Goal: Task Accomplishment & Management: Manage account settings

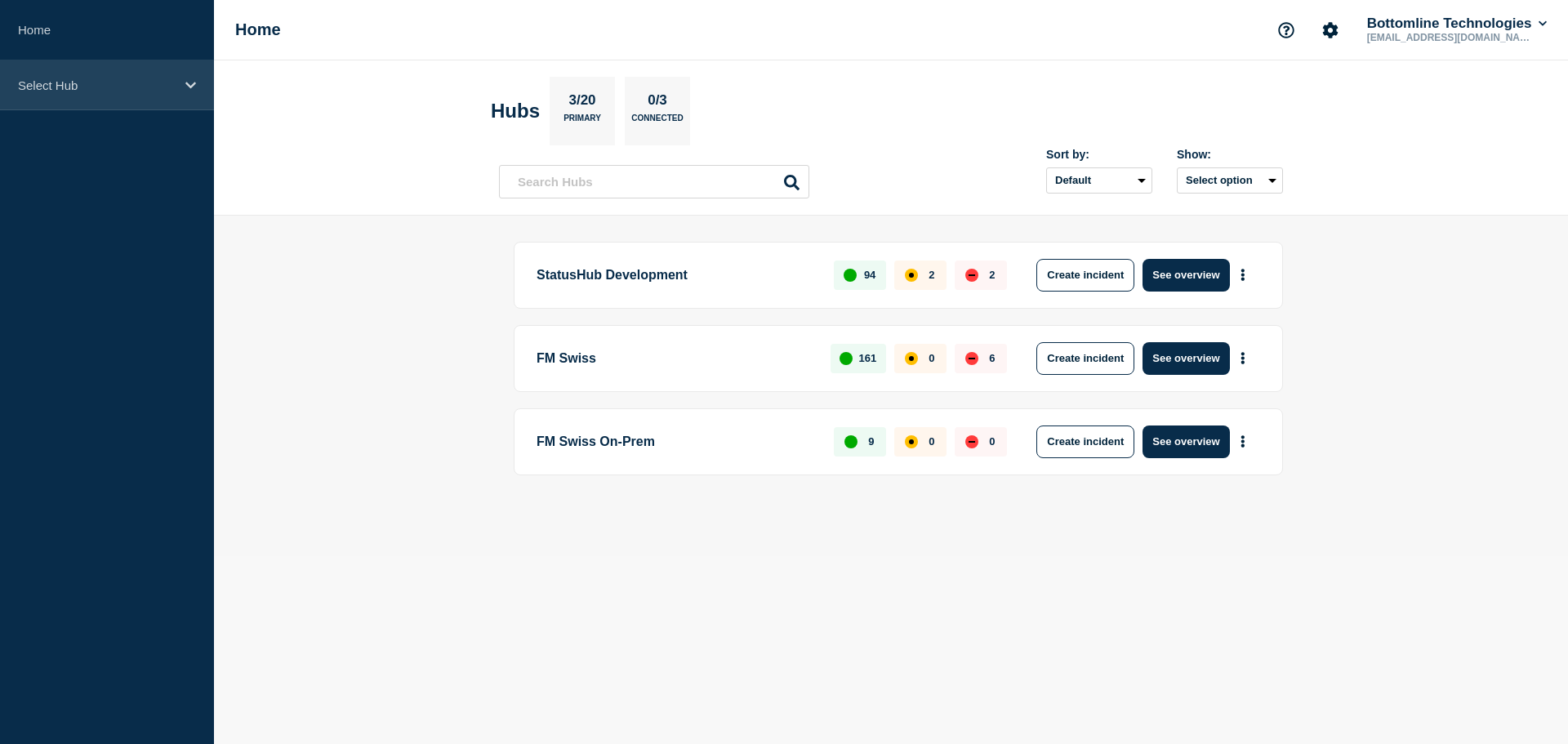
click at [189, 85] on icon at bounding box center [190, 85] width 11 height 7
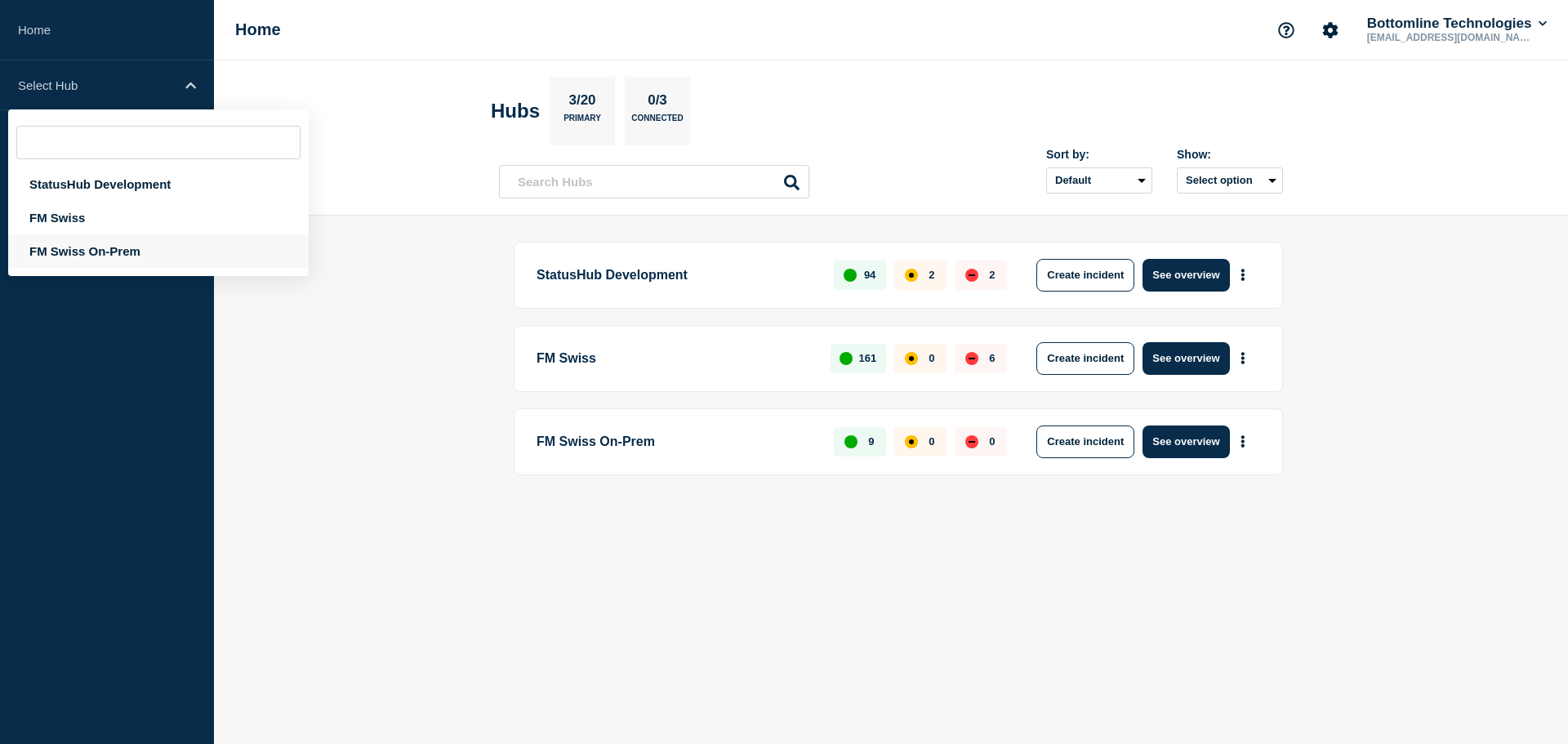
click at [49, 252] on div "FM Swiss On-Prem" at bounding box center [158, 250] width 301 height 33
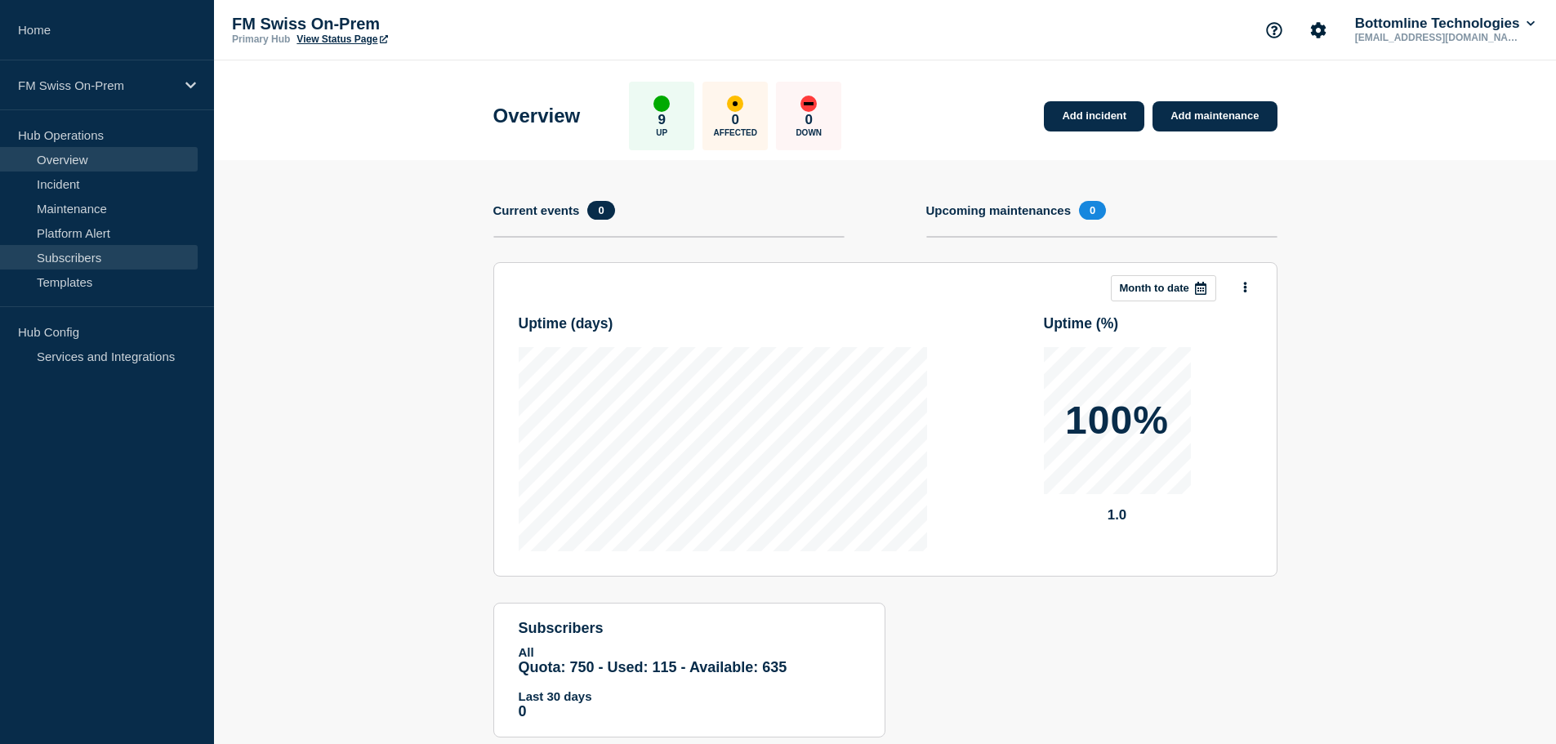
click at [76, 253] on link "Subscribers" at bounding box center [99, 257] width 198 height 24
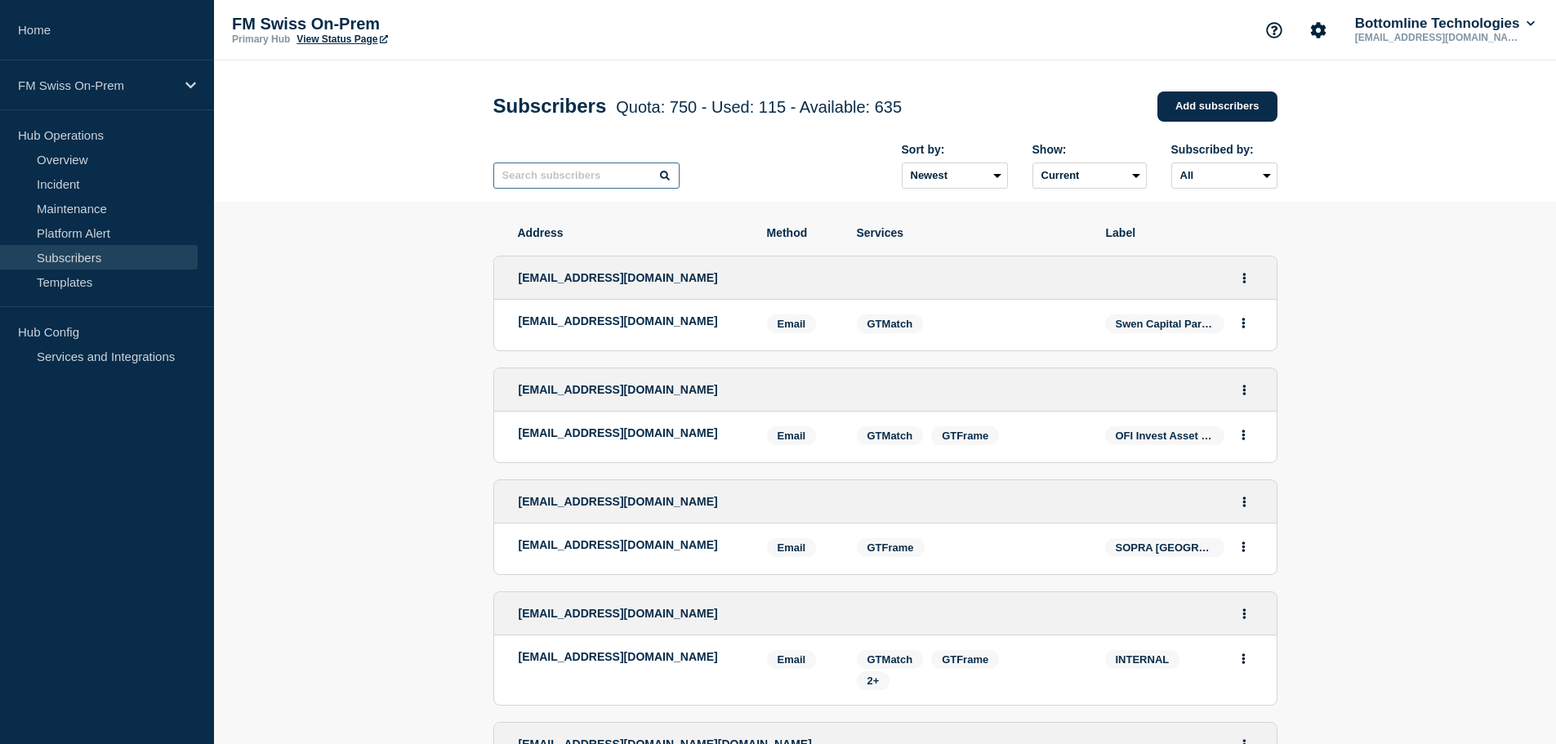
click at [590, 182] on input "text" at bounding box center [586, 176] width 186 height 26
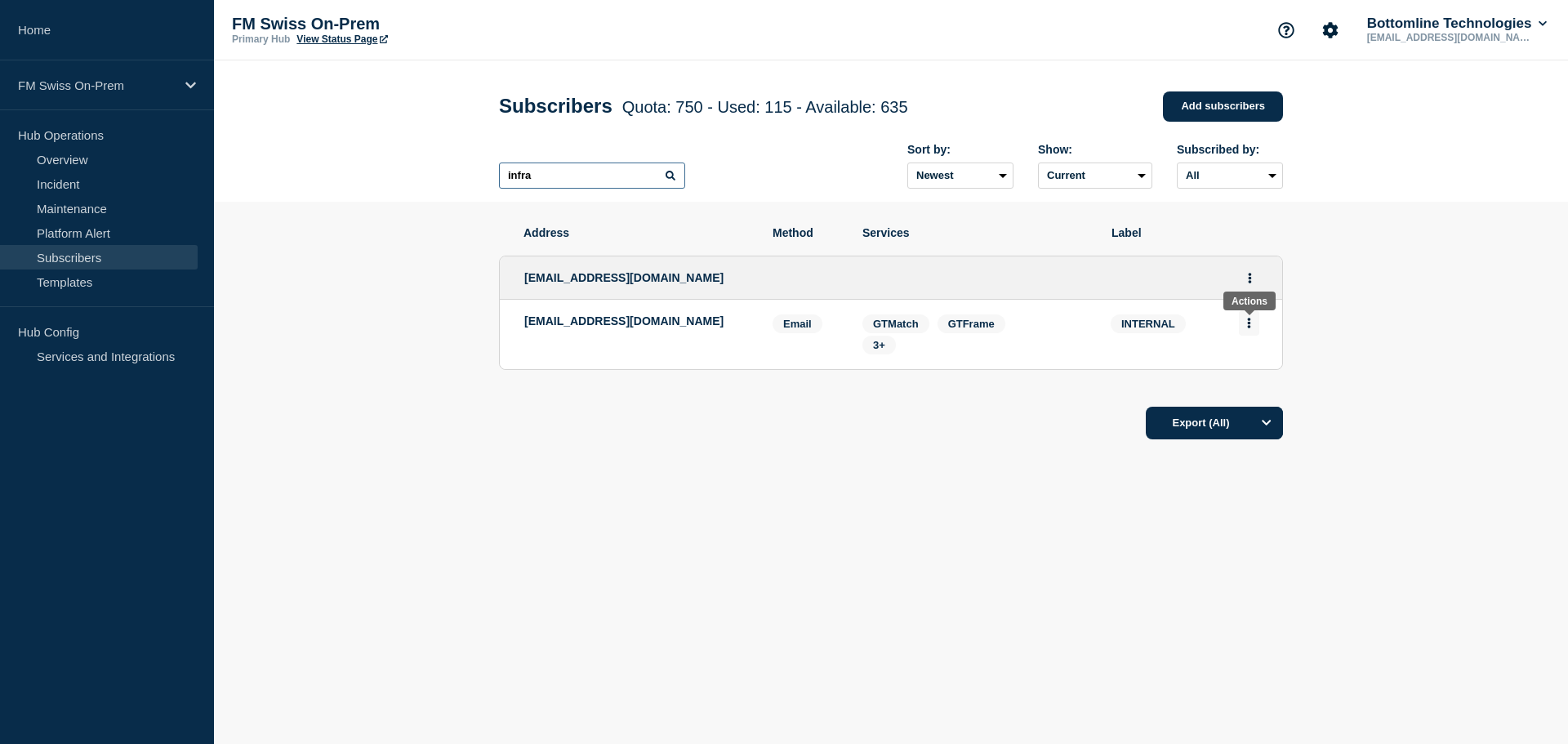
type input "infra"
click at [1249, 327] on icon "Actions" at bounding box center [1249, 323] width 3 height 11
click at [1248, 280] on icon "Actions" at bounding box center [1250, 278] width 4 height 11
click at [1245, 323] on link "Edit" at bounding box center [1244, 324] width 18 height 12
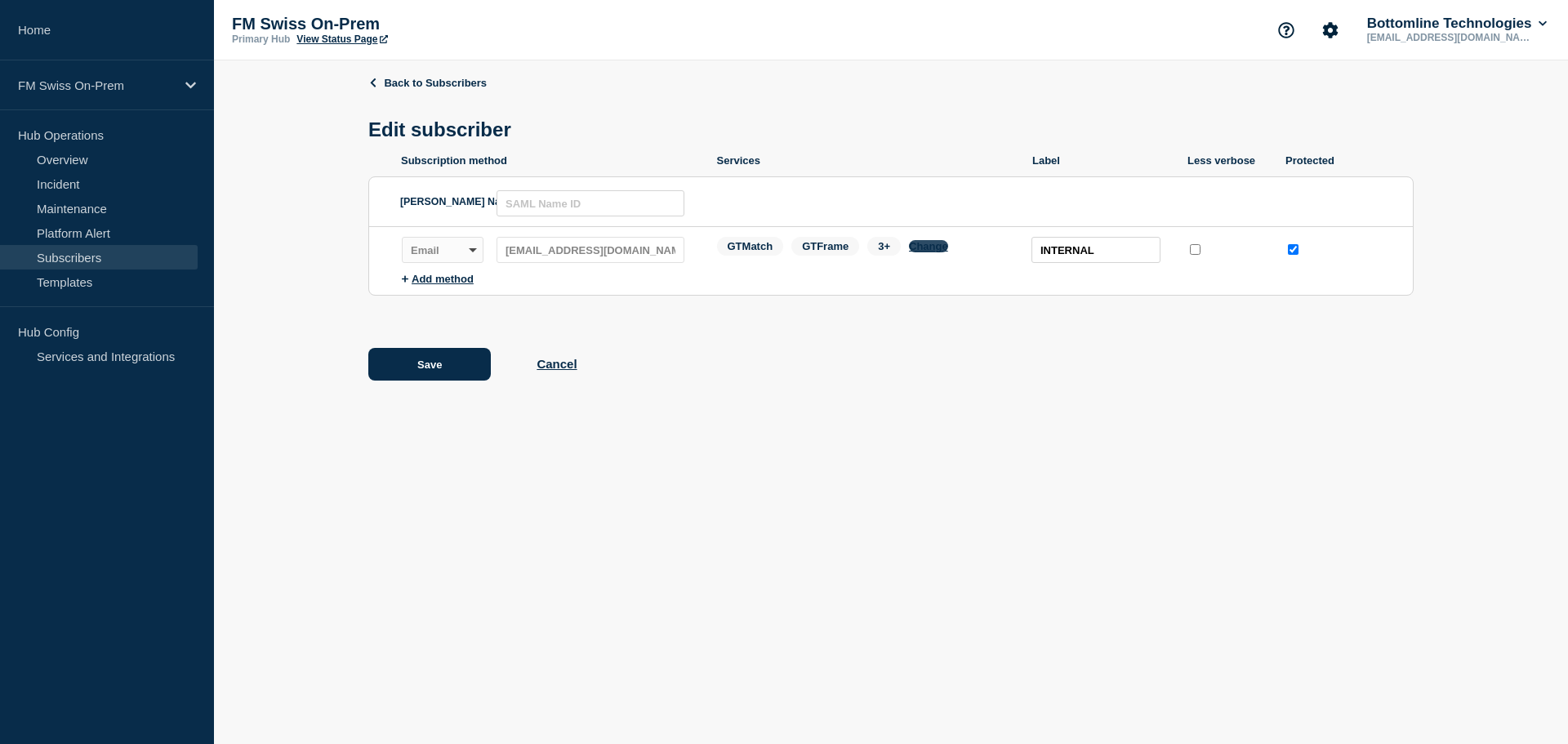
click at [946, 252] on button "Change" at bounding box center [928, 246] width 39 height 12
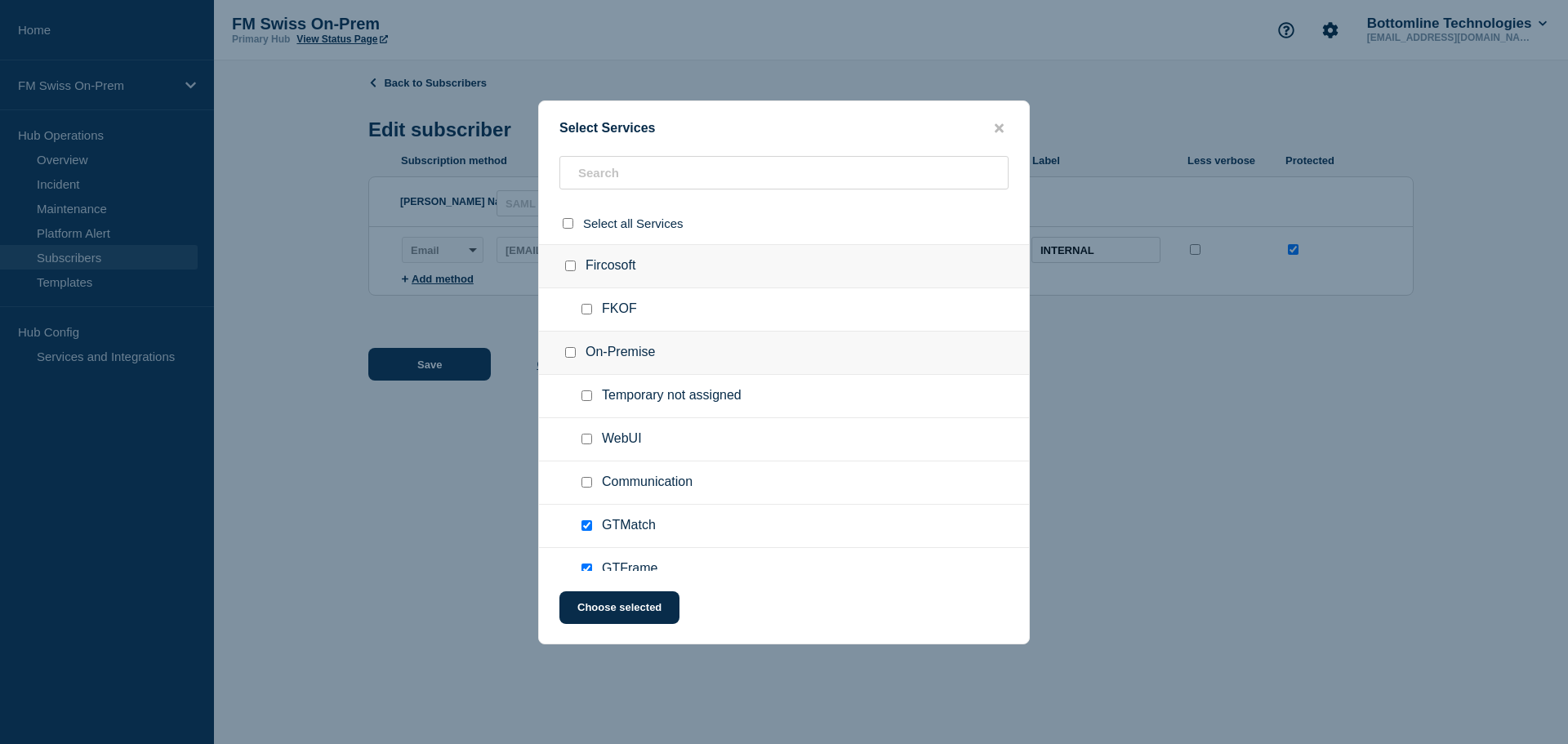
click at [584, 485] on input "Communication checkbox" at bounding box center [586, 482] width 11 height 11
checkbox input "true"
click at [622, 610] on button "Choose selected" at bounding box center [619, 607] width 120 height 33
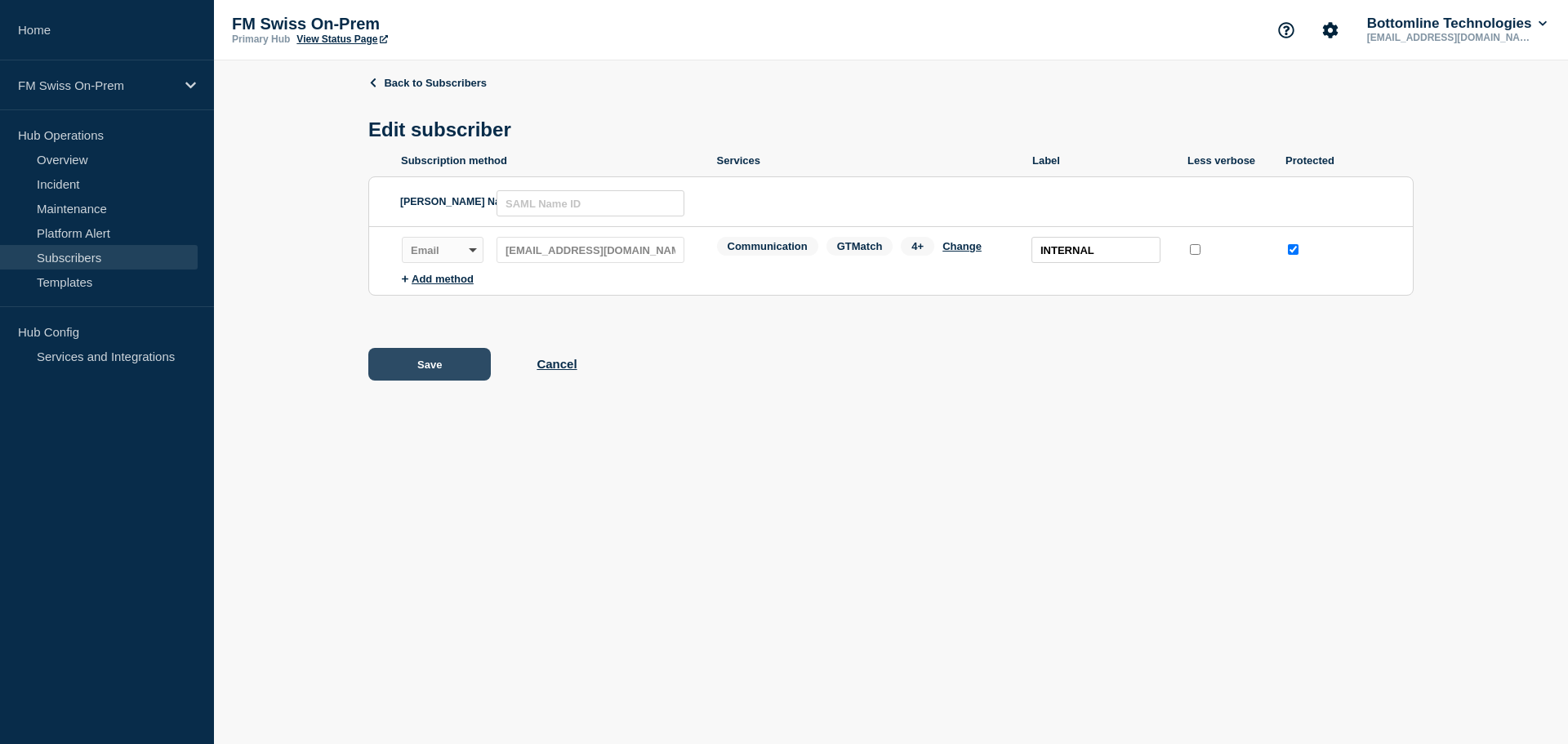
click at [447, 365] on button "Save" at bounding box center [429, 364] width 122 height 33
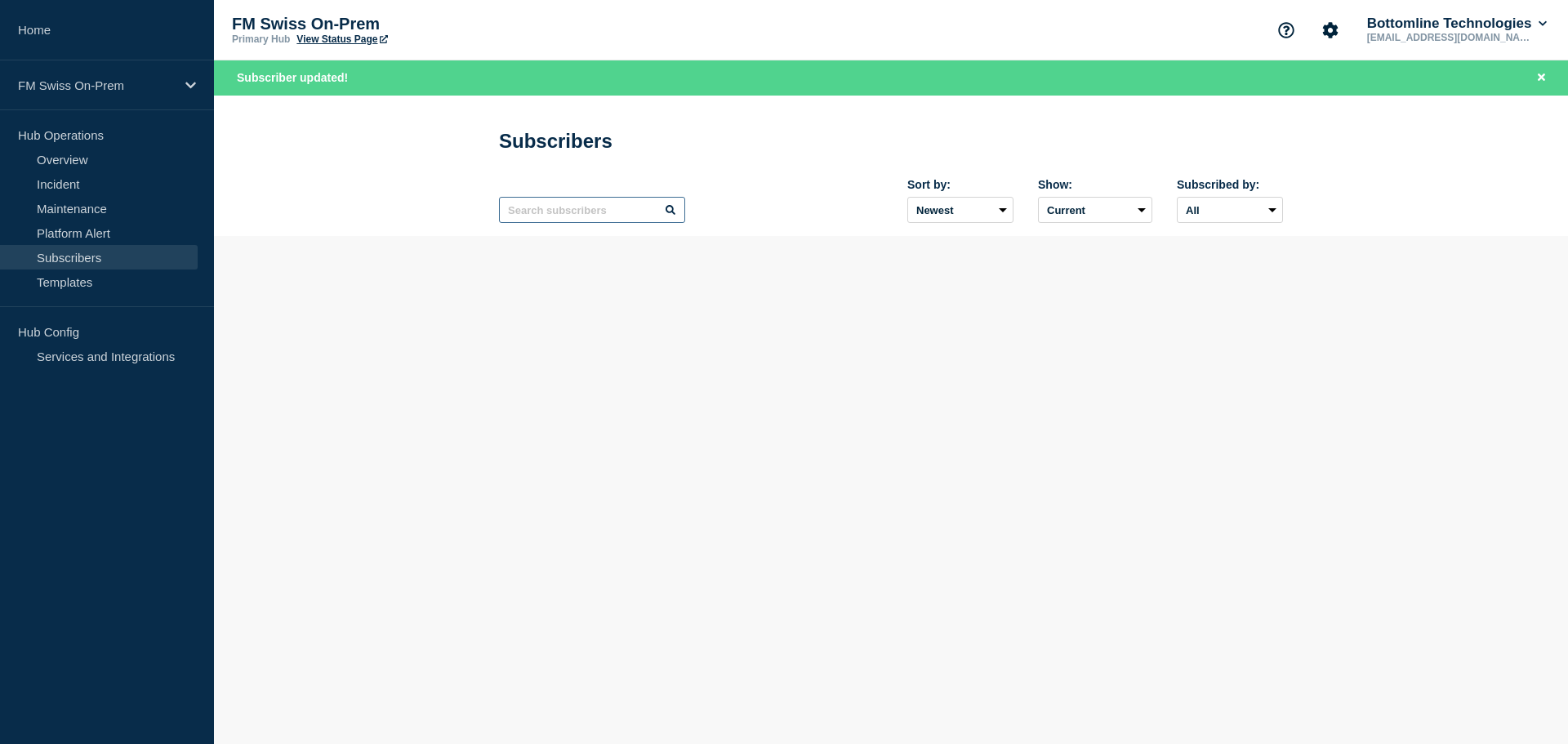
click at [565, 212] on input "text" at bounding box center [592, 210] width 186 height 26
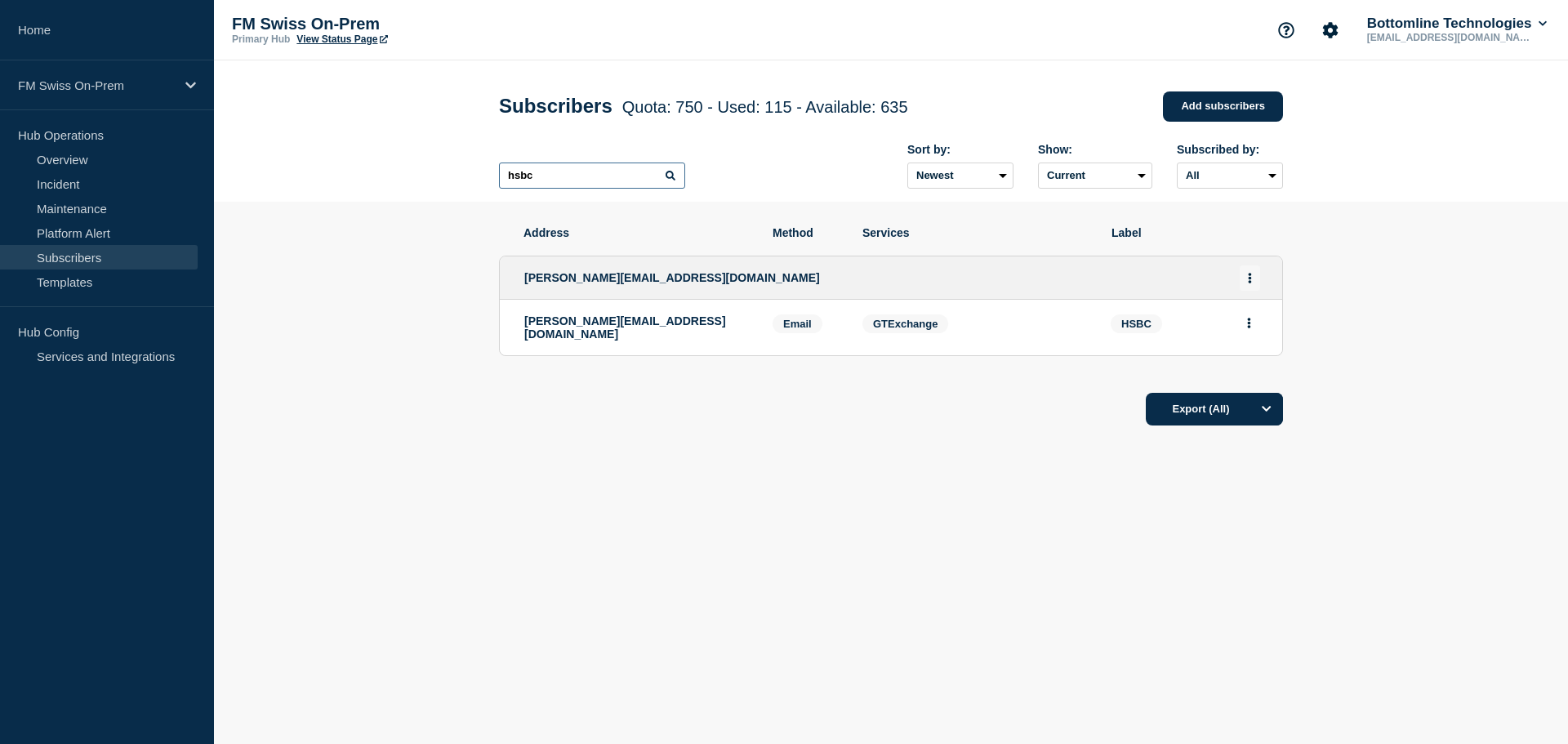
type input "hsbc"
click at [1251, 276] on icon "Actions" at bounding box center [1250, 278] width 4 height 11
click at [1248, 326] on link "Edit" at bounding box center [1244, 324] width 18 height 12
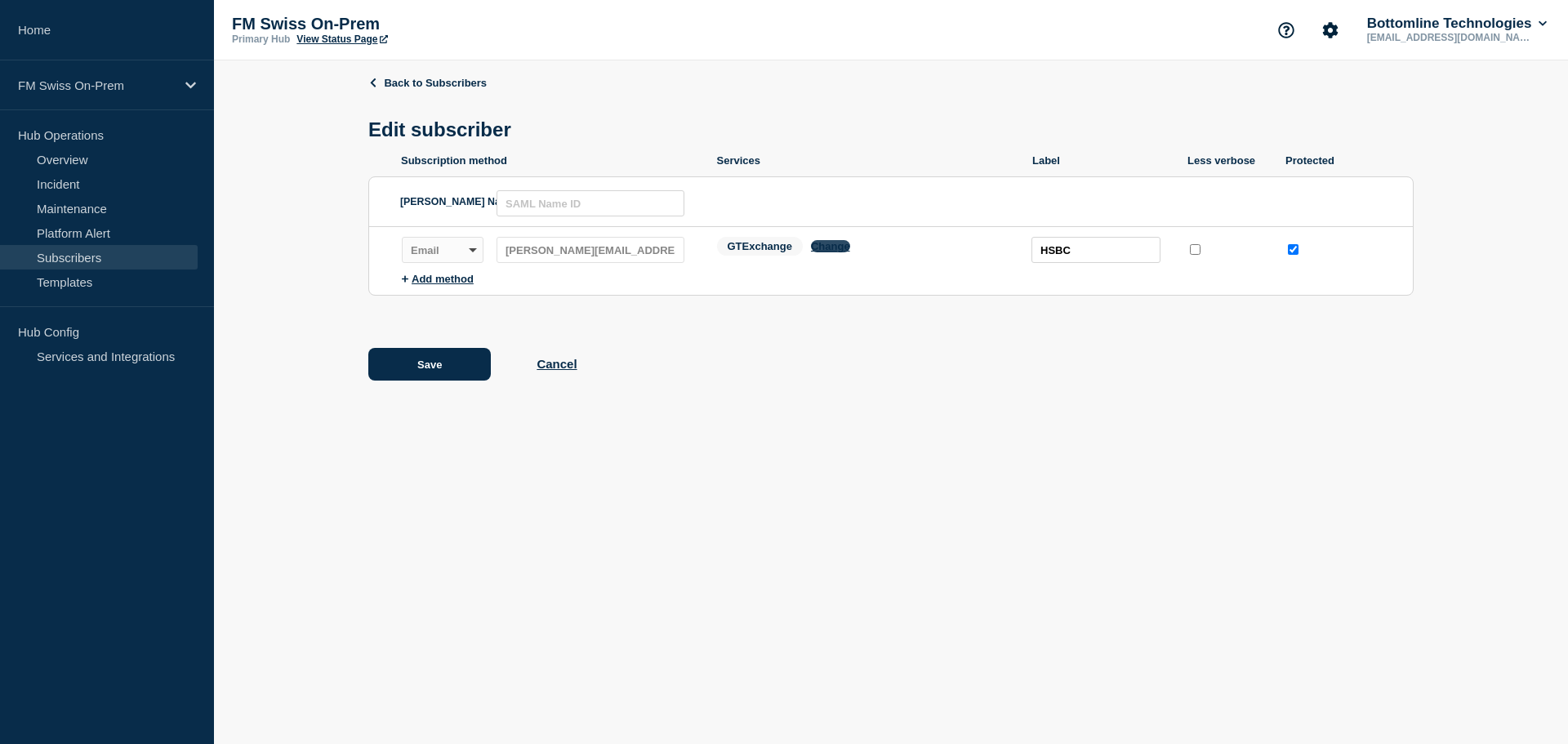
click at [842, 252] on button "Change" at bounding box center [830, 246] width 39 height 12
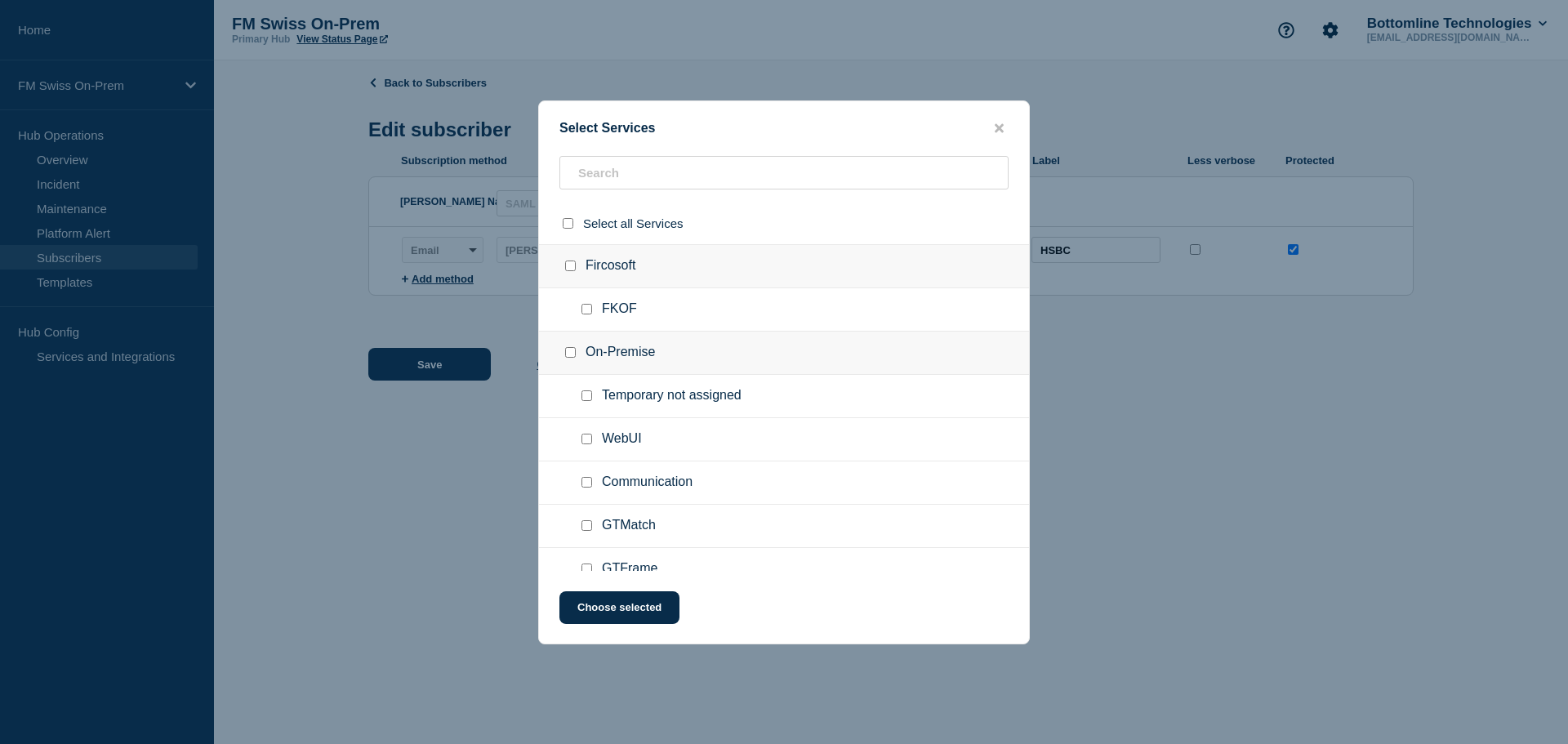
click at [588, 479] on input "Communication checkbox" at bounding box center [586, 482] width 11 height 11
checkbox input "true"
click at [585, 604] on button "Choose selected" at bounding box center [619, 607] width 120 height 33
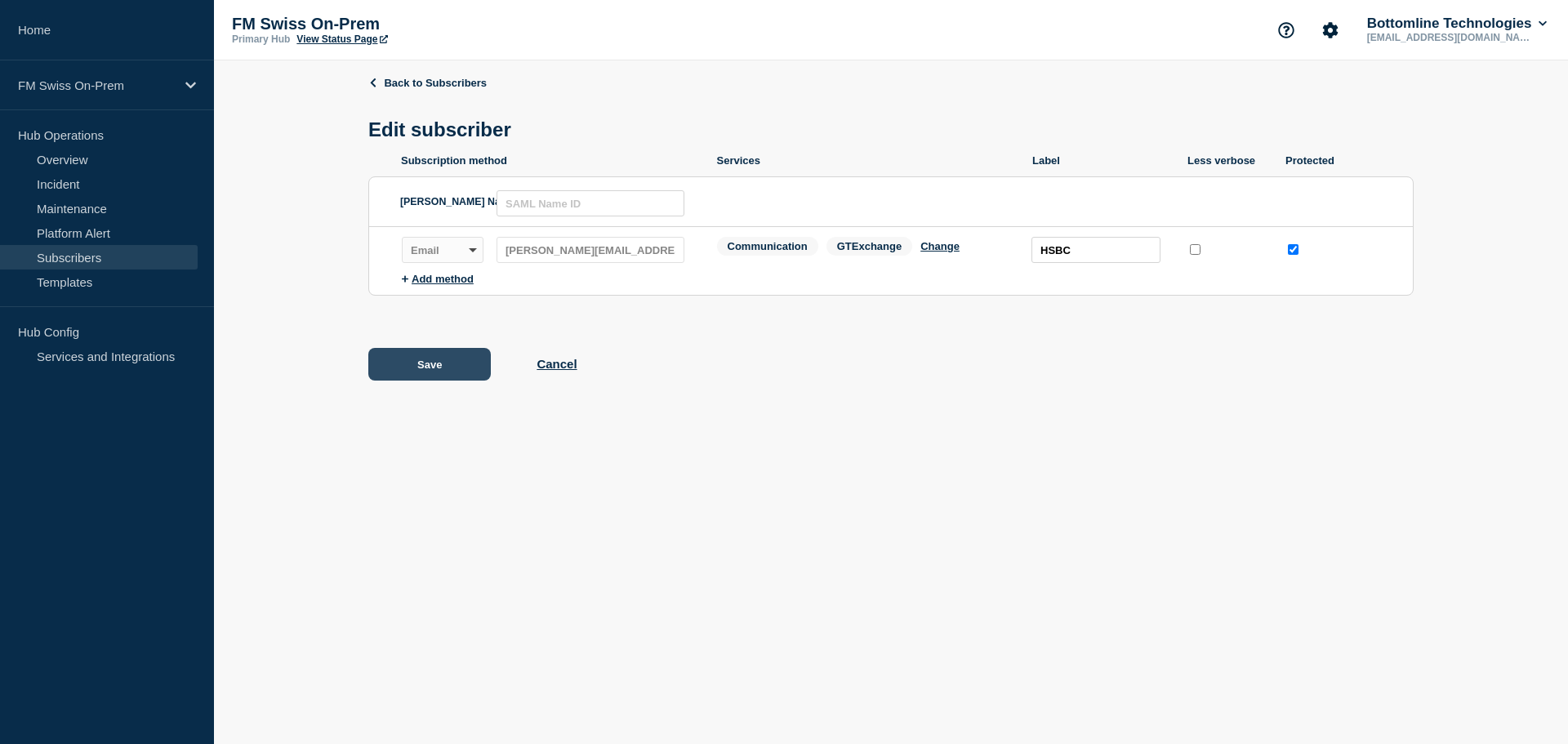
click at [451, 363] on button "Save" at bounding box center [429, 364] width 122 height 33
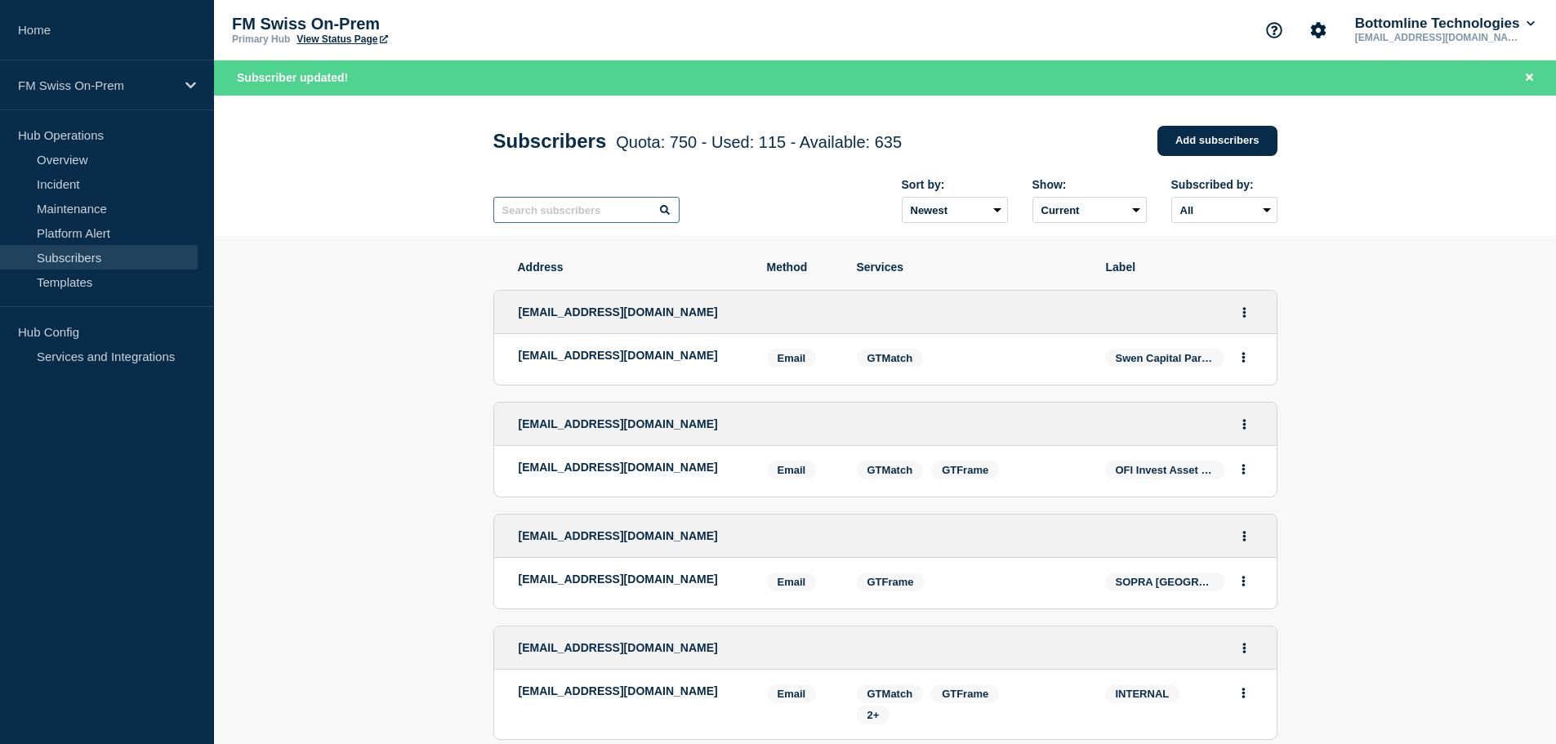
click at [563, 214] on input "text" at bounding box center [586, 210] width 186 height 26
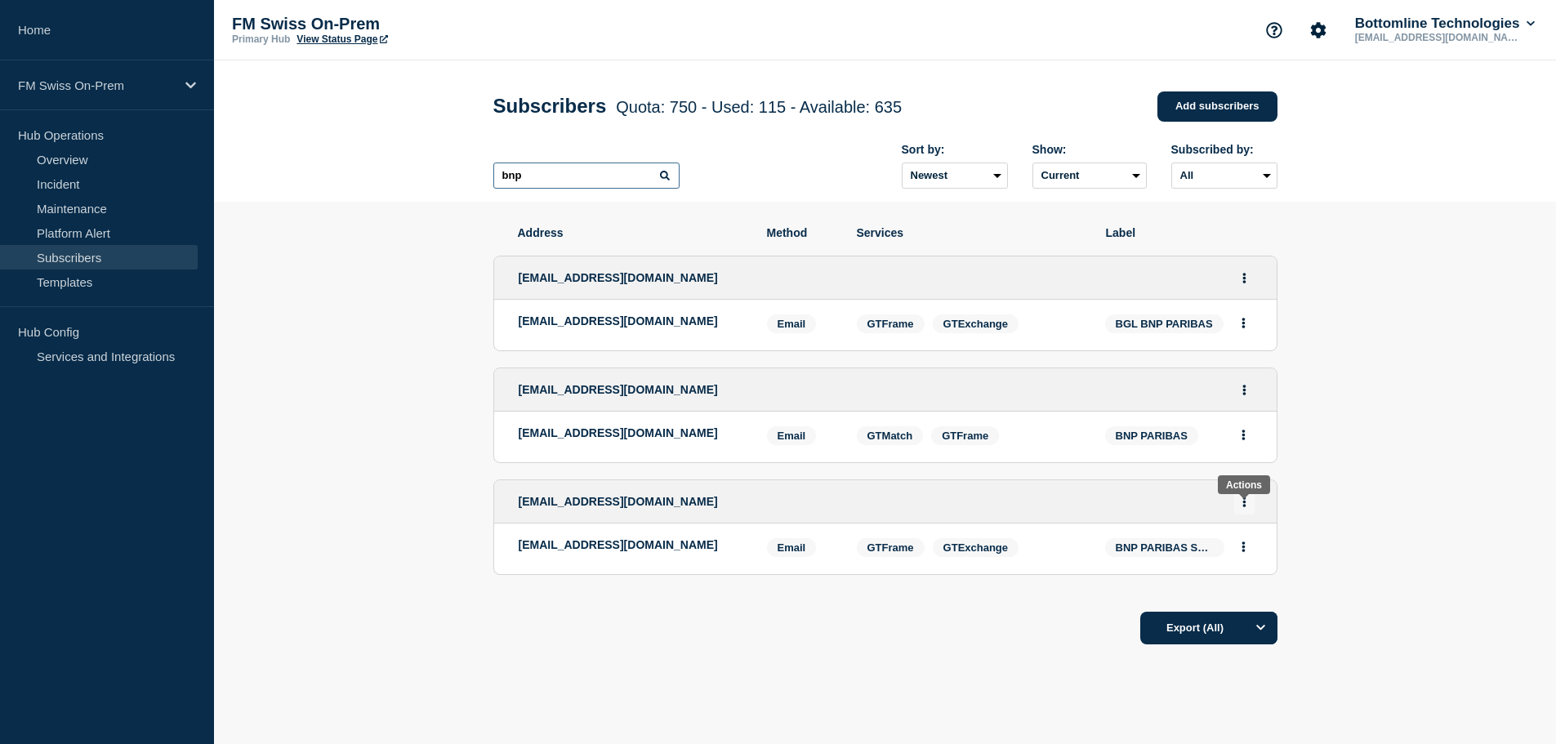
type input "bnp"
click at [1244, 507] on icon "Actions" at bounding box center [1243, 501] width 3 height 11
click at [1239, 554] on link "Edit" at bounding box center [1238, 548] width 18 height 12
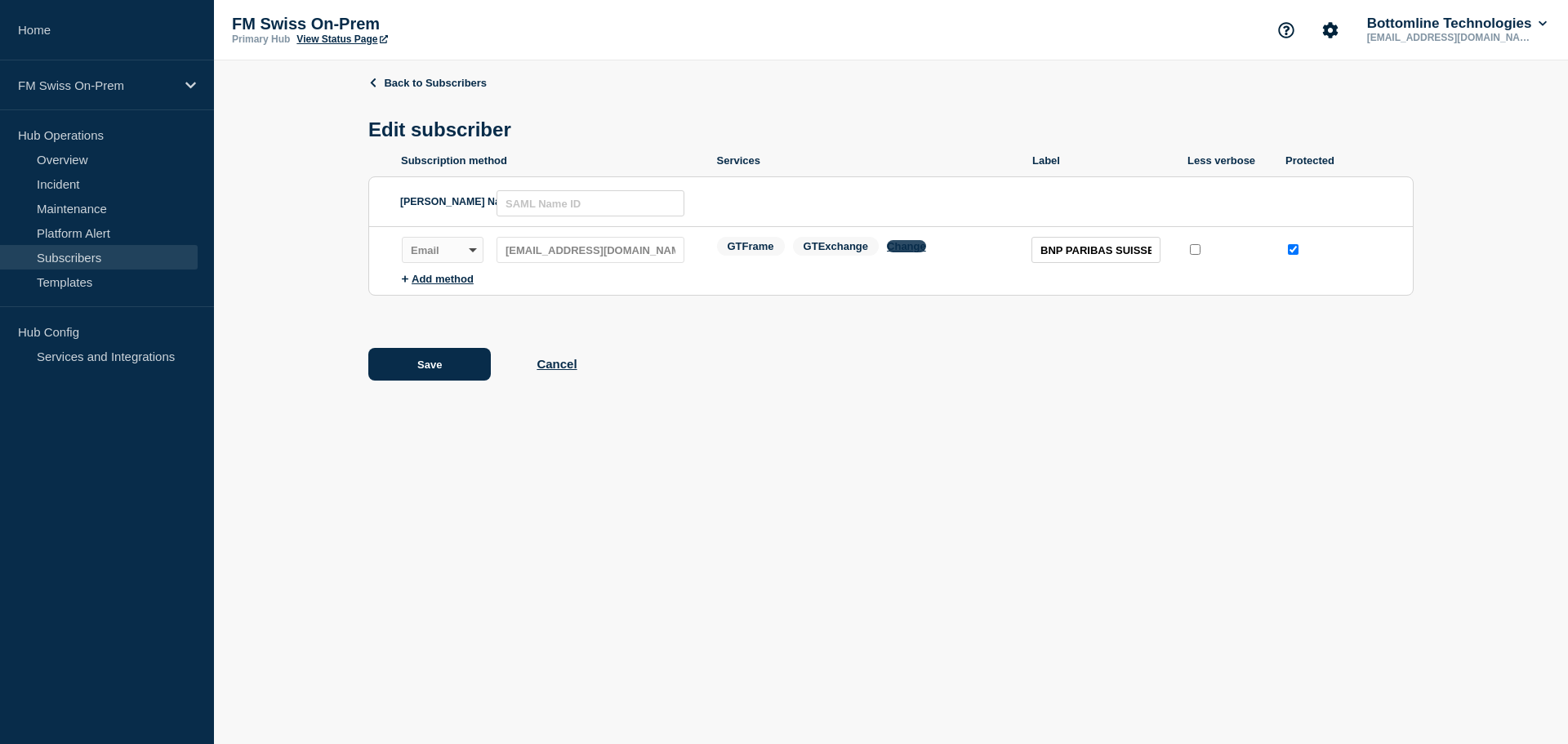
click at [916, 245] on button "Change" at bounding box center [906, 246] width 39 height 12
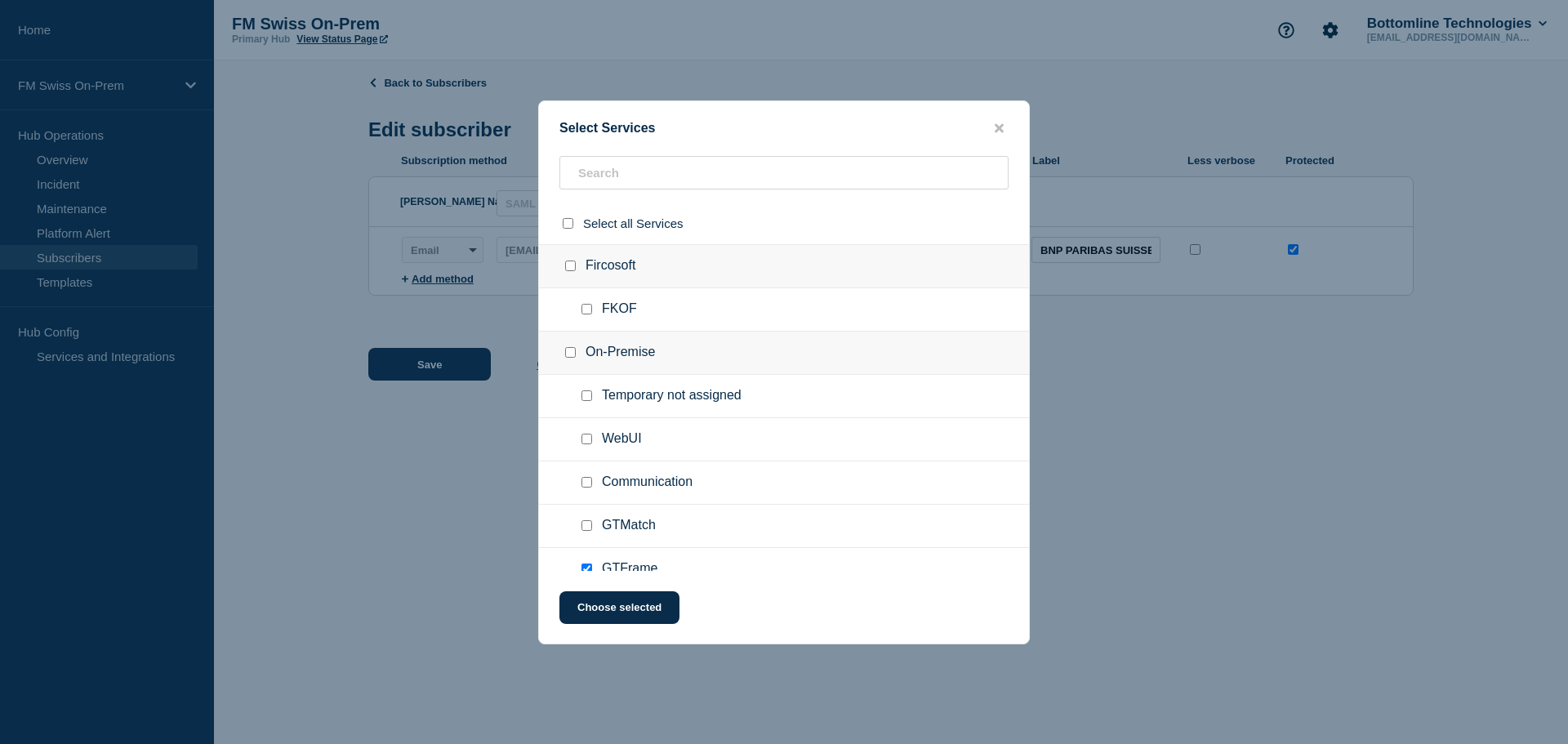
click at [589, 487] on input "Communication checkbox" at bounding box center [586, 482] width 11 height 11
checkbox input "true"
click at [608, 603] on button "Choose selected" at bounding box center [619, 607] width 120 height 33
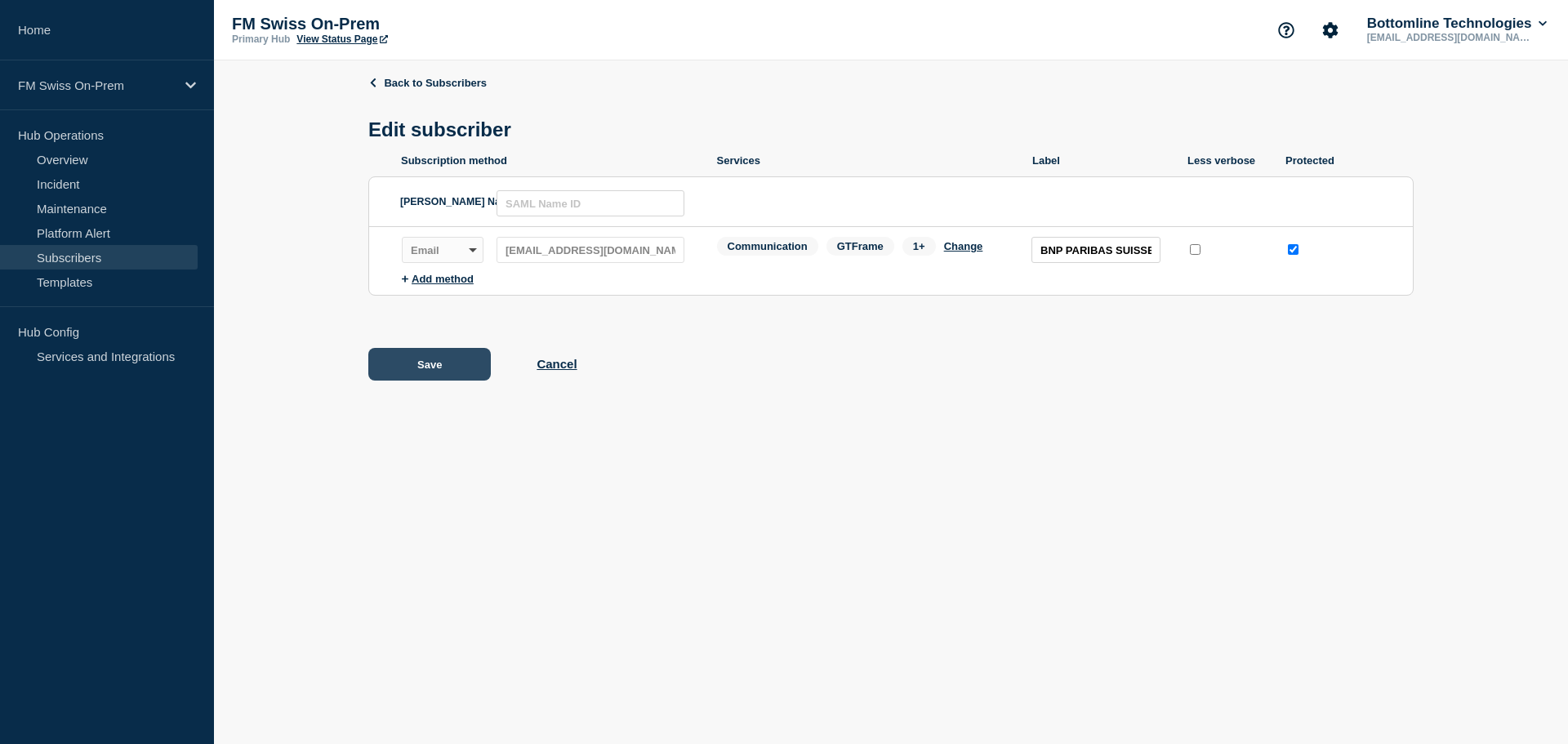
click at [430, 369] on button "Save" at bounding box center [429, 364] width 122 height 33
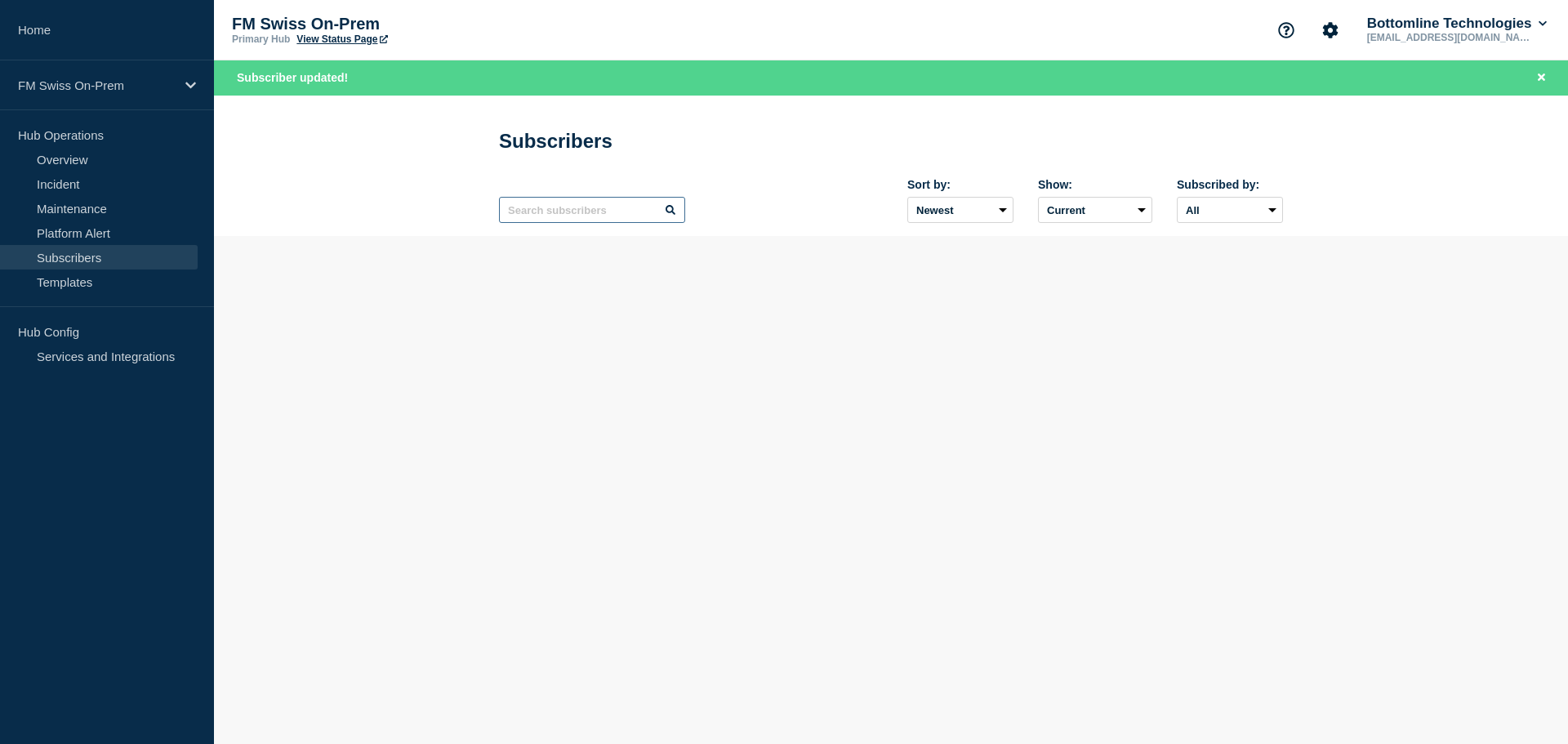
click at [547, 213] on input "text" at bounding box center [592, 210] width 186 height 26
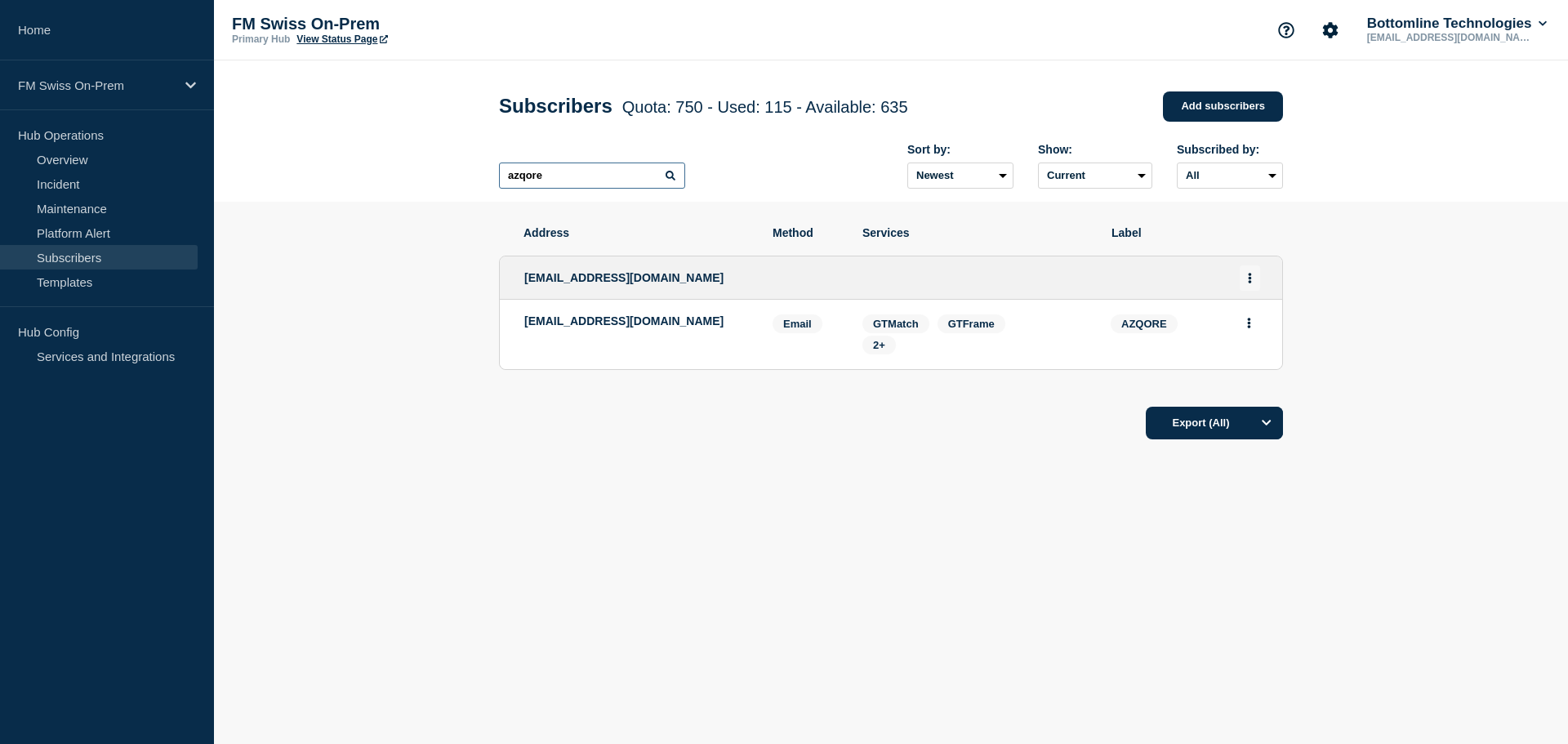
type input "azqore"
click at [1249, 282] on icon "Actions" at bounding box center [1250, 278] width 3 height 11
click at [1244, 323] on link "Edit" at bounding box center [1244, 324] width 18 height 12
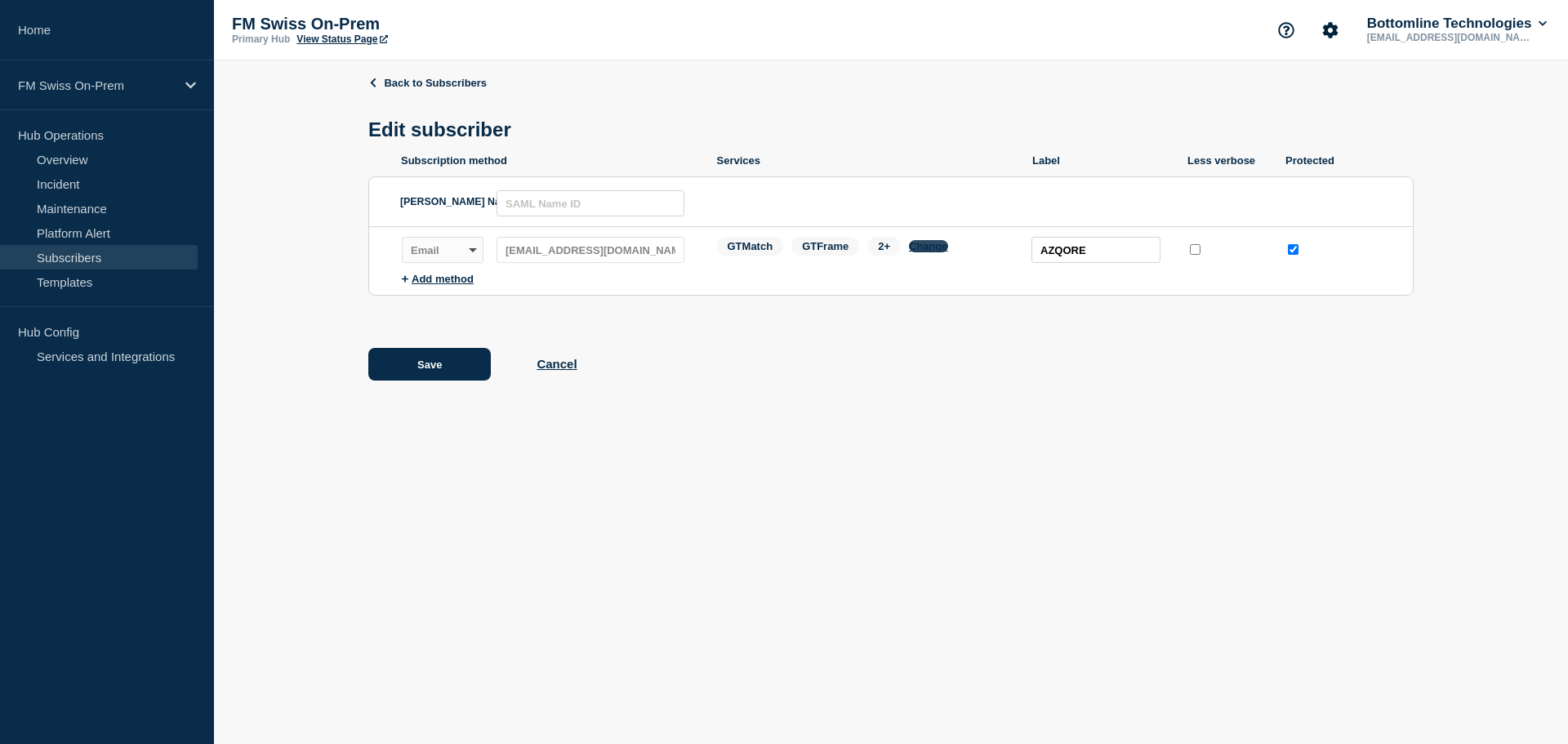
click at [939, 252] on button "Change" at bounding box center [928, 246] width 39 height 12
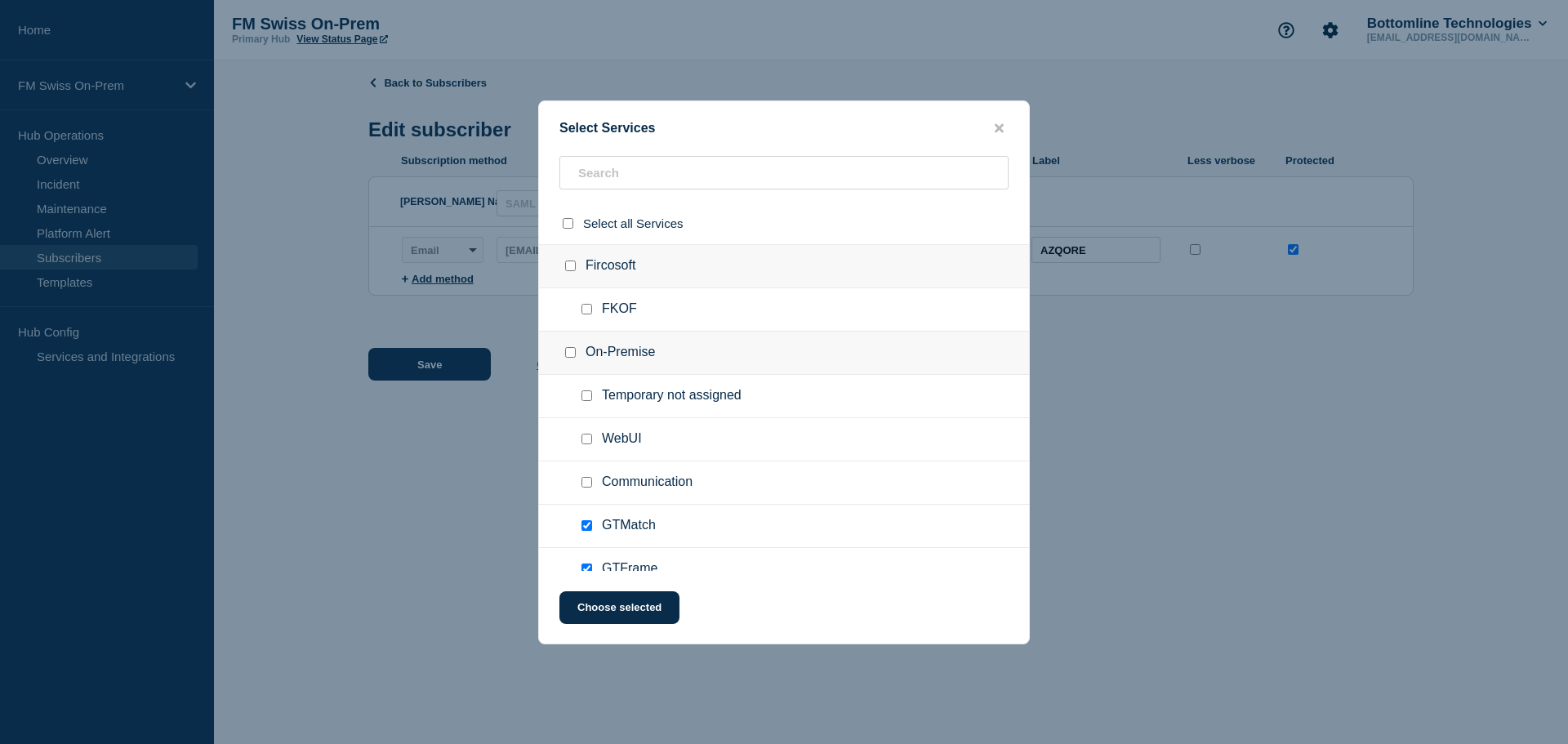
click at [588, 479] on input "Communication checkbox" at bounding box center [586, 482] width 11 height 11
checkbox input "true"
click at [605, 611] on button "Choose selected" at bounding box center [619, 607] width 120 height 33
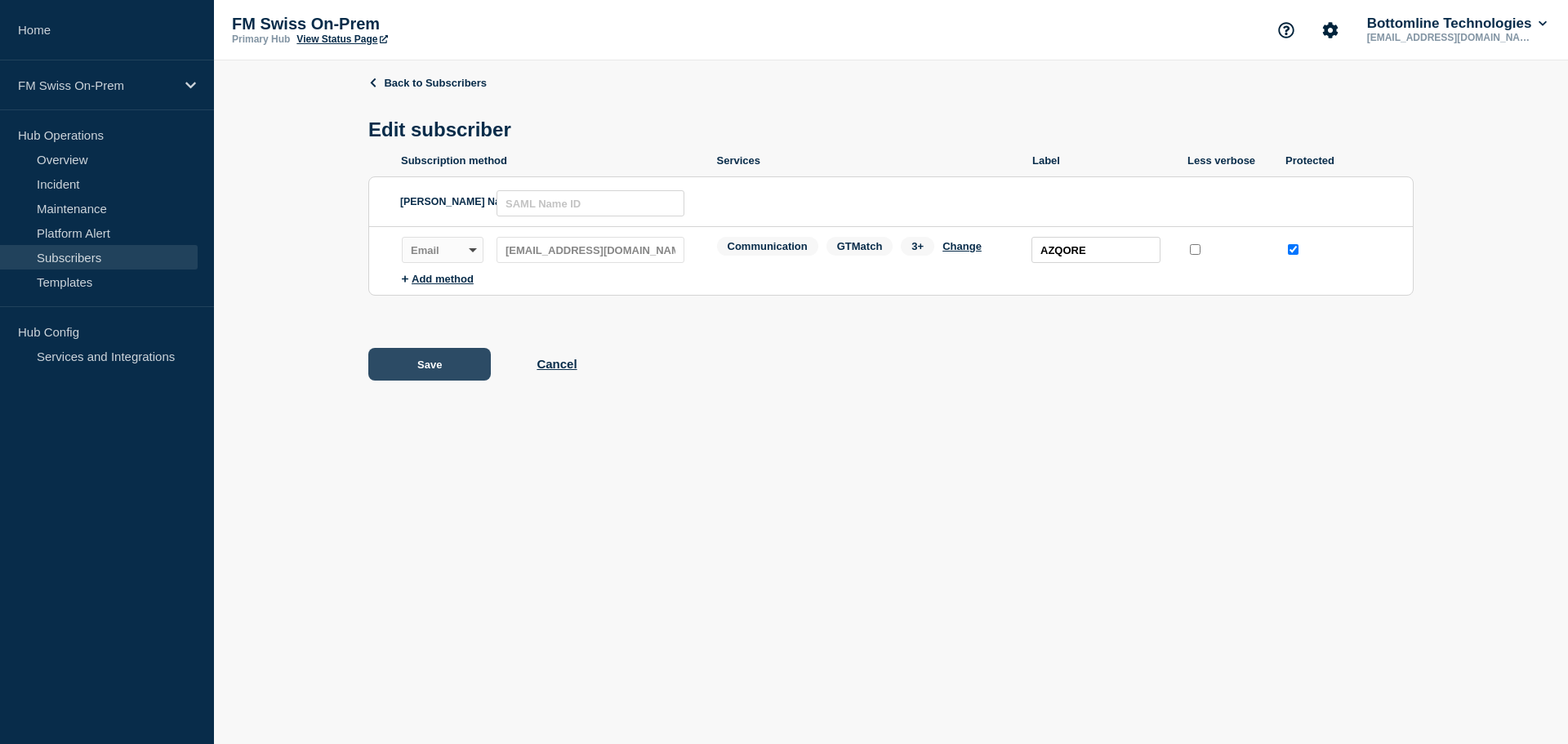
click at [441, 365] on button "Save" at bounding box center [429, 364] width 122 height 33
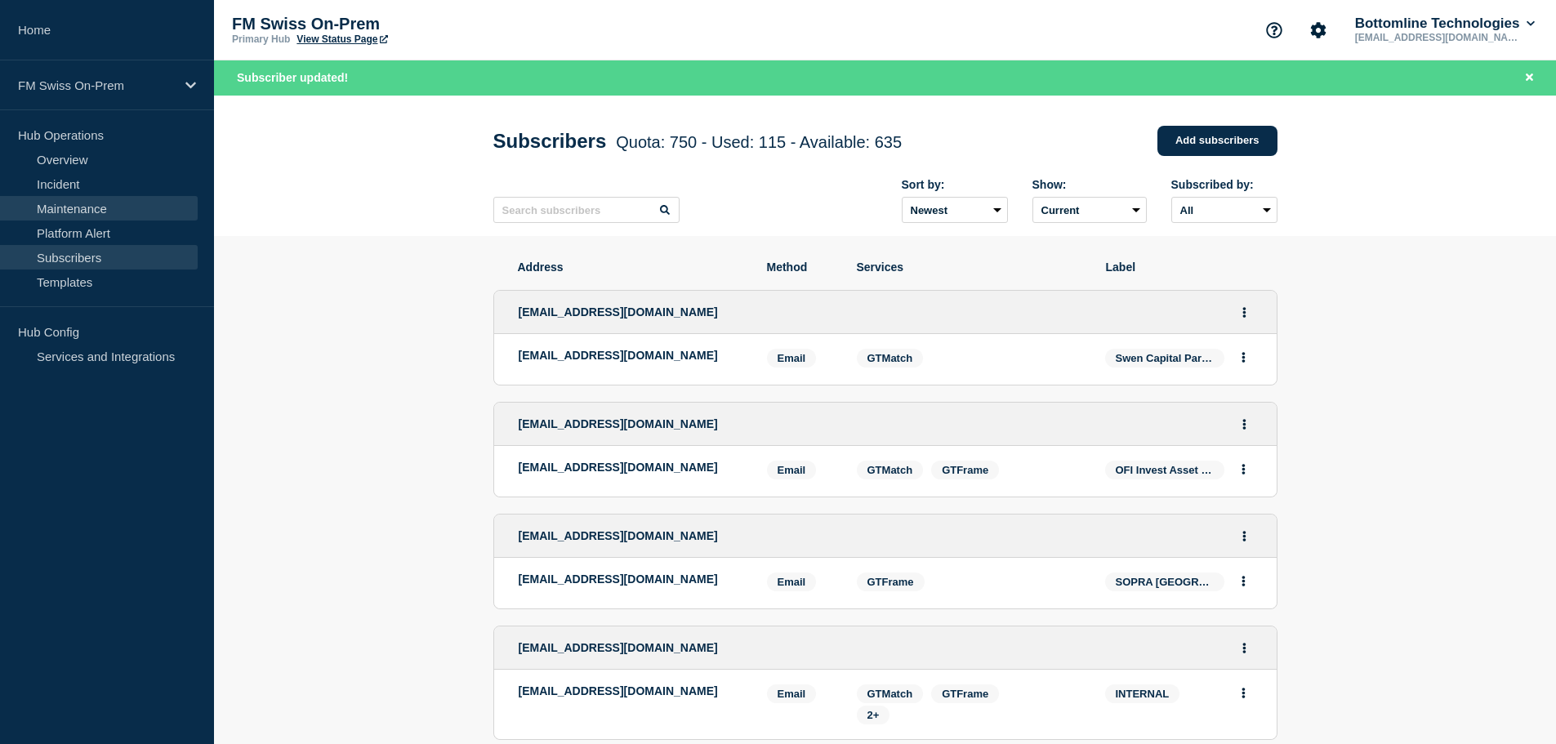
click at [86, 209] on link "Maintenance" at bounding box center [99, 208] width 198 height 24
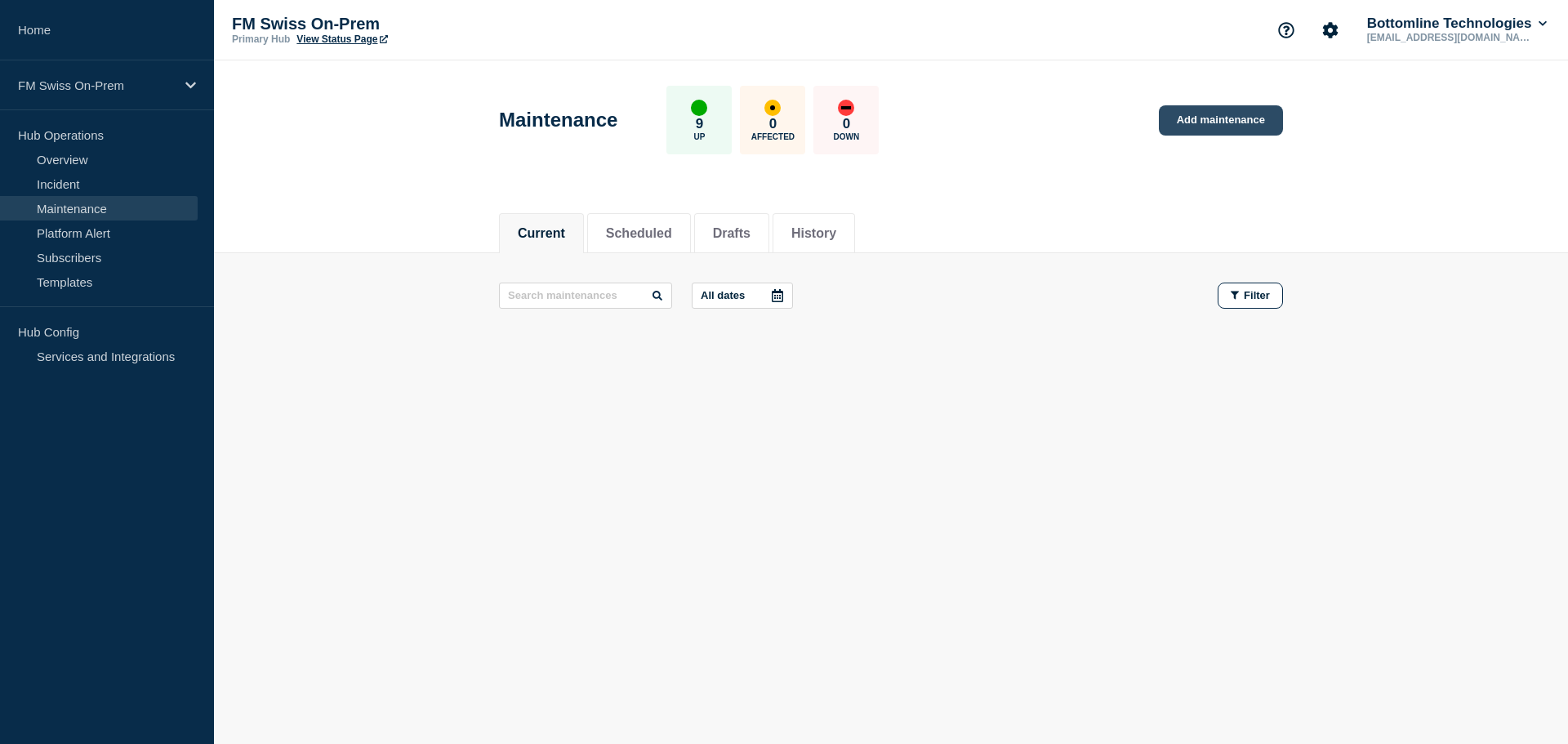
click at [1196, 119] on link "Add maintenance" at bounding box center [1221, 120] width 124 height 30
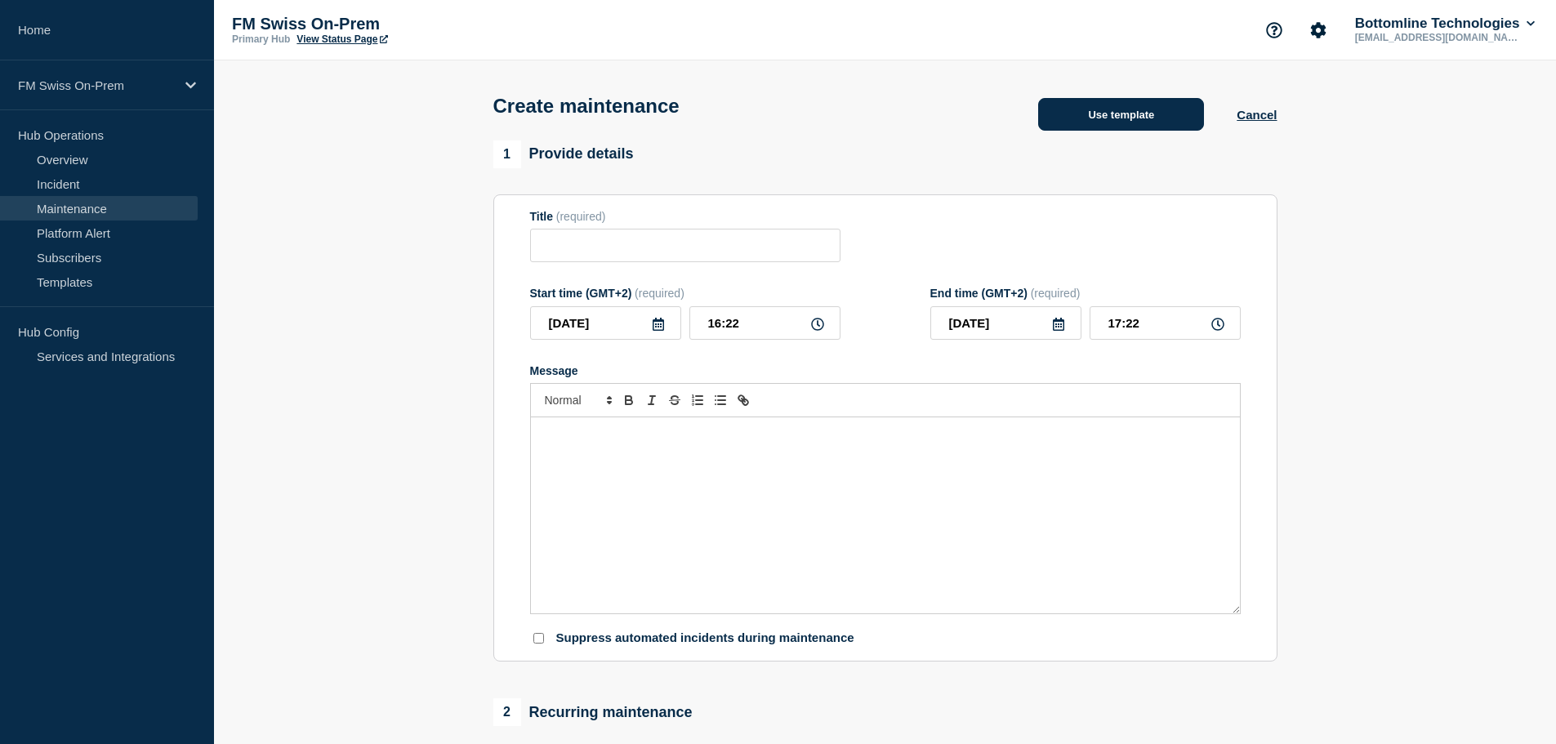
click at [1089, 116] on button "Use template" at bounding box center [1121, 114] width 166 height 33
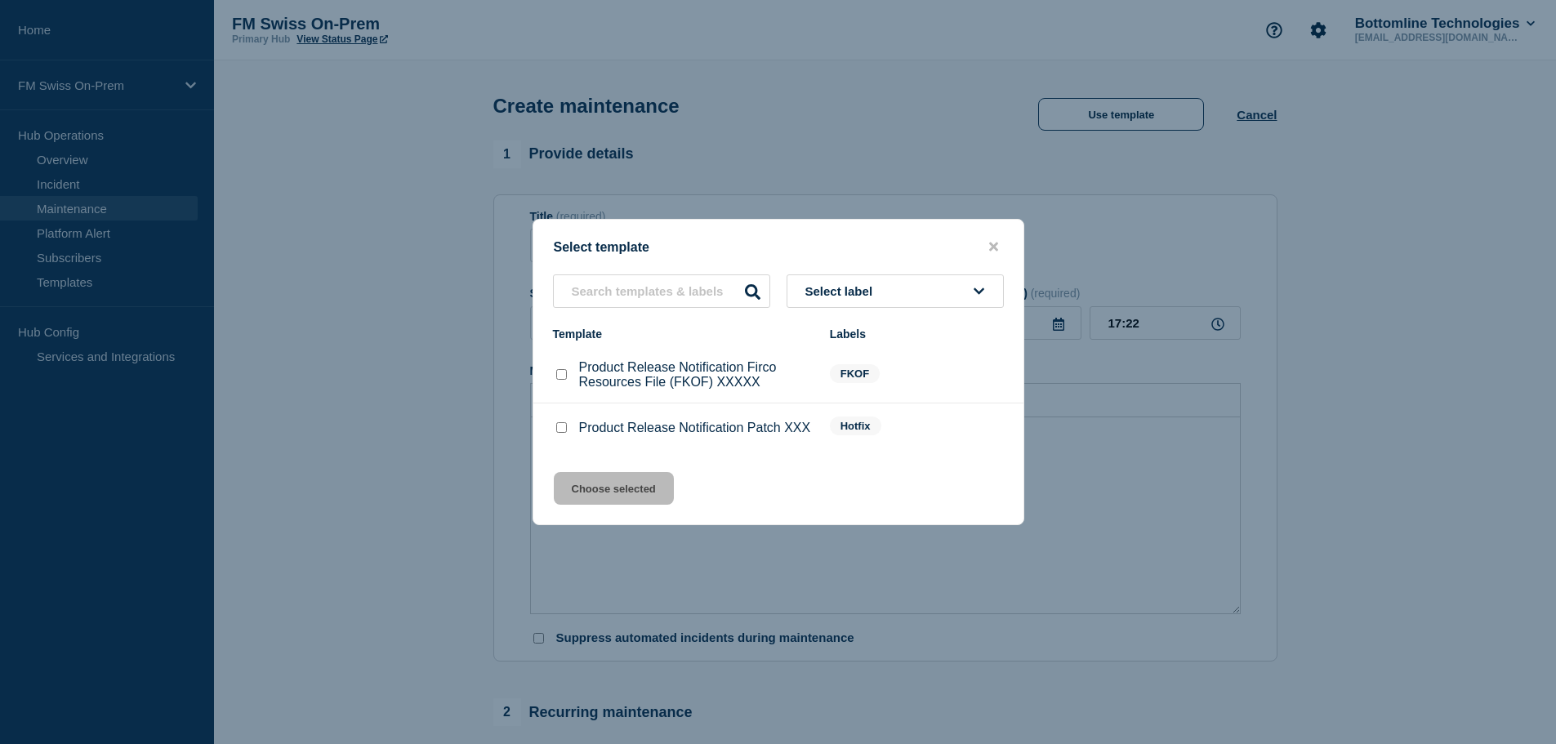
click at [560, 430] on input "Product Release Notification Patch XXX checkbox" at bounding box center [561, 427] width 11 height 11
checkbox input "true"
click at [593, 497] on button "Choose selected" at bounding box center [614, 488] width 120 height 33
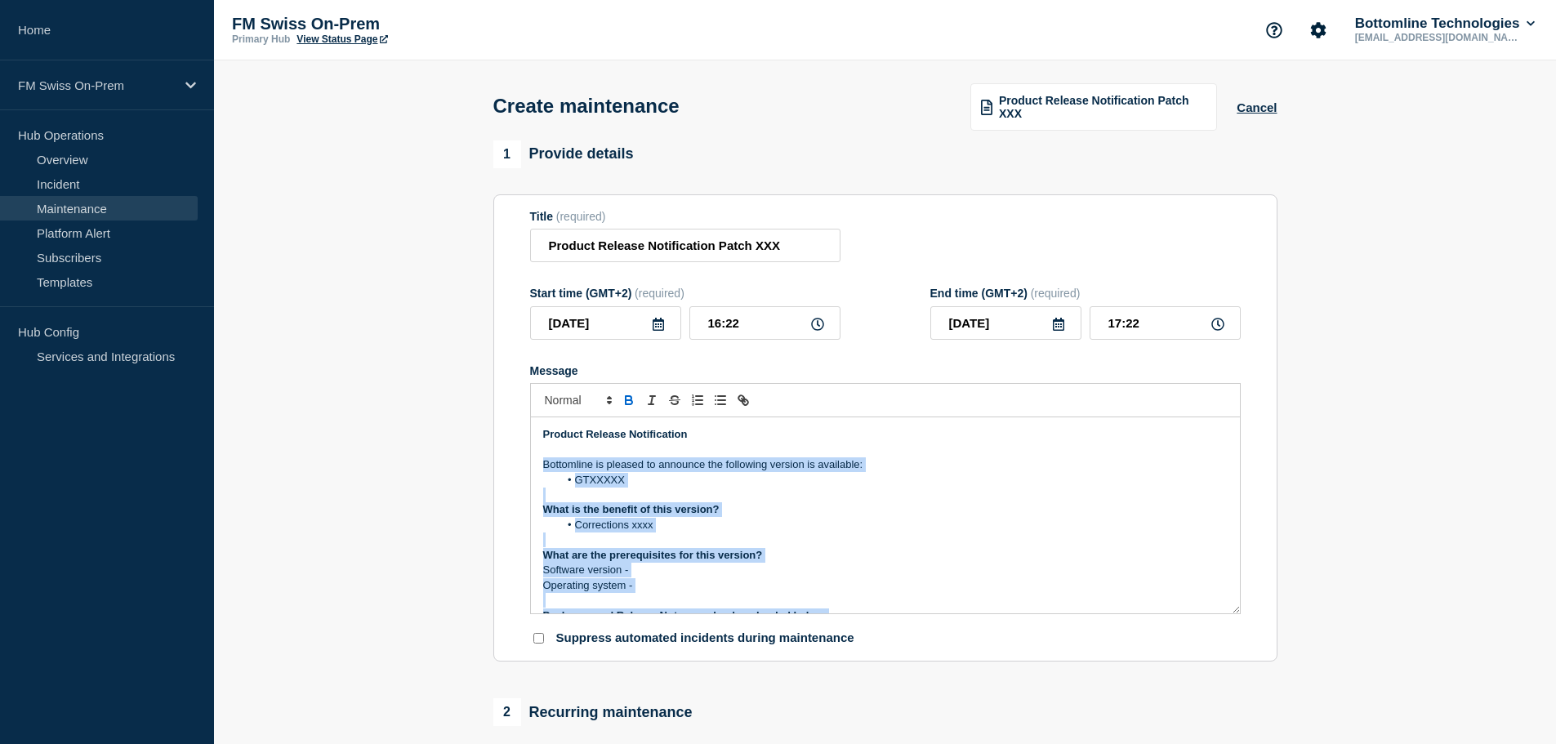
drag, startPoint x: 674, startPoint y: 485, endPoint x: 460, endPoint y: 470, distance: 214.5
click at [460, 470] on section "1 Provide details Title (required) Product Release Notification Patch XXX Start…" at bounding box center [885, 706] width 1342 height 1133
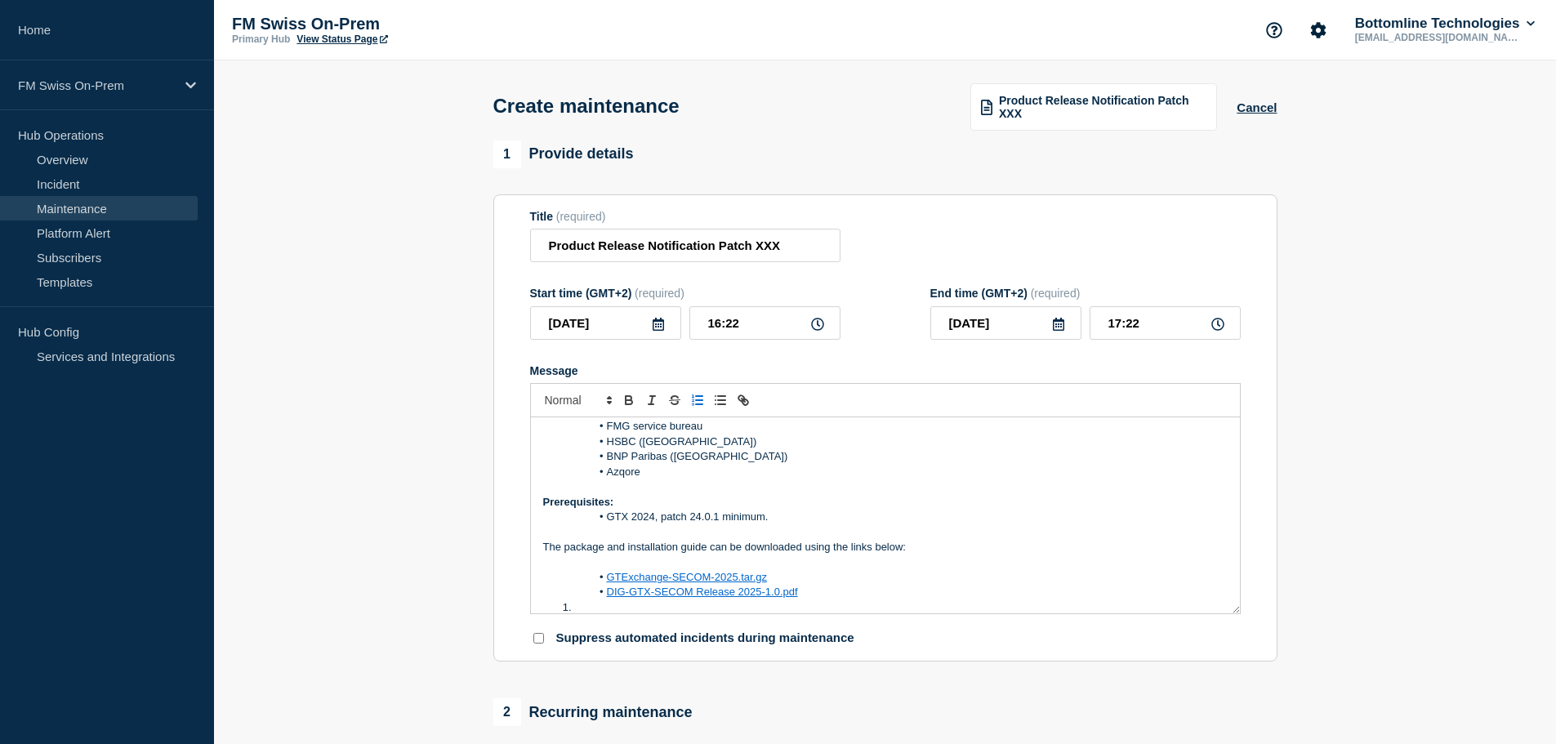
scroll to position [165, 0]
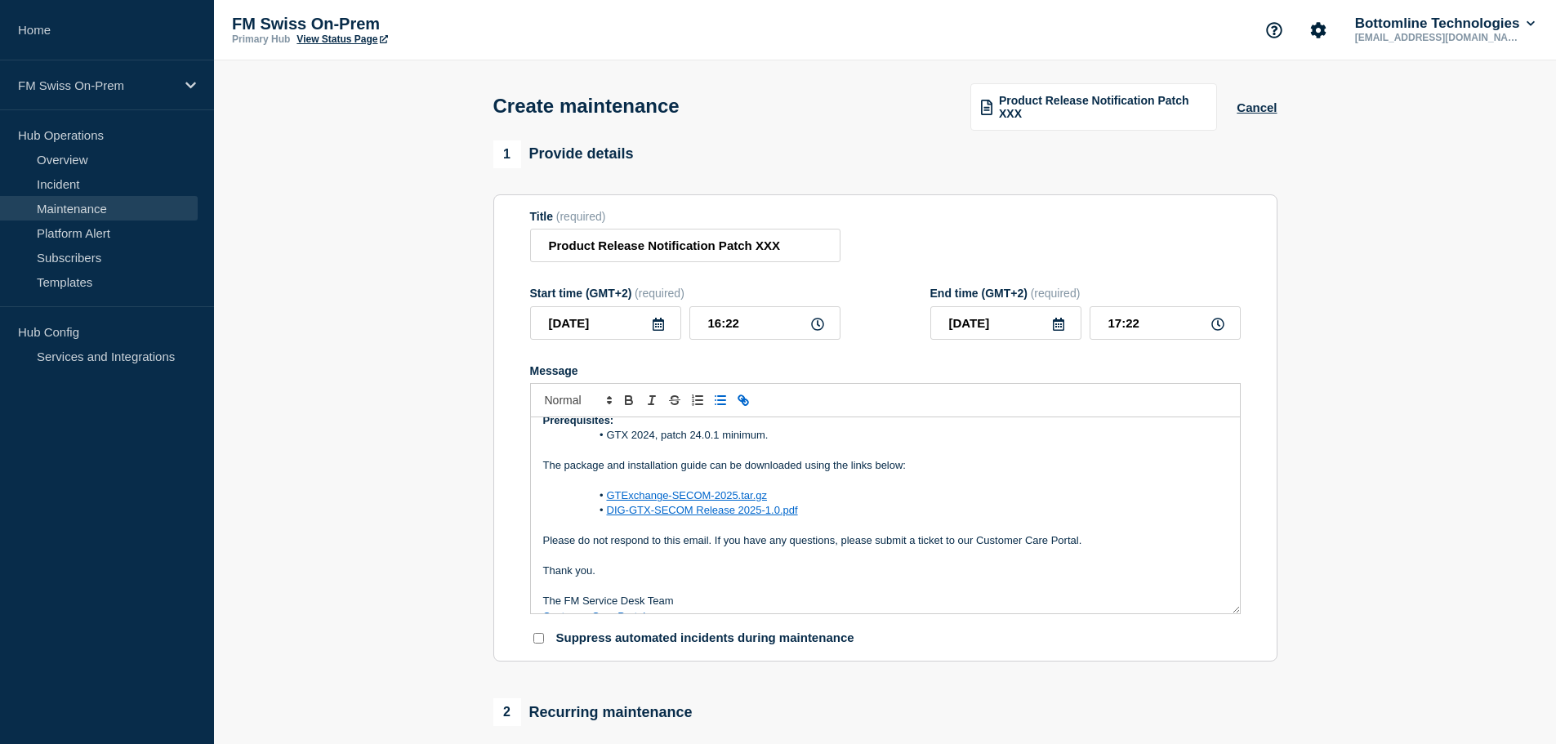
click at [575, 499] on li "GTExchange-SECOM-2025.tar.gz" at bounding box center [893, 495] width 669 height 15
click at [977, 486] on p "Message" at bounding box center [885, 481] width 684 height 15
click at [607, 515] on span "Message" at bounding box center [607, 510] width 0 height 15
click at [589, 438] on li "GTX 2024, patch 24.0.1 minimum." at bounding box center [893, 435] width 669 height 15
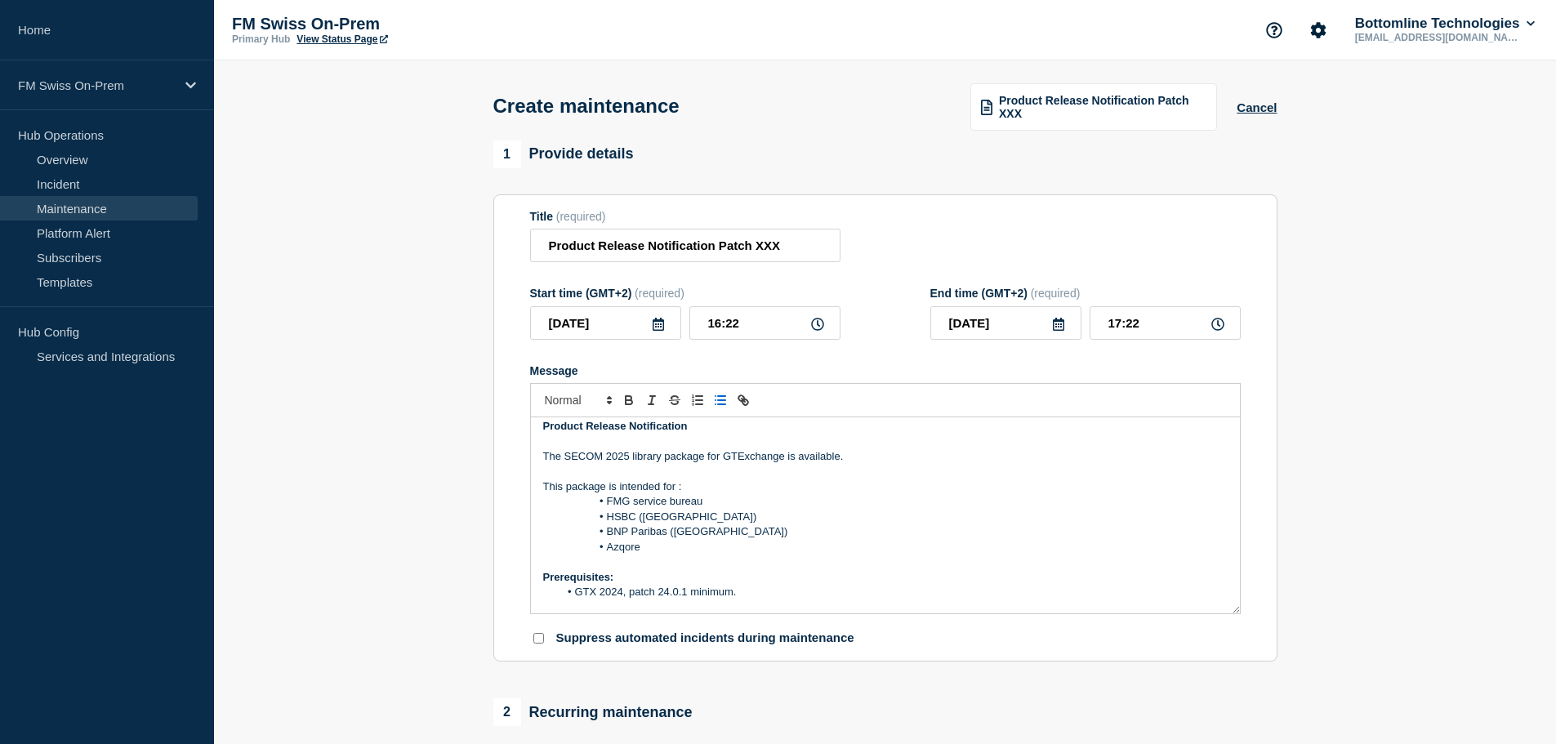
scroll to position [2, 0]
click at [581, 510] on li "FMG service bureau" at bounding box center [893, 508] width 669 height 15
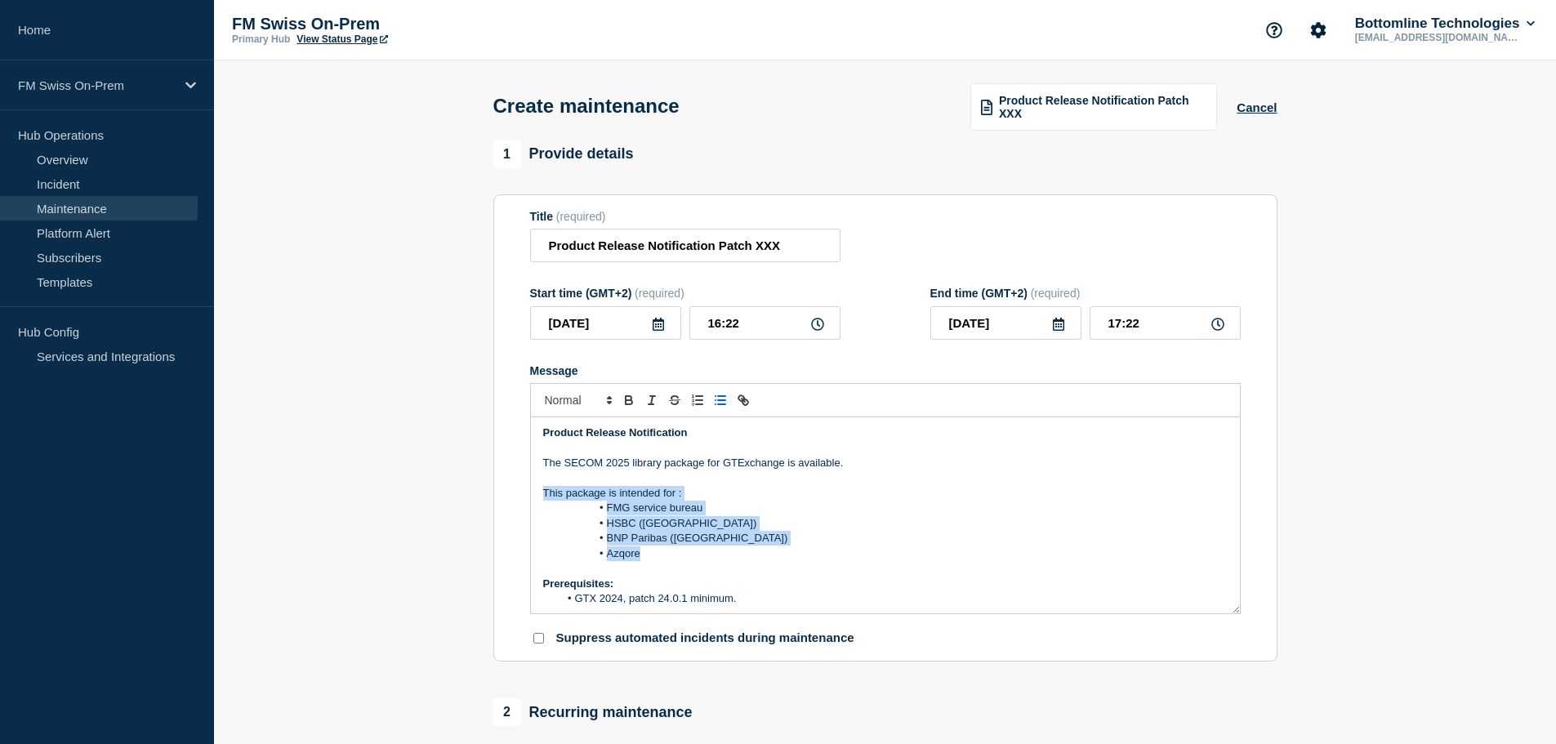
drag, startPoint x: 655, startPoint y: 559, endPoint x: 534, endPoint y: 501, distance: 133.7
click at [534, 501] on div "Product Release Notification The SECOM 2025 library package for GTExchange is a…" at bounding box center [885, 515] width 709 height 196
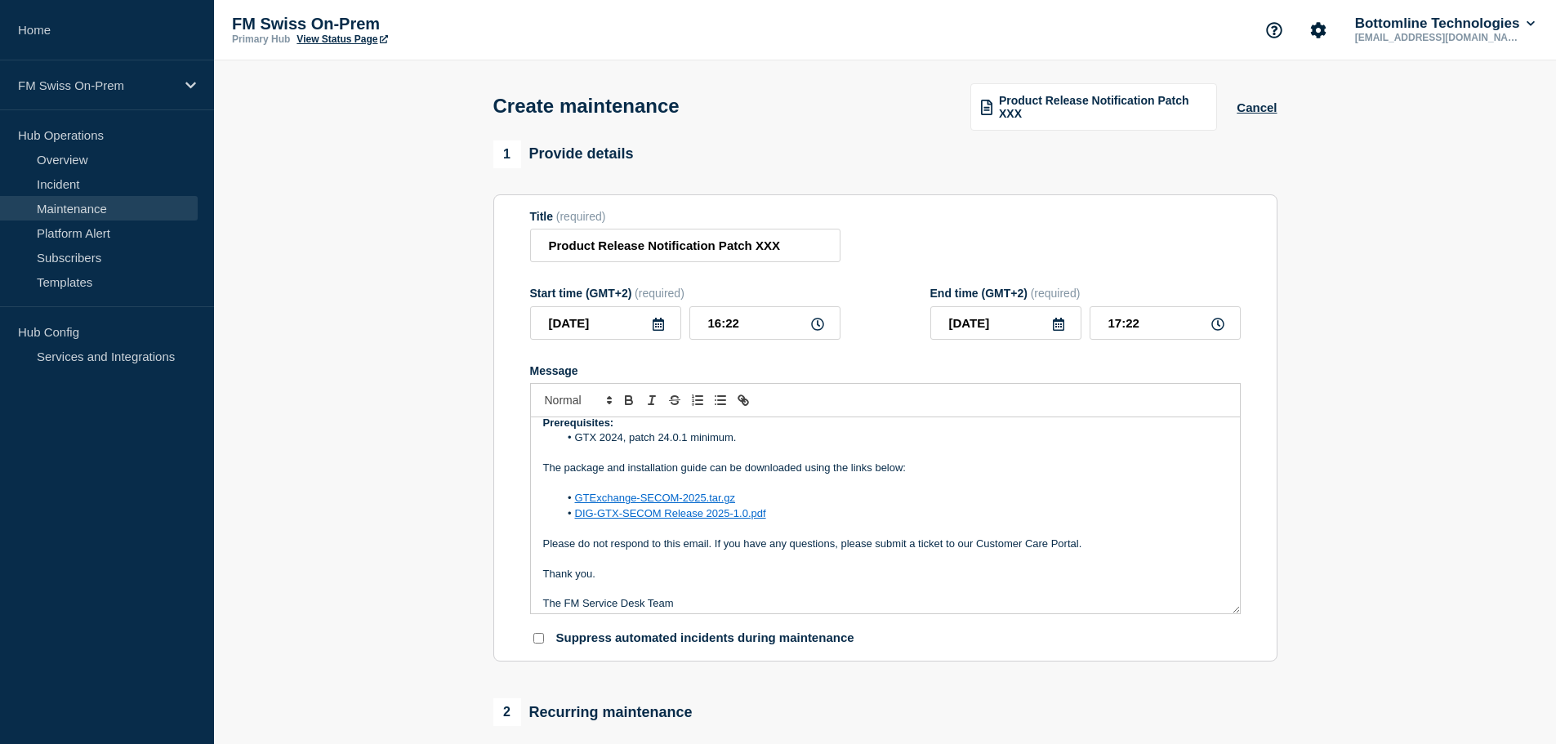
scroll to position [0, 0]
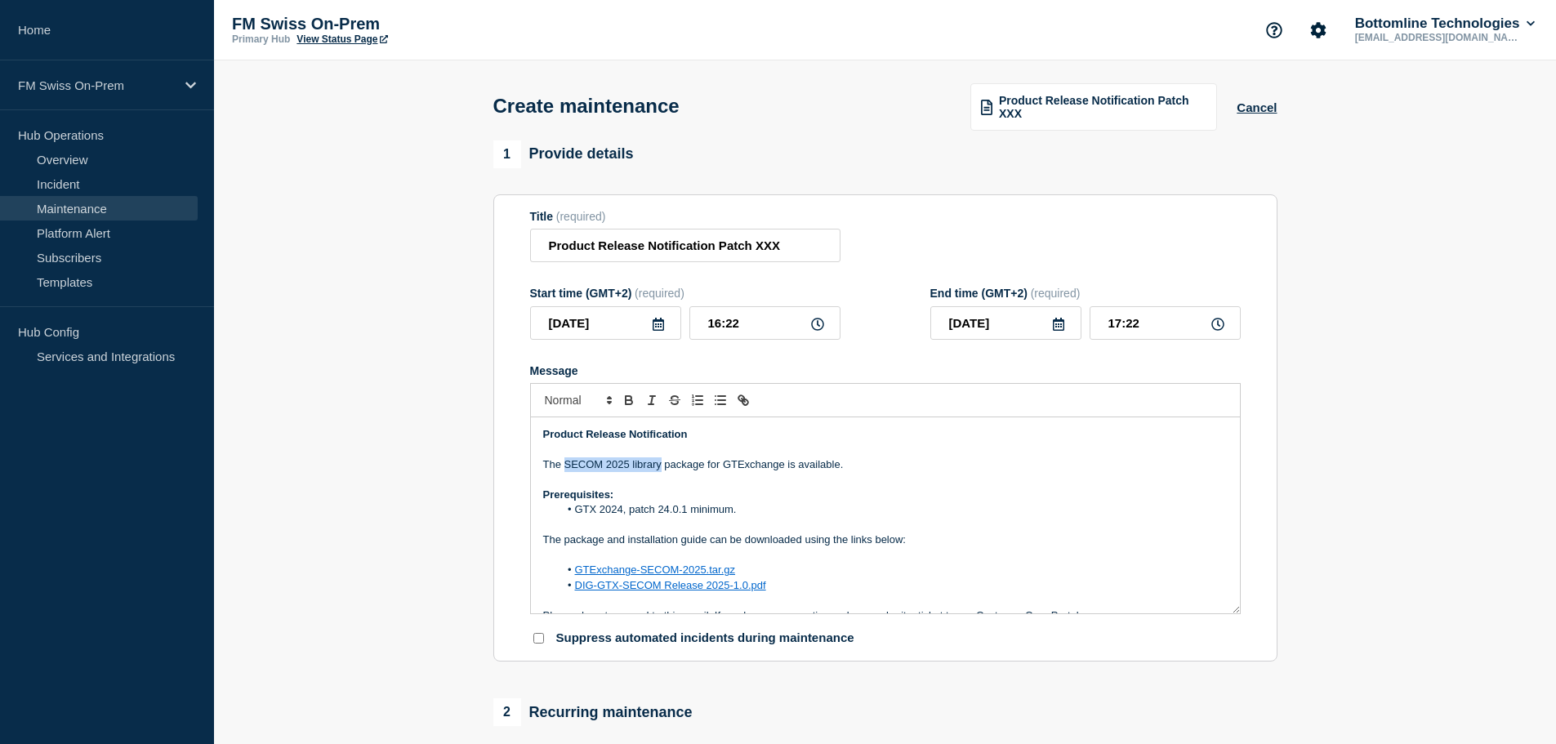
drag, startPoint x: 564, startPoint y: 470, endPoint x: 660, endPoint y: 468, distance: 95.6
click at [660, 468] on p "The SECOM 2025 library package for GTExchange is available." at bounding box center [885, 464] width 684 height 15
copy p "SECOM 2025 library"
drag, startPoint x: 718, startPoint y: 251, endPoint x: 805, endPoint y: 249, distance: 87.4
click at [805, 249] on input "Product Release Notification Patch XXX" at bounding box center [685, 245] width 310 height 33
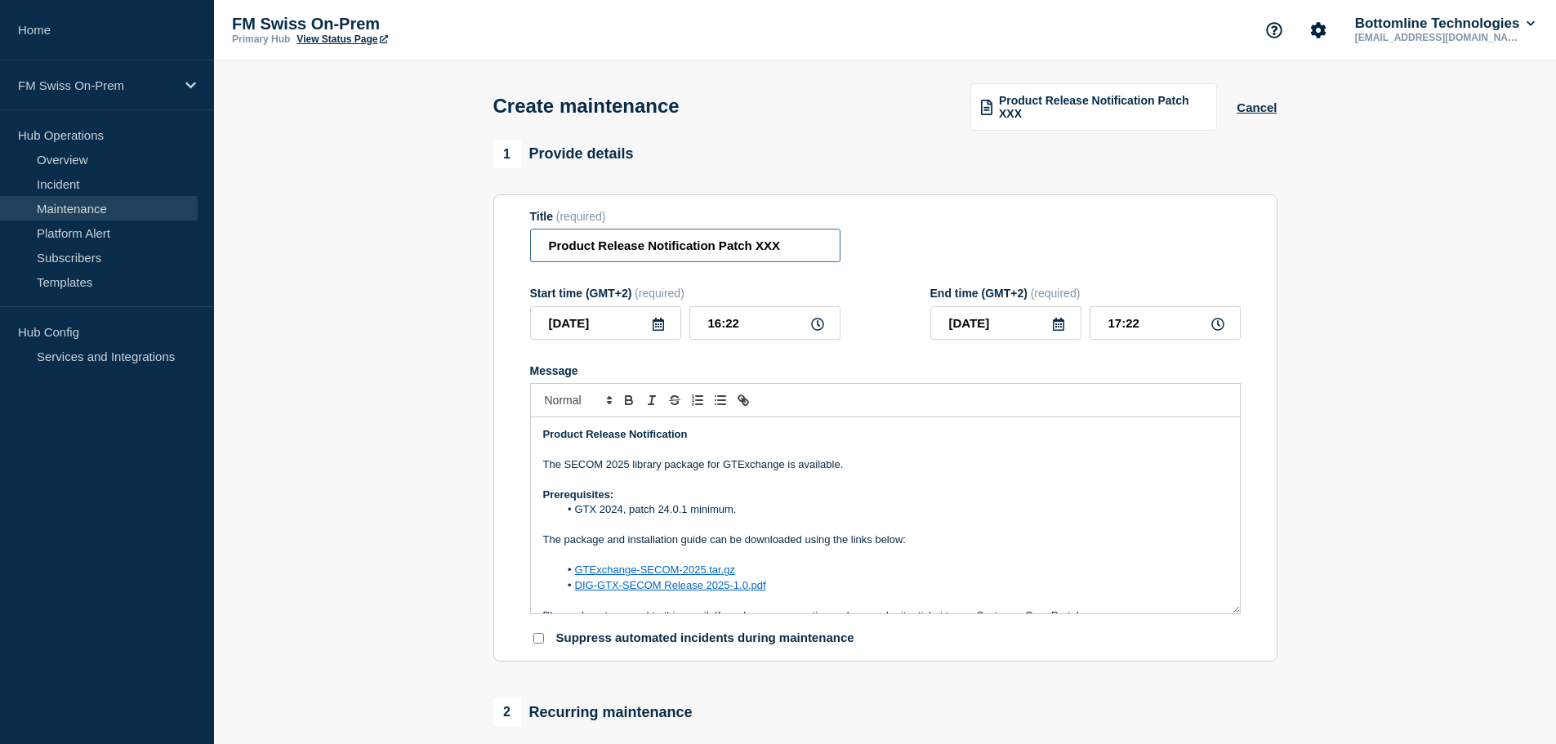
paste input "SECOM 2025 library"
click at [1368, 374] on section "1 Provide details Title (required) Product Release Notification SECOM 2025 libr…" at bounding box center [885, 706] width 1342 height 1133
click at [717, 245] on input "Product Release Notification SECOM 2025 library" at bounding box center [685, 245] width 310 height 33
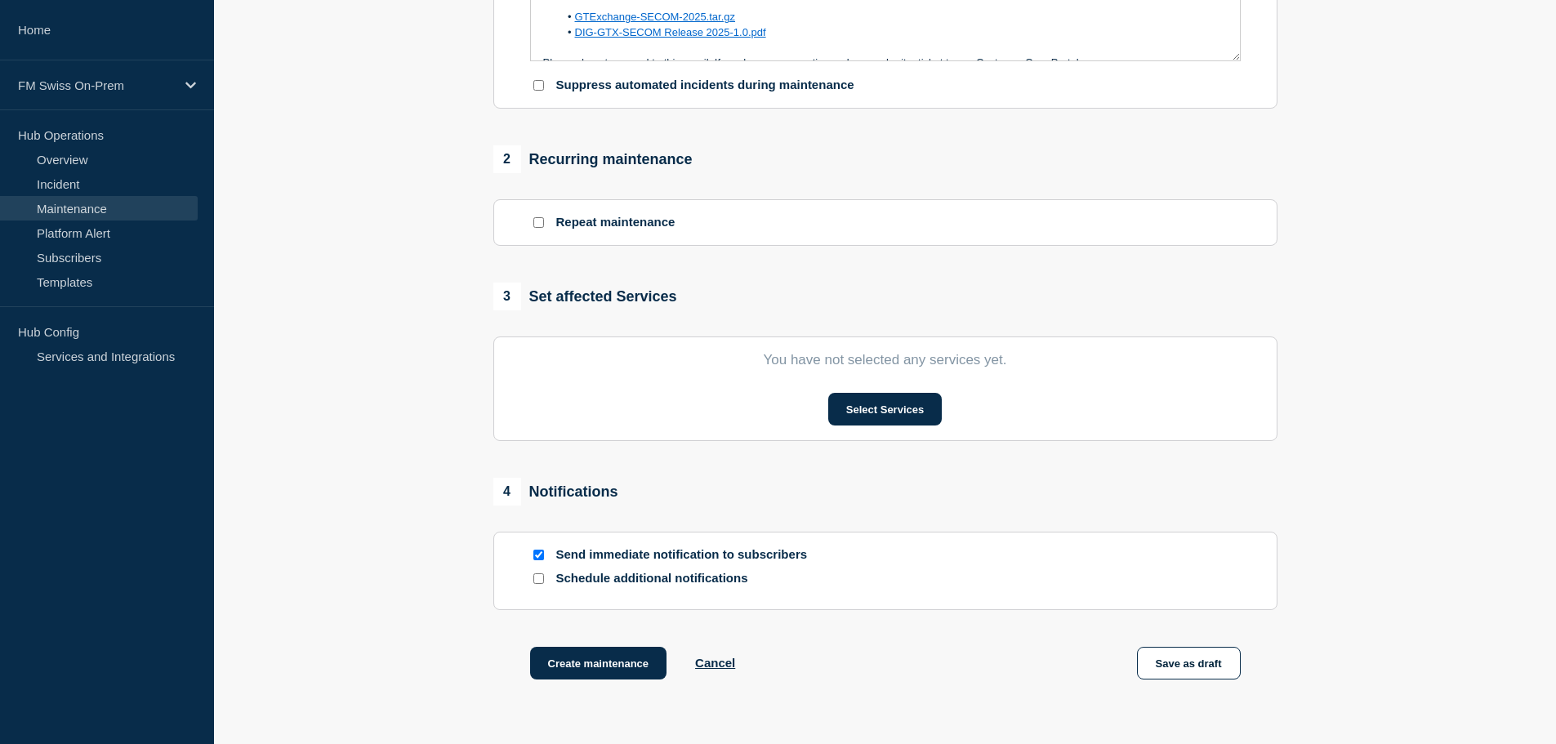
scroll to position [572, 0]
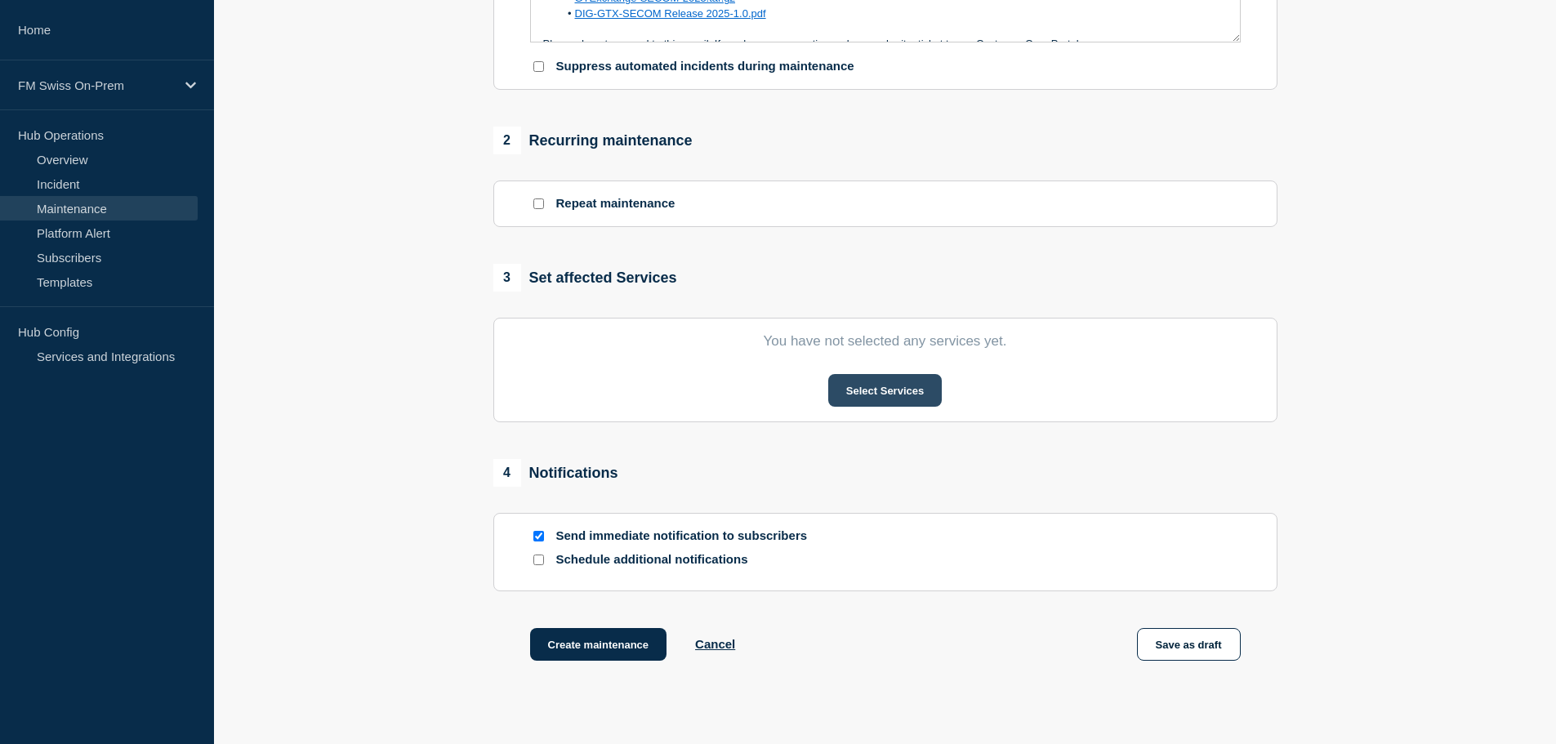
type input "Product Release Notification GTX SECOM 2025 library"
click at [885, 405] on button "Select Services" at bounding box center [885, 390] width 114 height 33
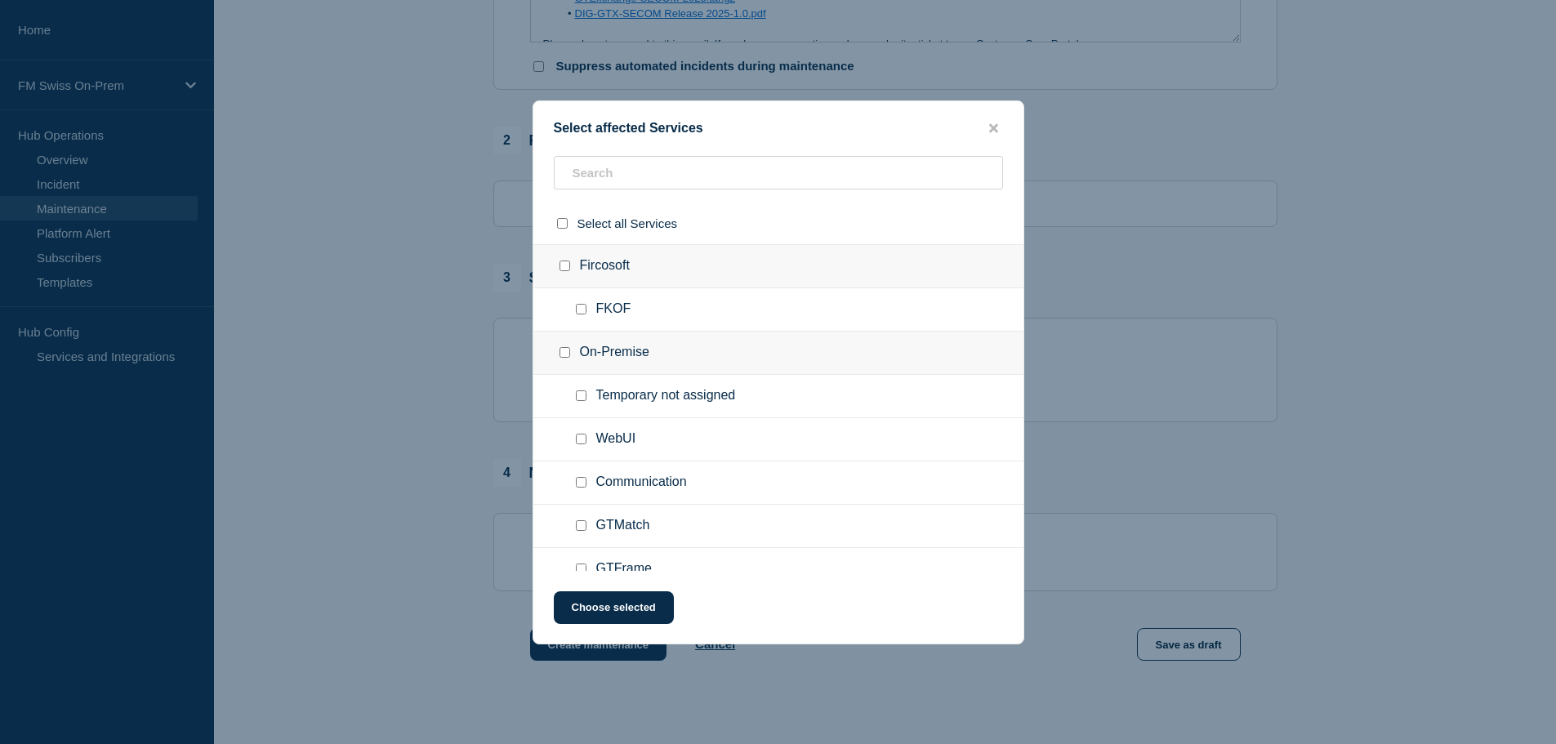
click at [581, 484] on input "Communication checkbox" at bounding box center [581, 482] width 11 height 11
checkbox input "true"
click at [598, 611] on button "Choose selected" at bounding box center [614, 607] width 120 height 33
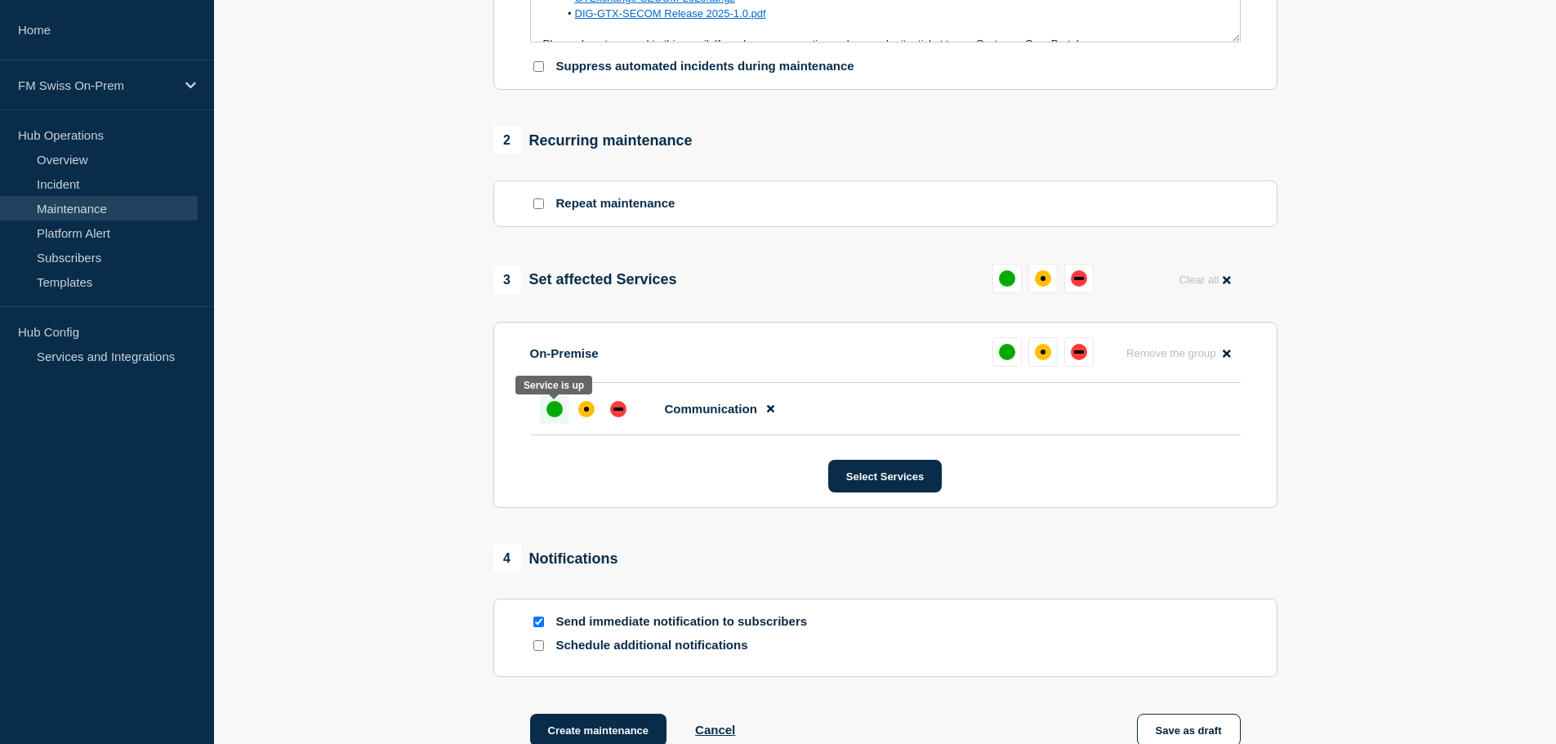
click at [556, 412] on div "up" at bounding box center [554, 409] width 16 height 16
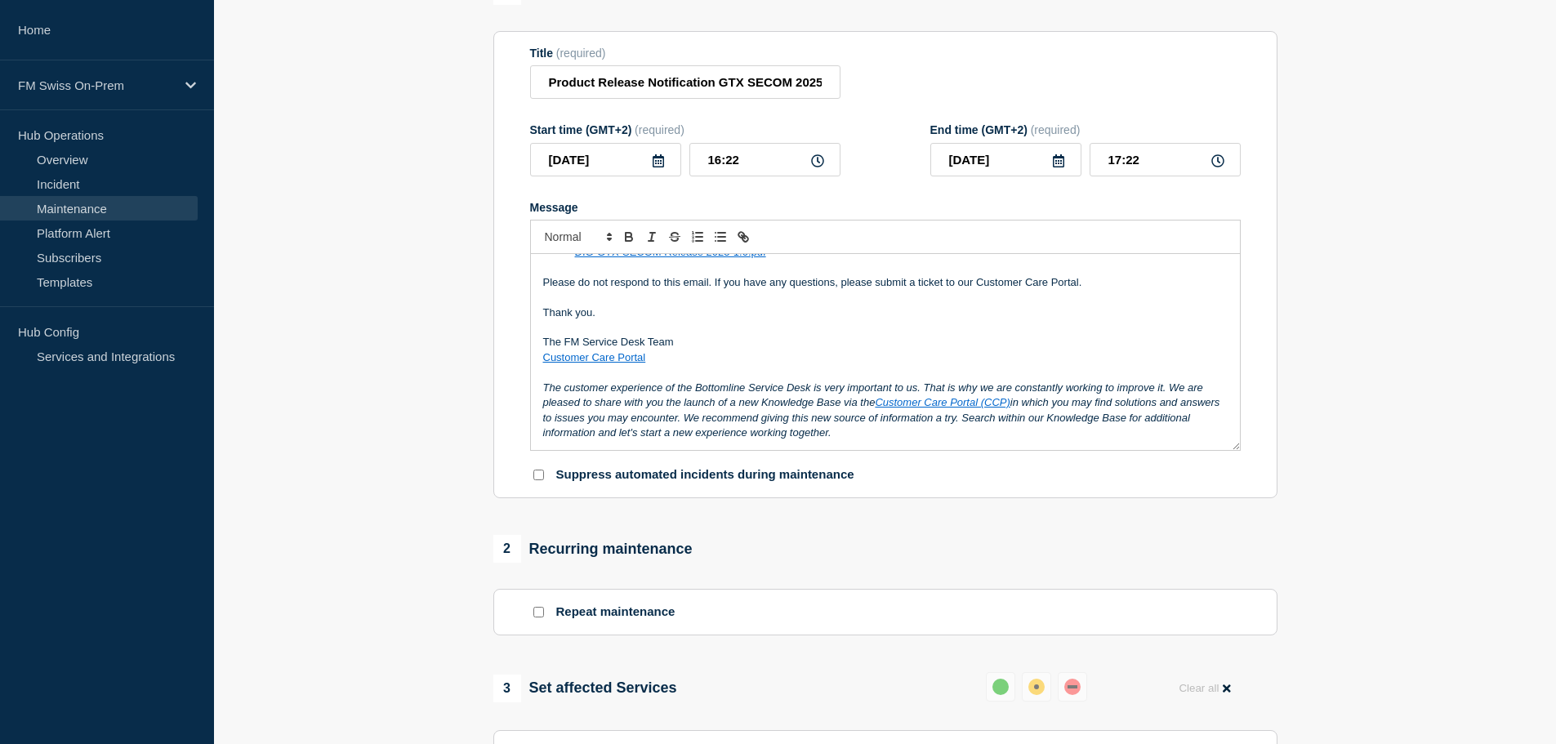
scroll to position [0, 0]
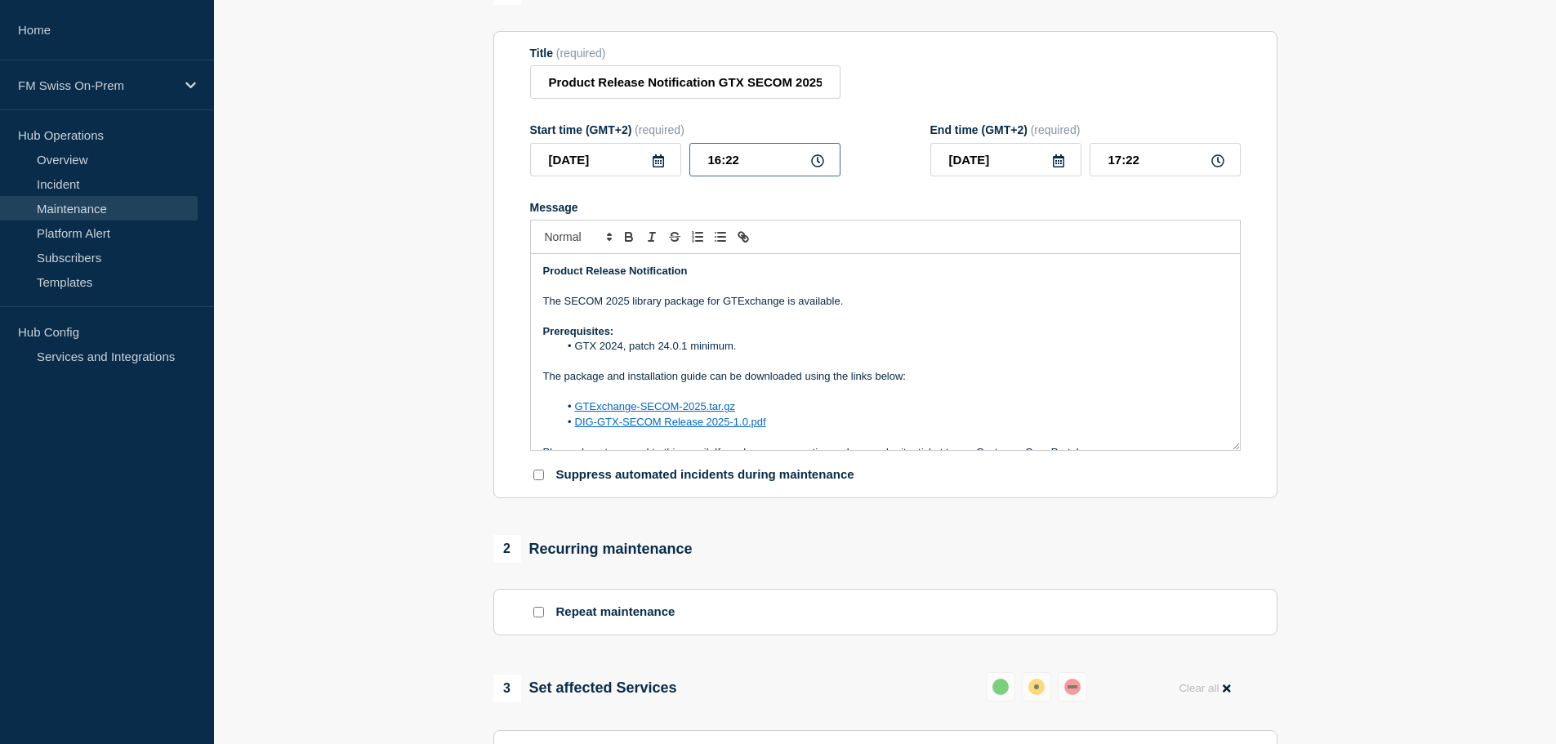
click at [762, 163] on input "16:22" at bounding box center [764, 159] width 151 height 33
click at [563, 301] on p "The SECOM 2025 library package for GTExchange is available." at bounding box center [885, 301] width 684 height 15
click at [958, 314] on p "Message" at bounding box center [885, 316] width 684 height 15
click at [744, 155] on input "16:22" at bounding box center [764, 159] width 151 height 33
type input "16:24"
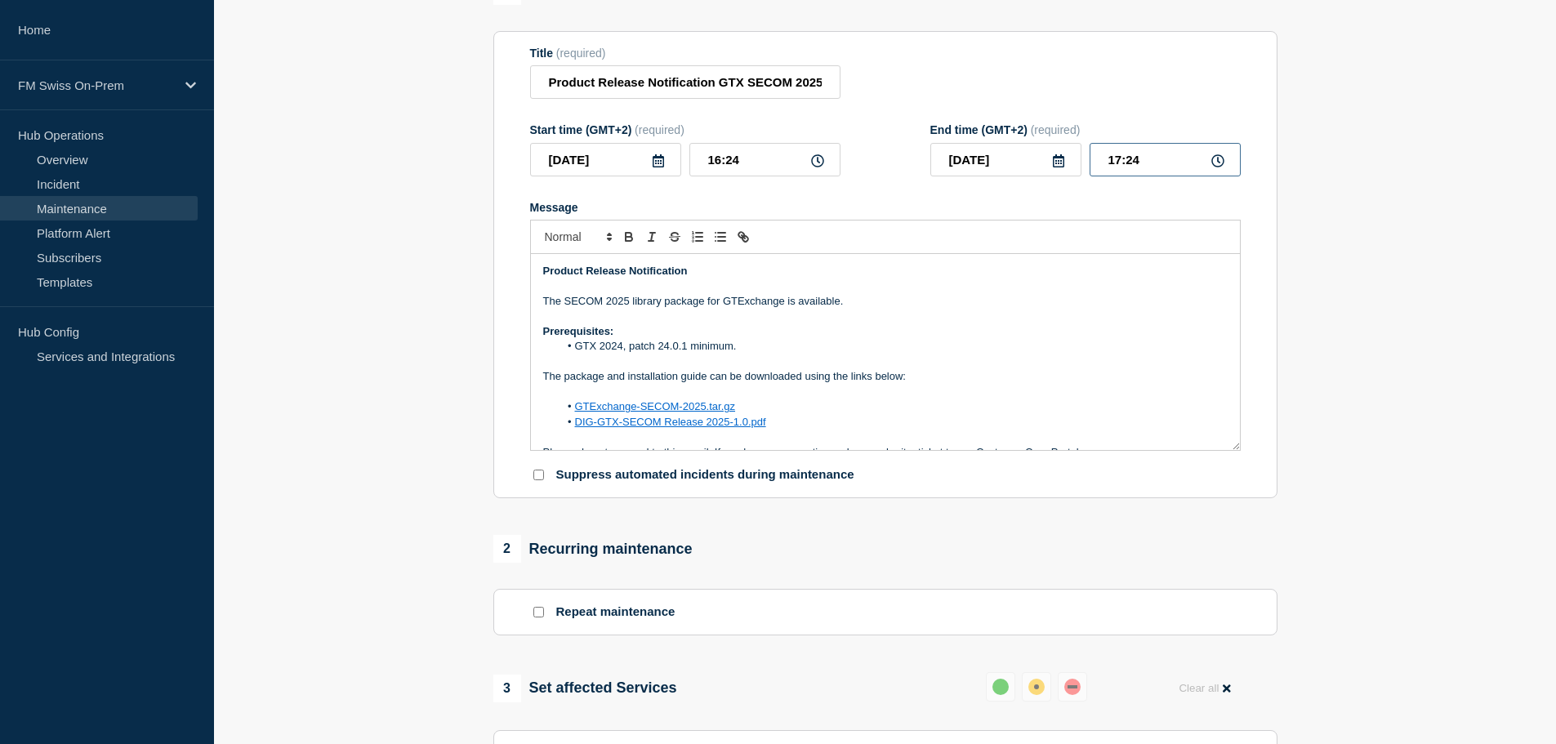
click at [1164, 162] on input "17:24" at bounding box center [1164, 159] width 151 height 33
click at [1119, 165] on input "17:26" at bounding box center [1164, 159] width 151 height 33
type input "16:26"
click at [1332, 236] on section "1 Provide details Title (required) Product Release Notification GTX SECOM 2025 …" at bounding box center [885, 586] width 1342 height 1219
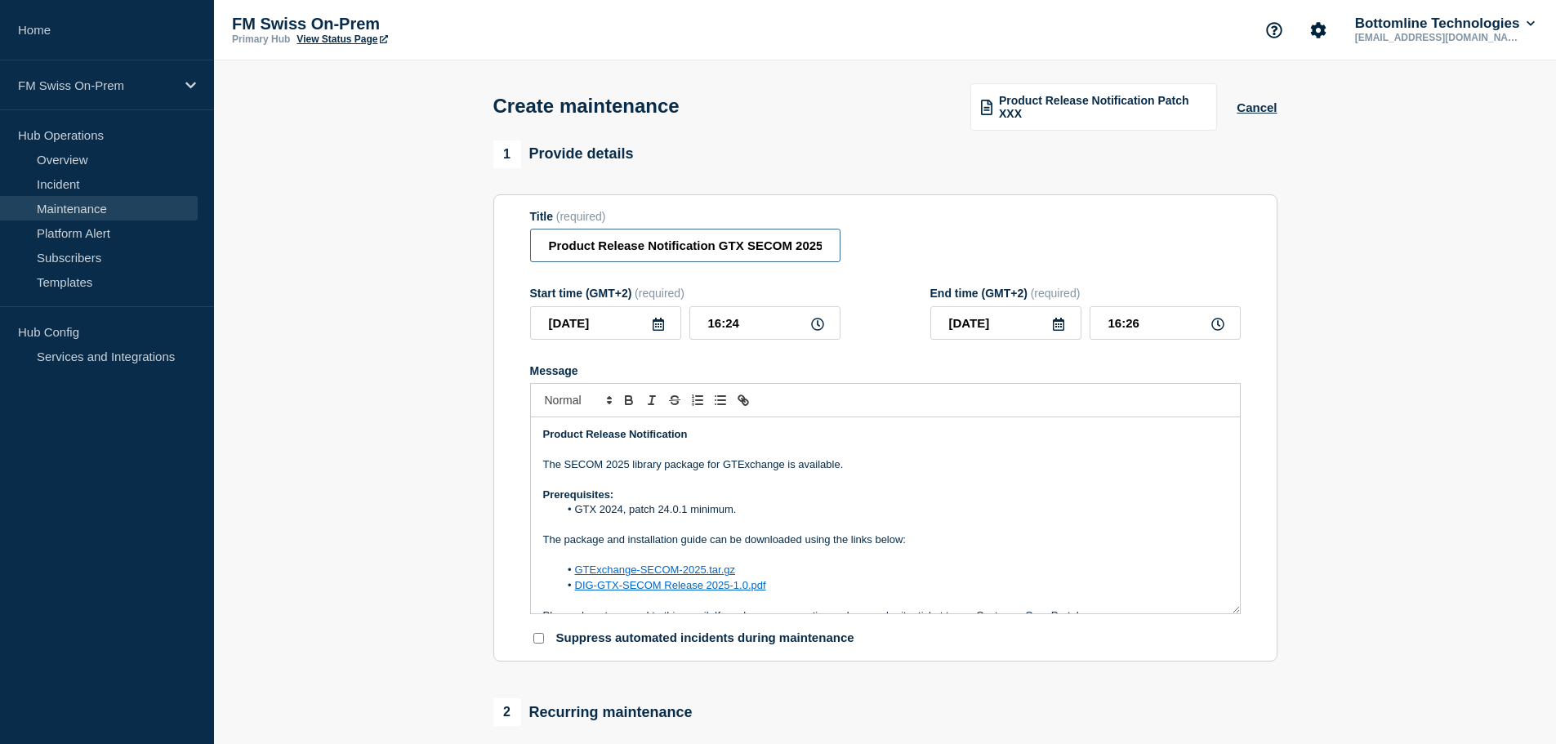
scroll to position [0, 42]
drag, startPoint x: 720, startPoint y: 248, endPoint x: 1088, endPoint y: 243, distance: 367.5
click at [964, 252] on div "Title (required) Product Release Notification GTX SECOM 2025 library" at bounding box center [885, 236] width 710 height 53
click at [1351, 260] on section "1 Provide details Title (required) Product Release Notification GTX SECOM 2025 …" at bounding box center [885, 749] width 1342 height 1219
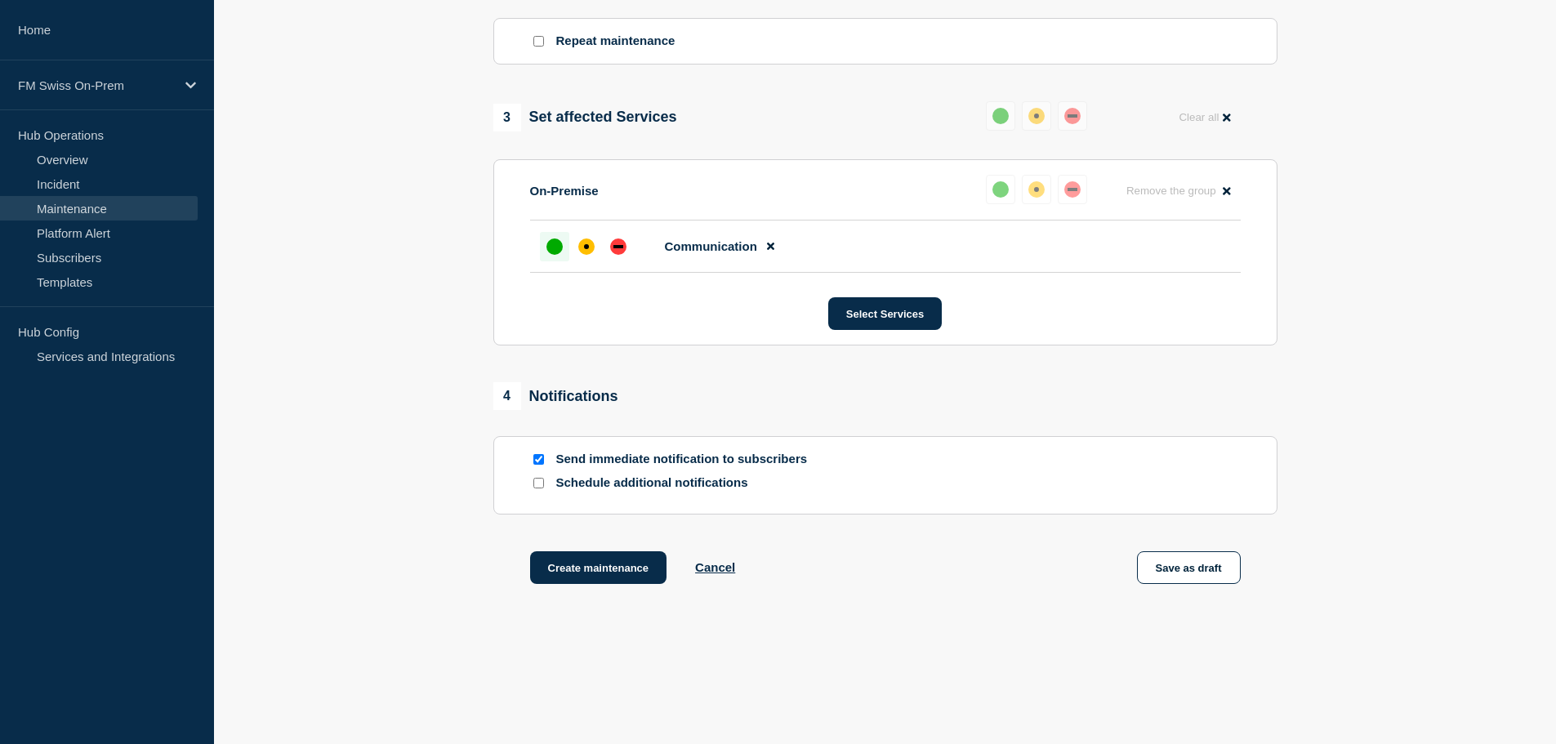
scroll to position [735, 0]
click at [585, 577] on button "Create maintenance" at bounding box center [598, 566] width 137 height 33
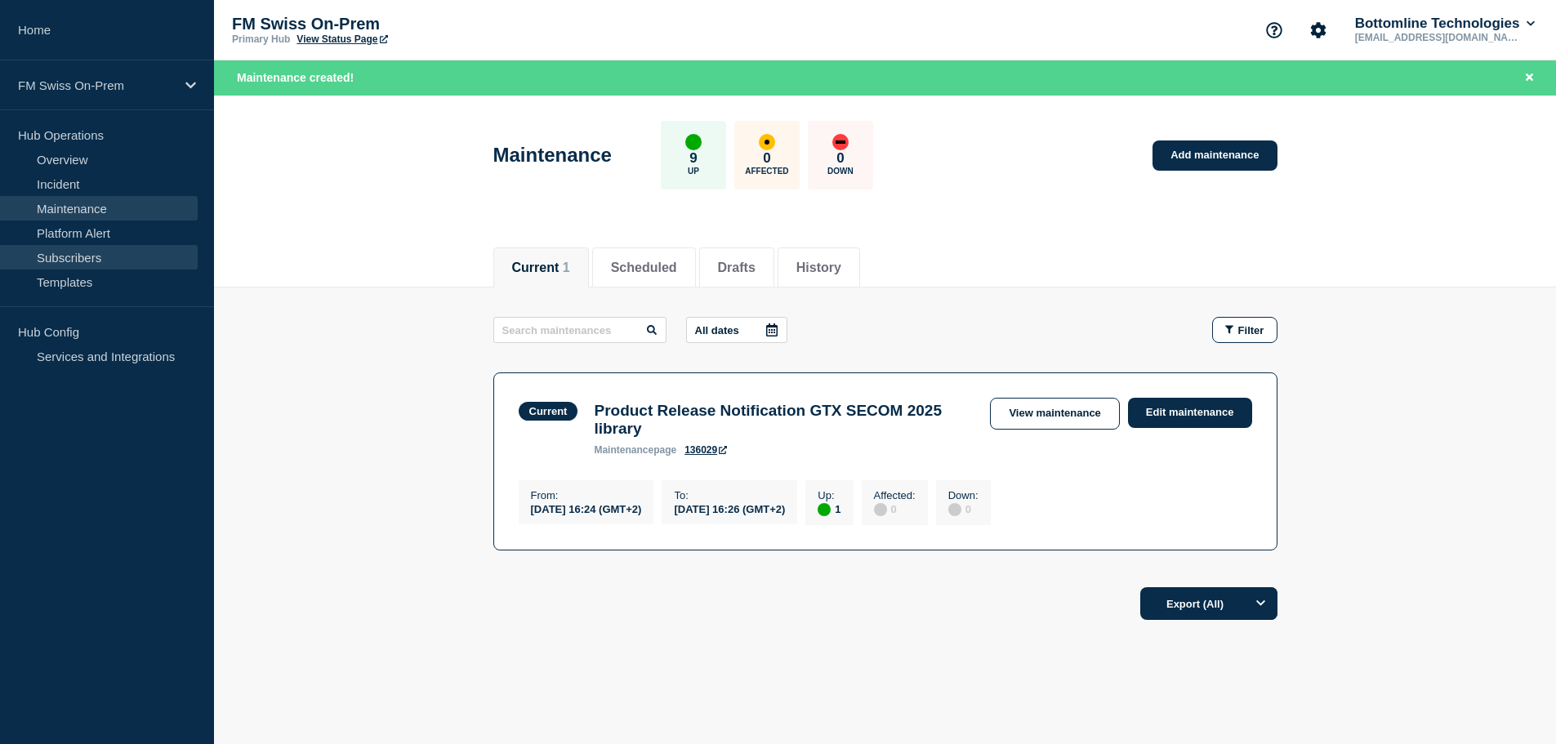
click at [75, 256] on link "Subscribers" at bounding box center [99, 257] width 198 height 24
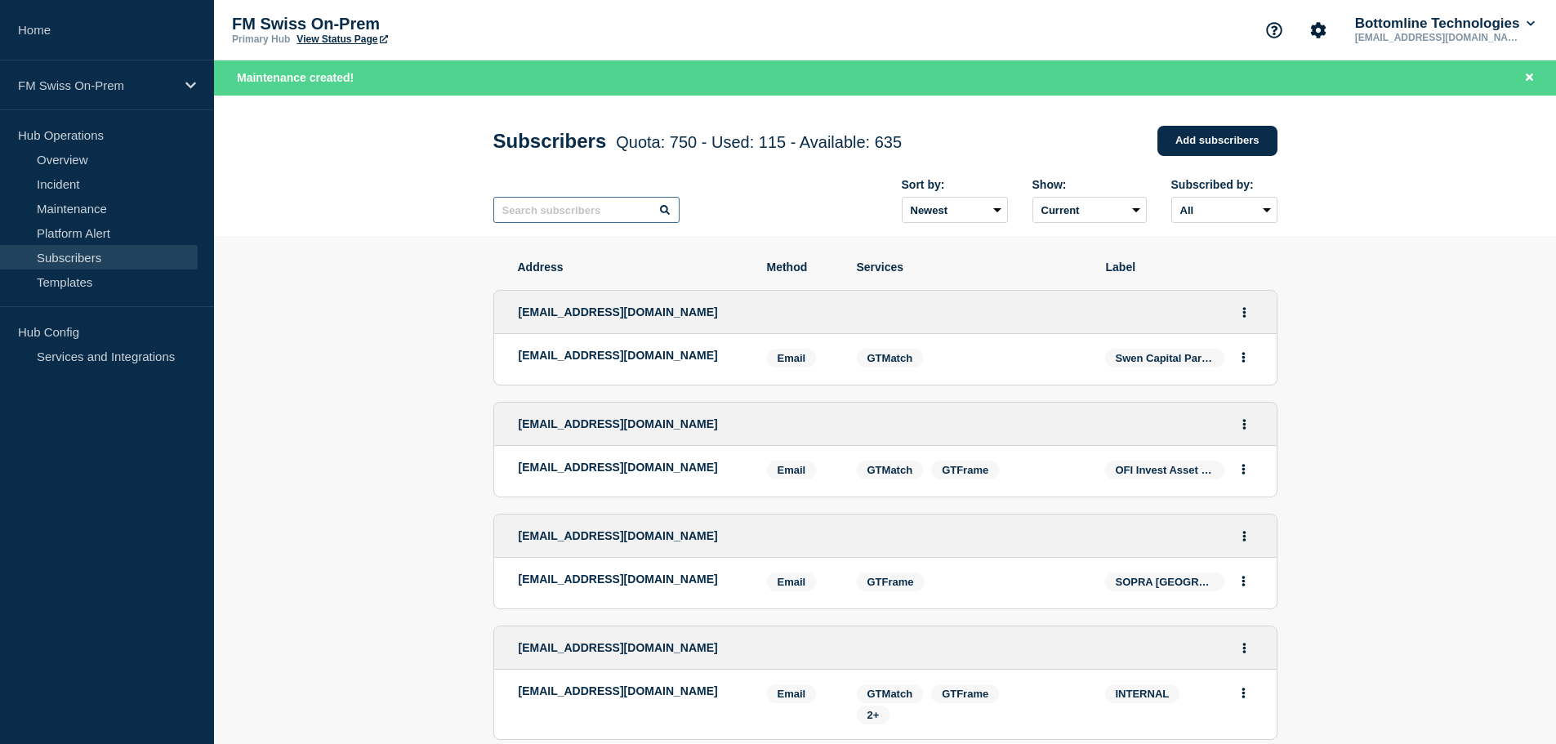
click at [579, 216] on input "text" at bounding box center [586, 210] width 186 height 26
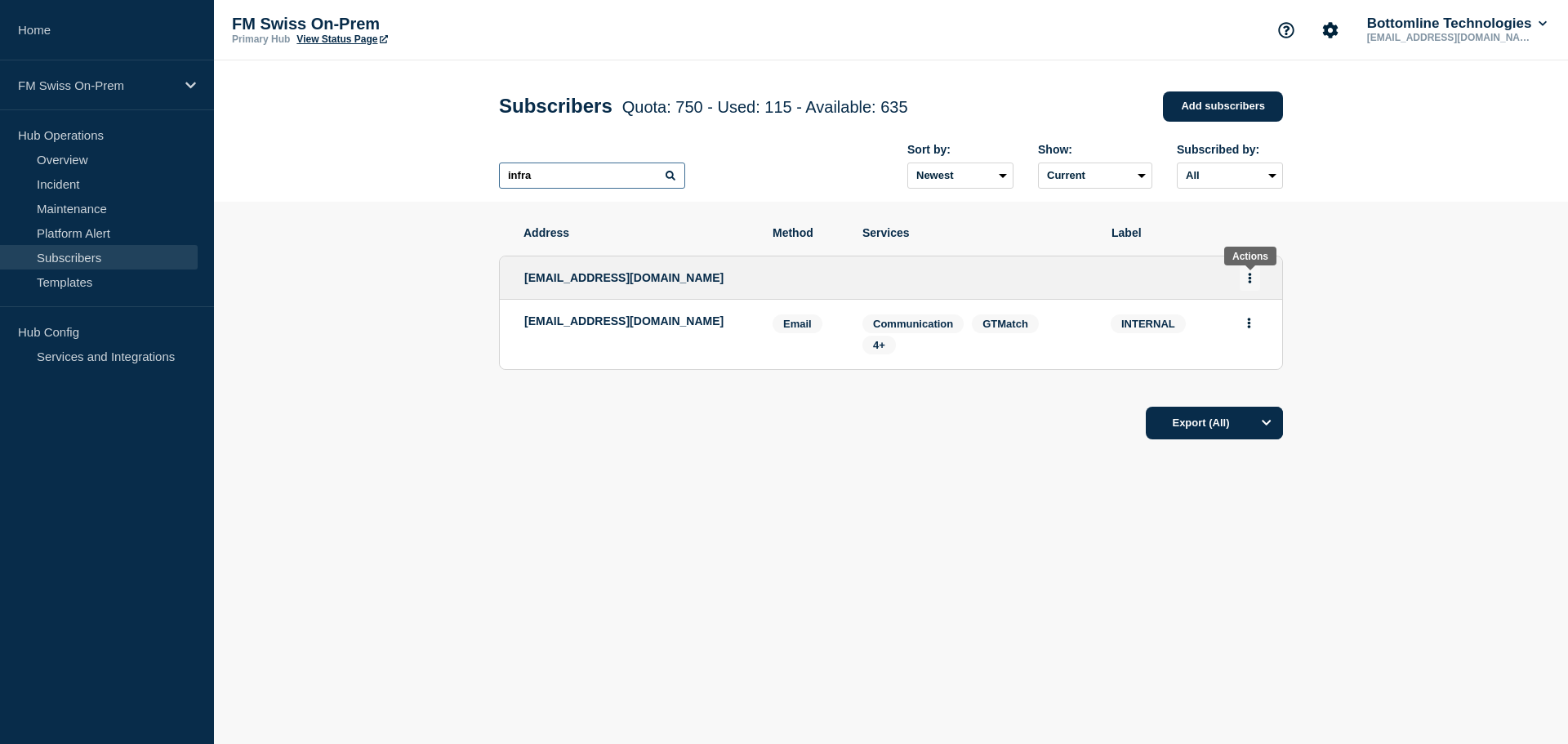
type input "infra"
click at [1252, 277] on button "Actions" at bounding box center [1250, 277] width 20 height 25
click at [1240, 328] on link "Edit" at bounding box center [1244, 324] width 18 height 12
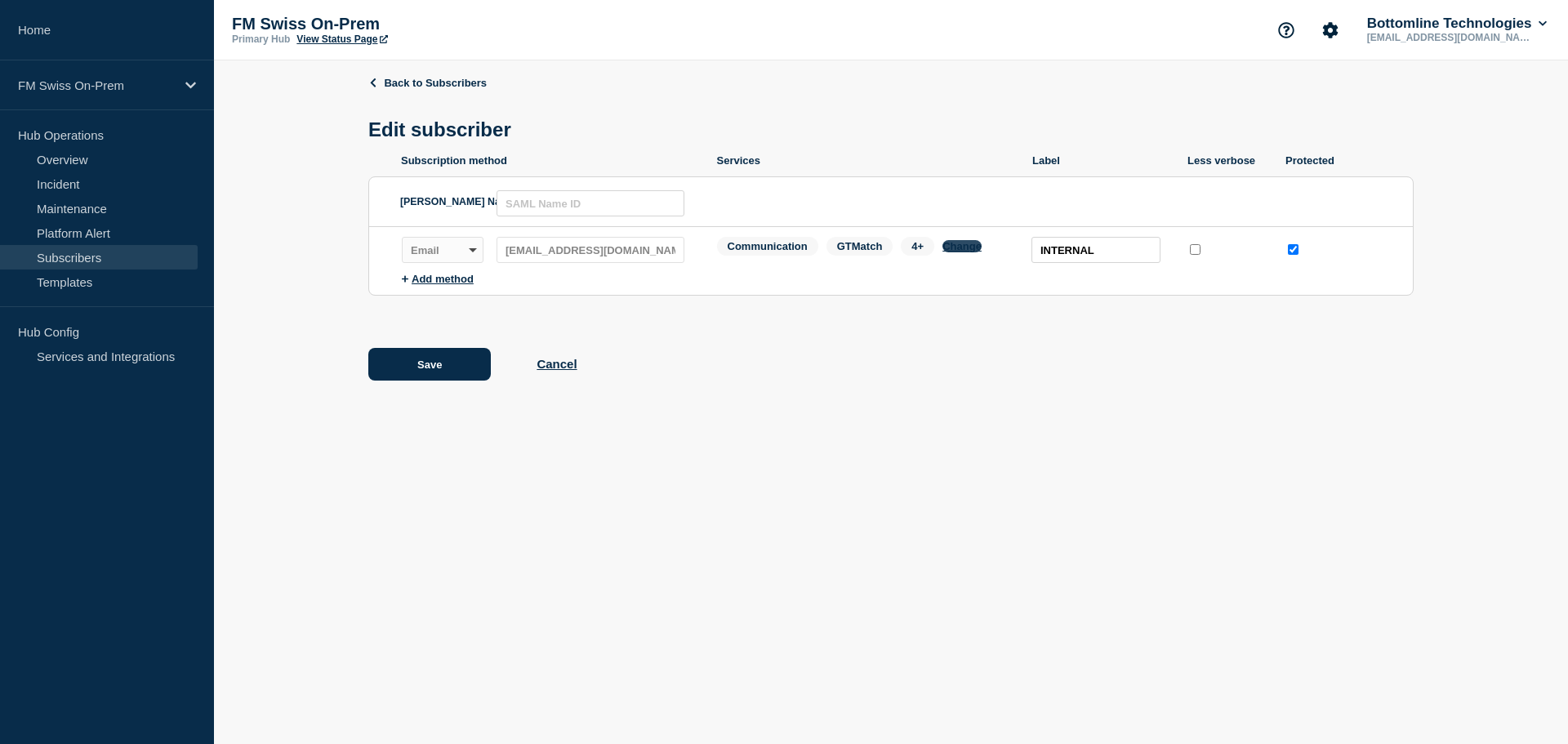
click at [963, 250] on button "Change" at bounding box center [961, 246] width 39 height 12
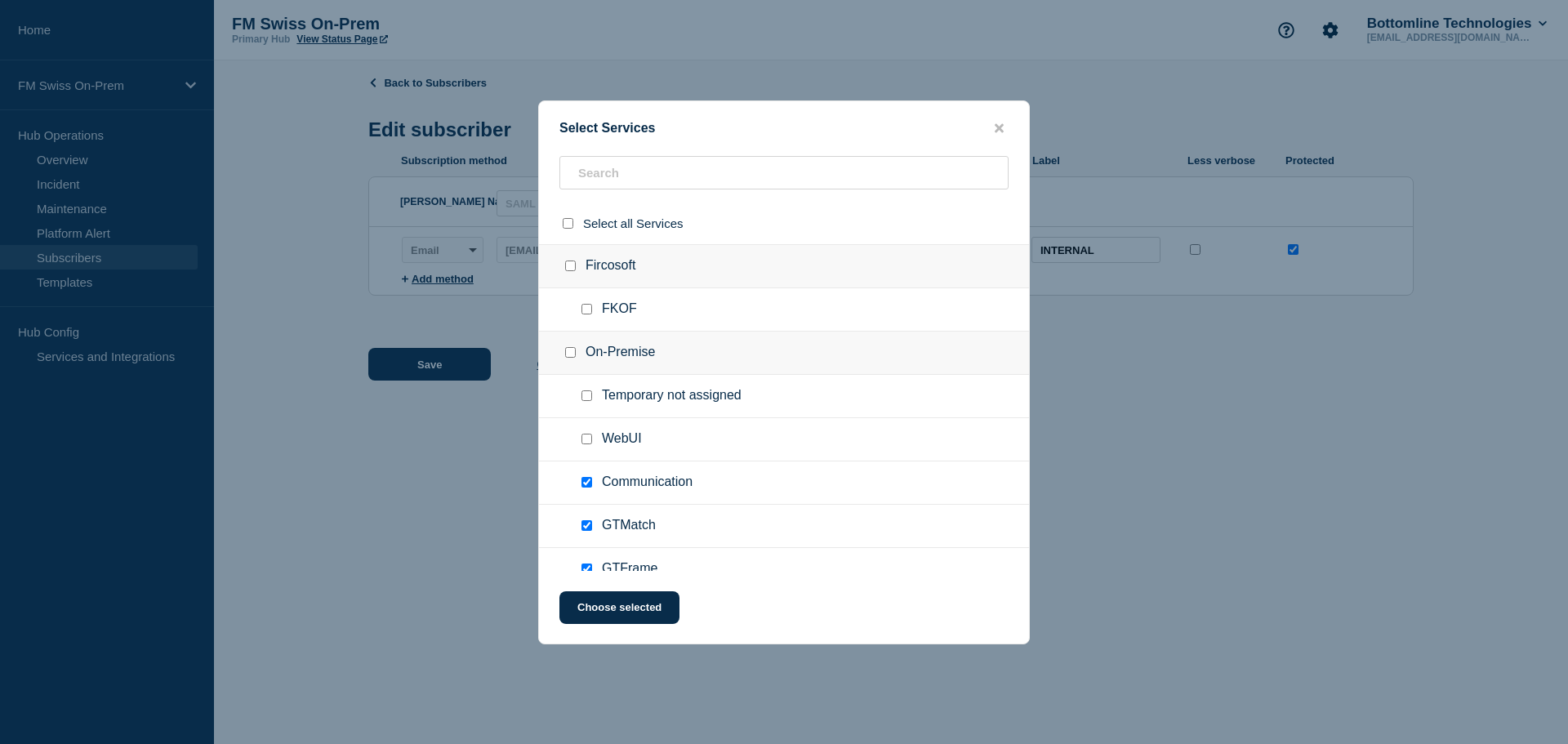
click at [584, 482] on input "Communication checkbox" at bounding box center [586, 482] width 11 height 11
checkbox input "false"
click at [602, 608] on button "Choose selected" at bounding box center [619, 607] width 120 height 33
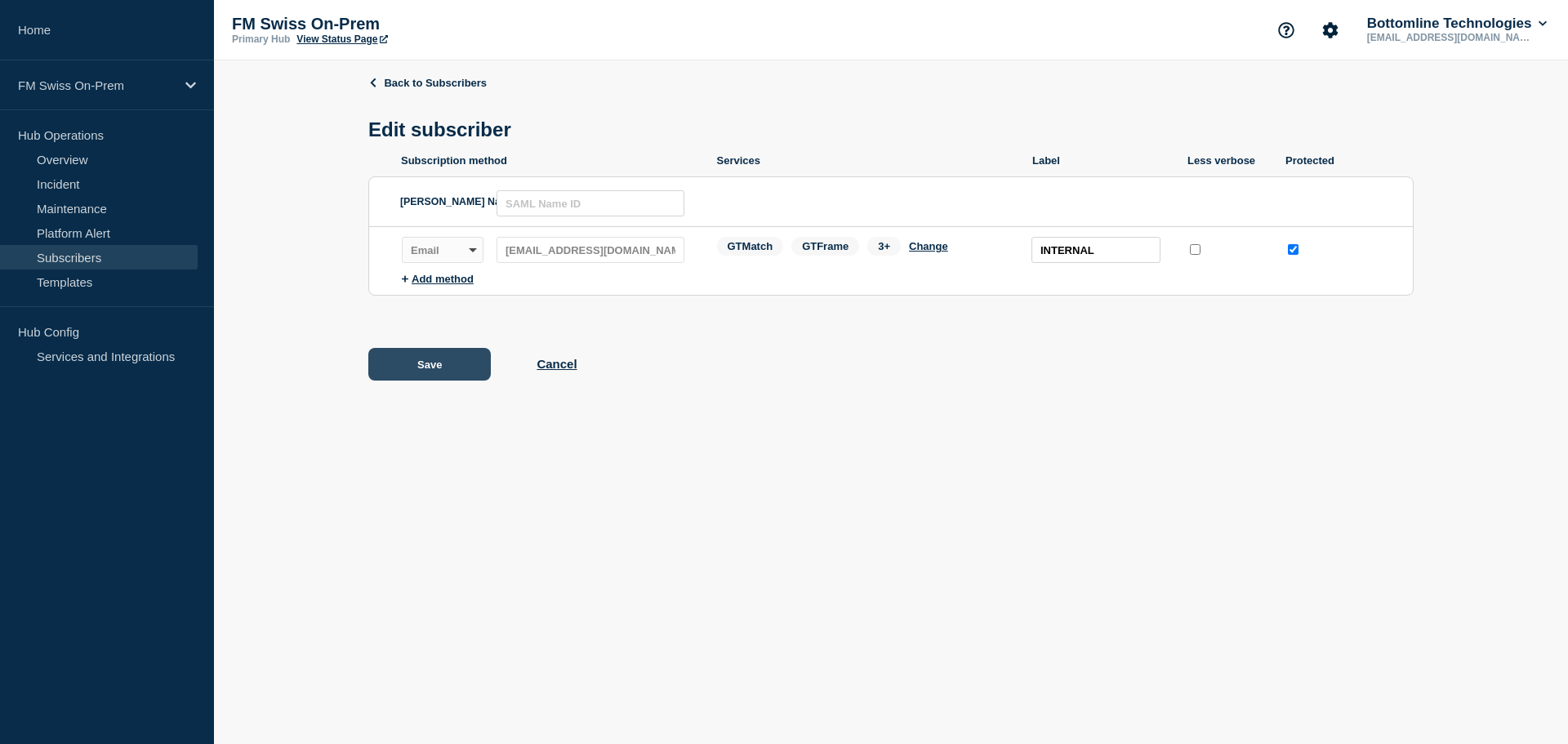
click at [433, 369] on button "Save" at bounding box center [429, 364] width 122 height 33
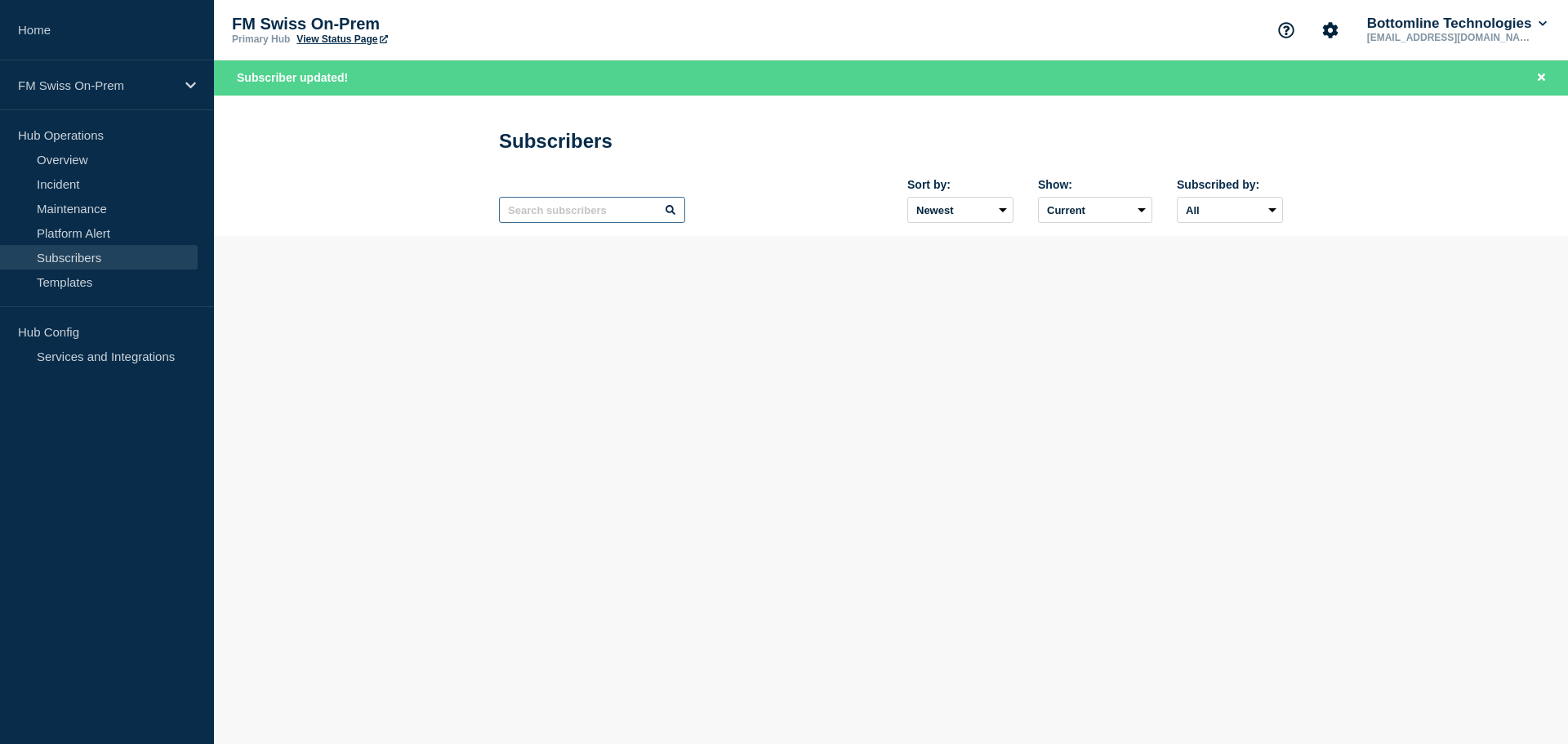
click at [538, 206] on input "text" at bounding box center [592, 210] width 186 height 26
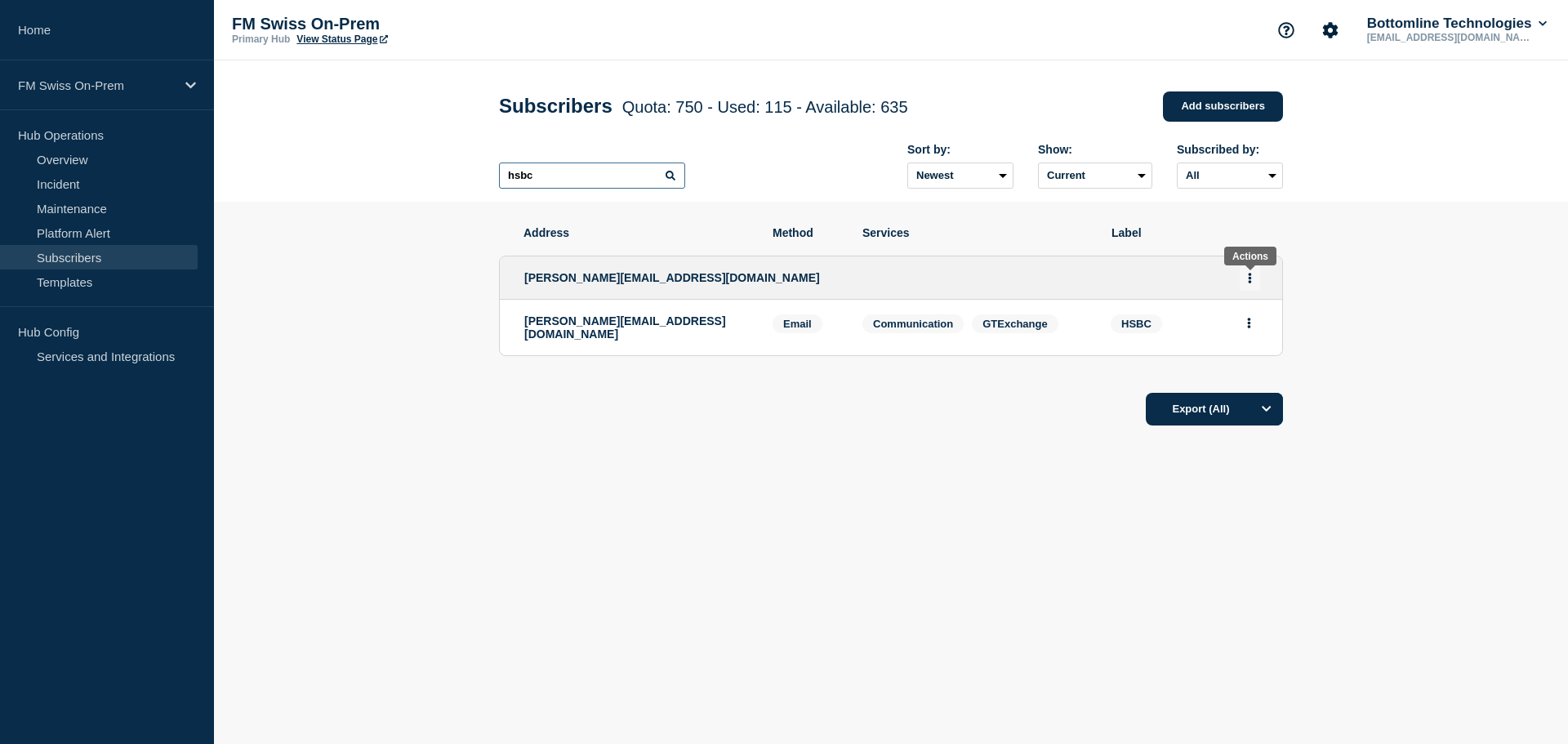
type input "hsbc"
click at [1249, 276] on icon "Actions" at bounding box center [1250, 278] width 4 height 11
click at [1244, 327] on link "Edit" at bounding box center [1244, 324] width 18 height 12
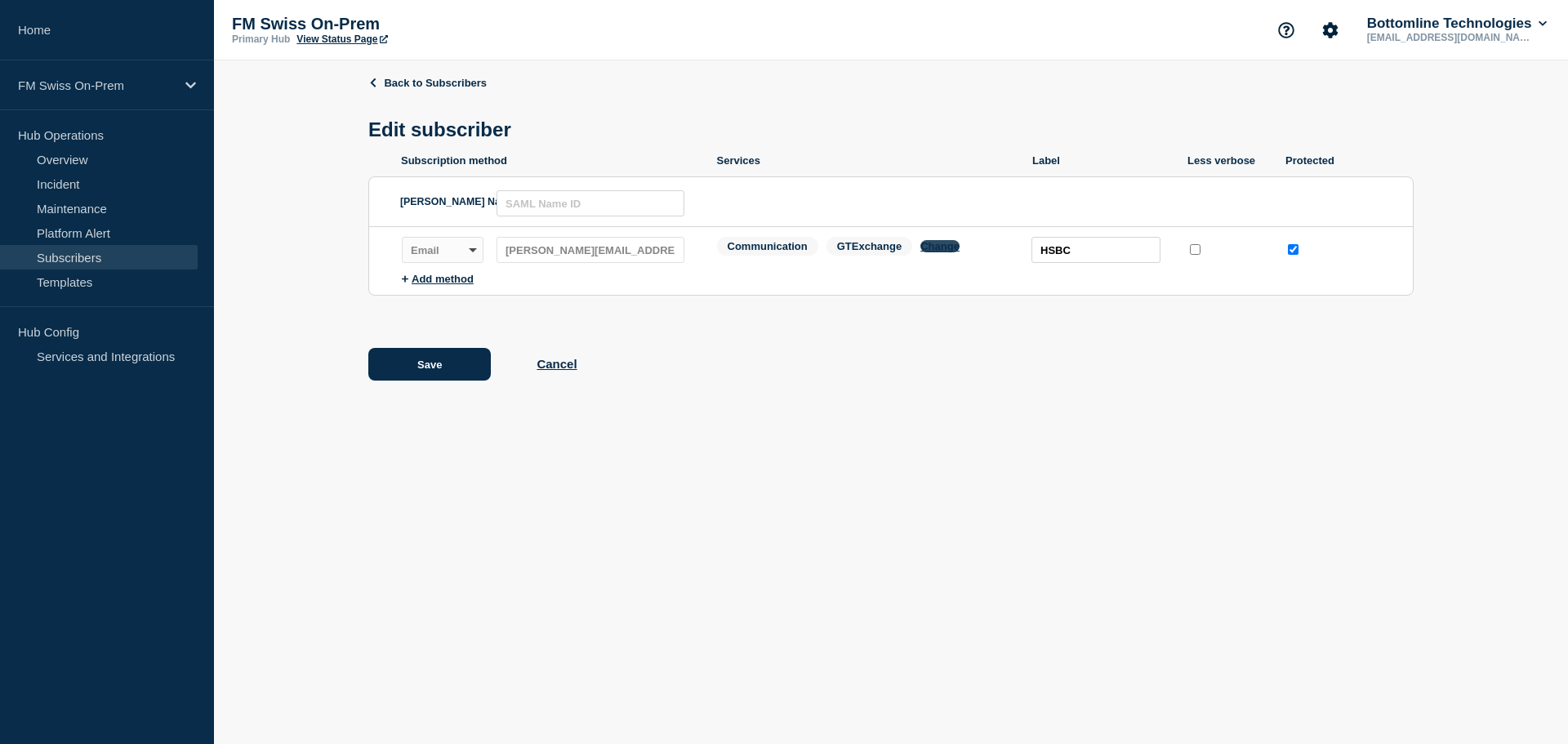
click at [946, 248] on button "Change" at bounding box center [939, 246] width 39 height 12
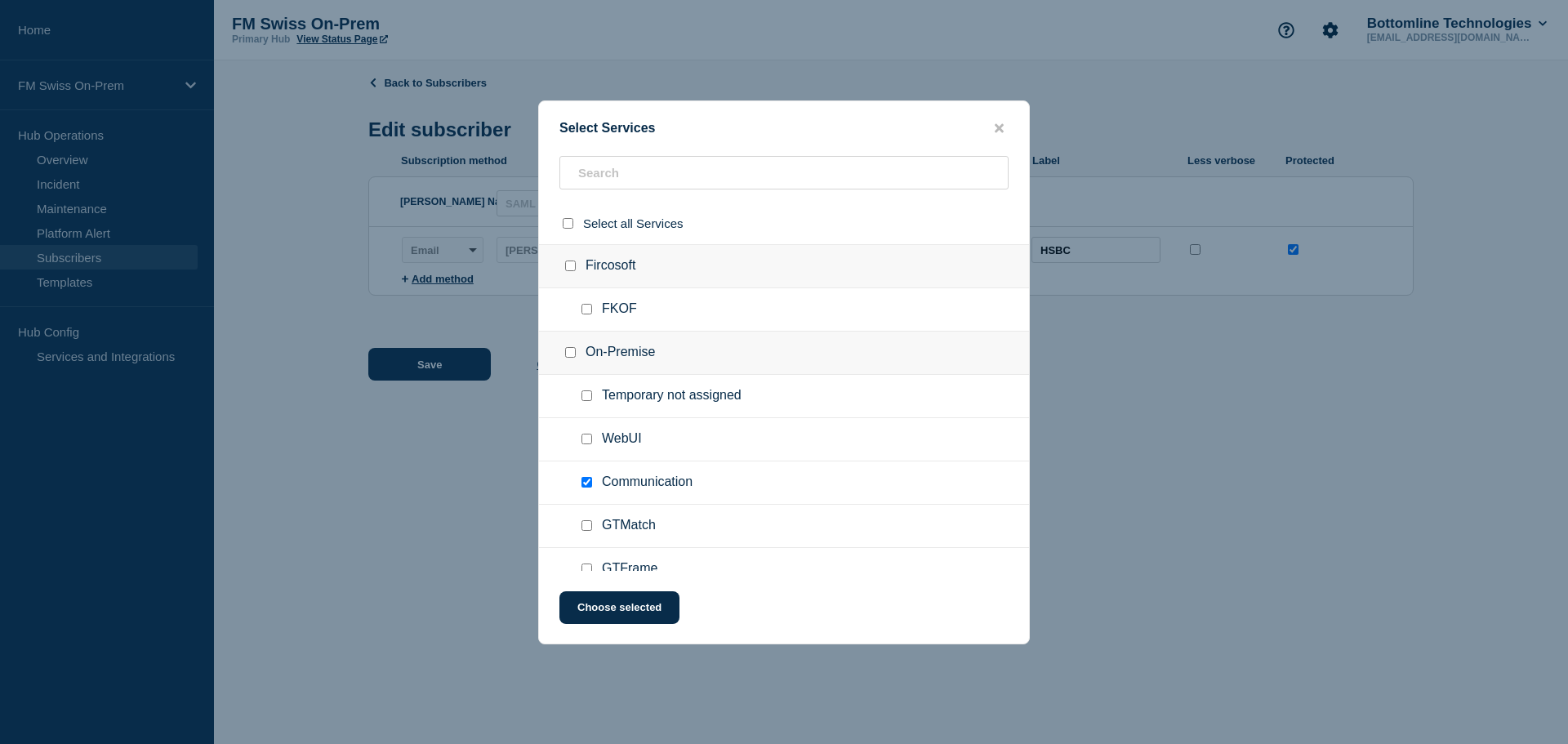
click at [587, 481] on input "Communication checkbox" at bounding box center [586, 482] width 11 height 11
checkbox input "false"
click at [593, 610] on button "Choose selected" at bounding box center [619, 607] width 120 height 33
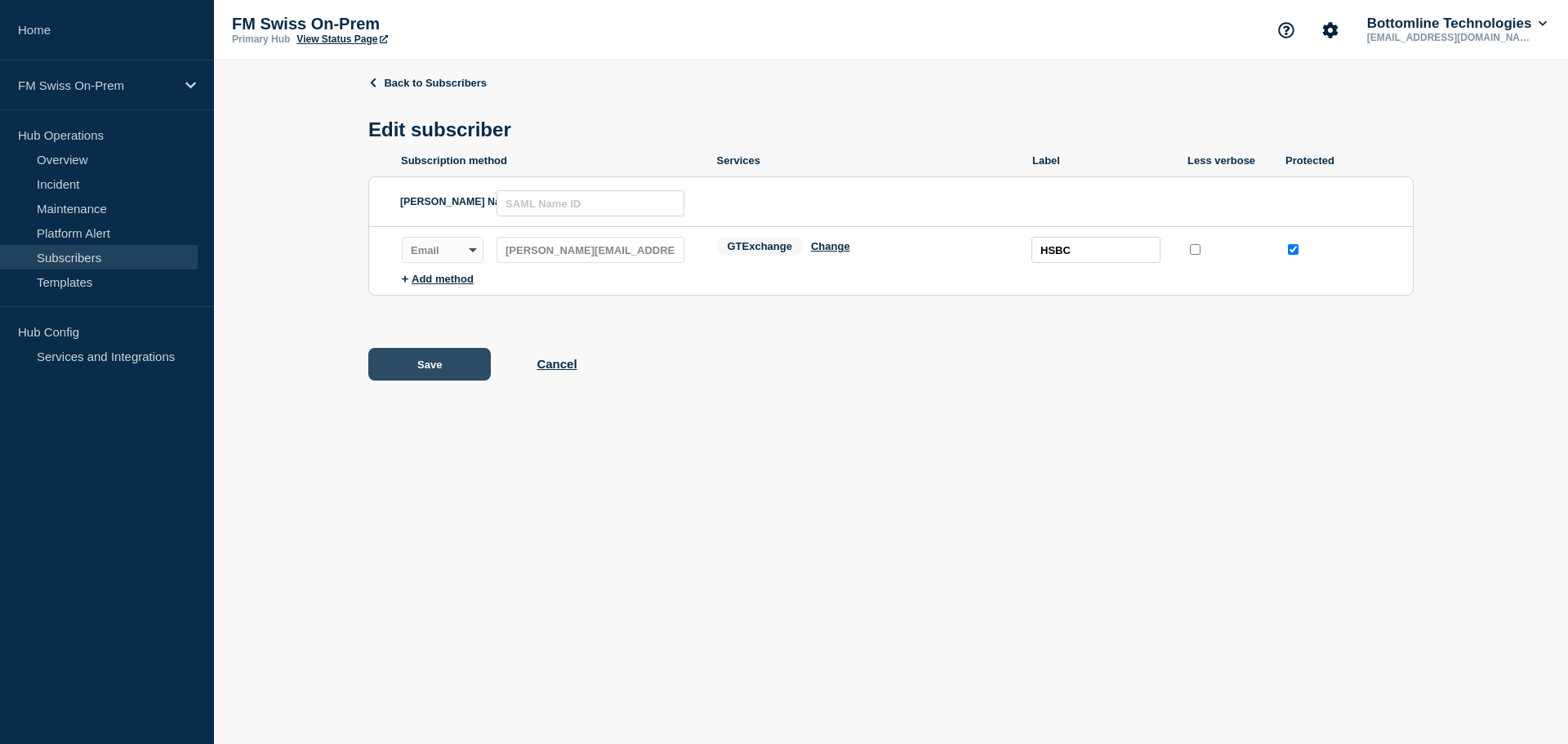
click at [421, 368] on button "Save" at bounding box center [429, 364] width 122 height 33
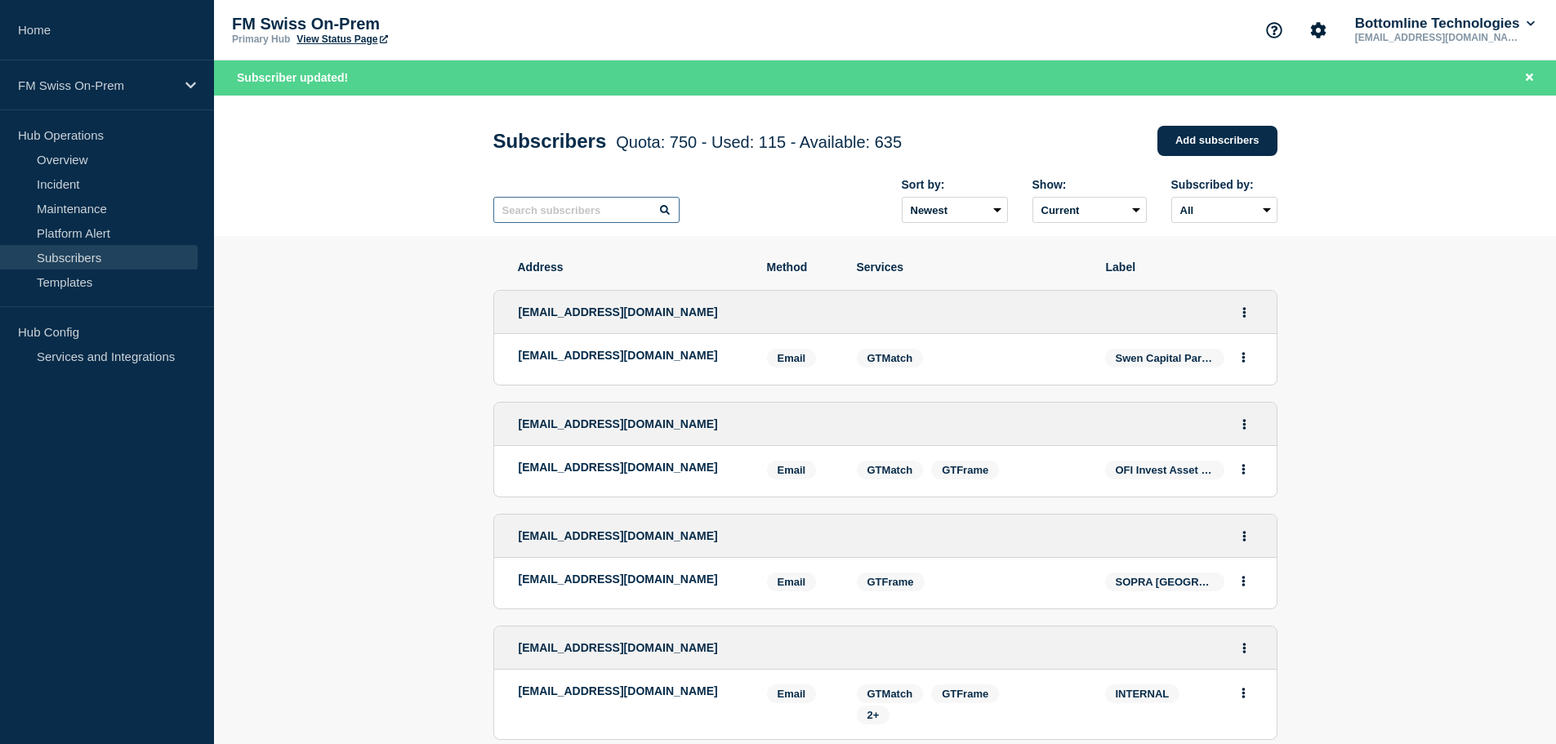
click at [537, 212] on input "text" at bounding box center [586, 210] width 186 height 26
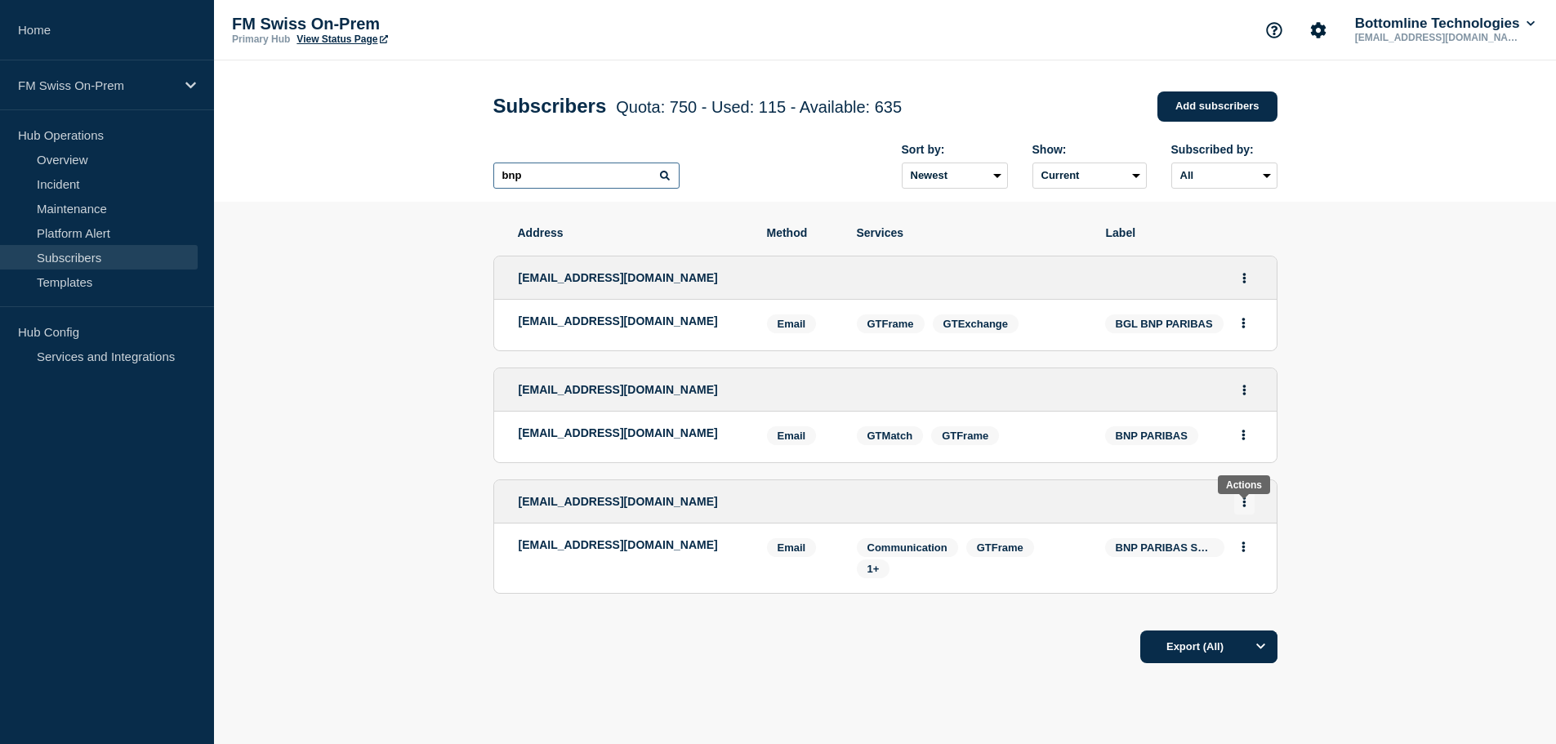
type input "bnp"
click at [1242, 507] on icon "Actions" at bounding box center [1244, 501] width 4 height 11
click at [1237, 552] on link "Edit" at bounding box center [1238, 548] width 18 height 12
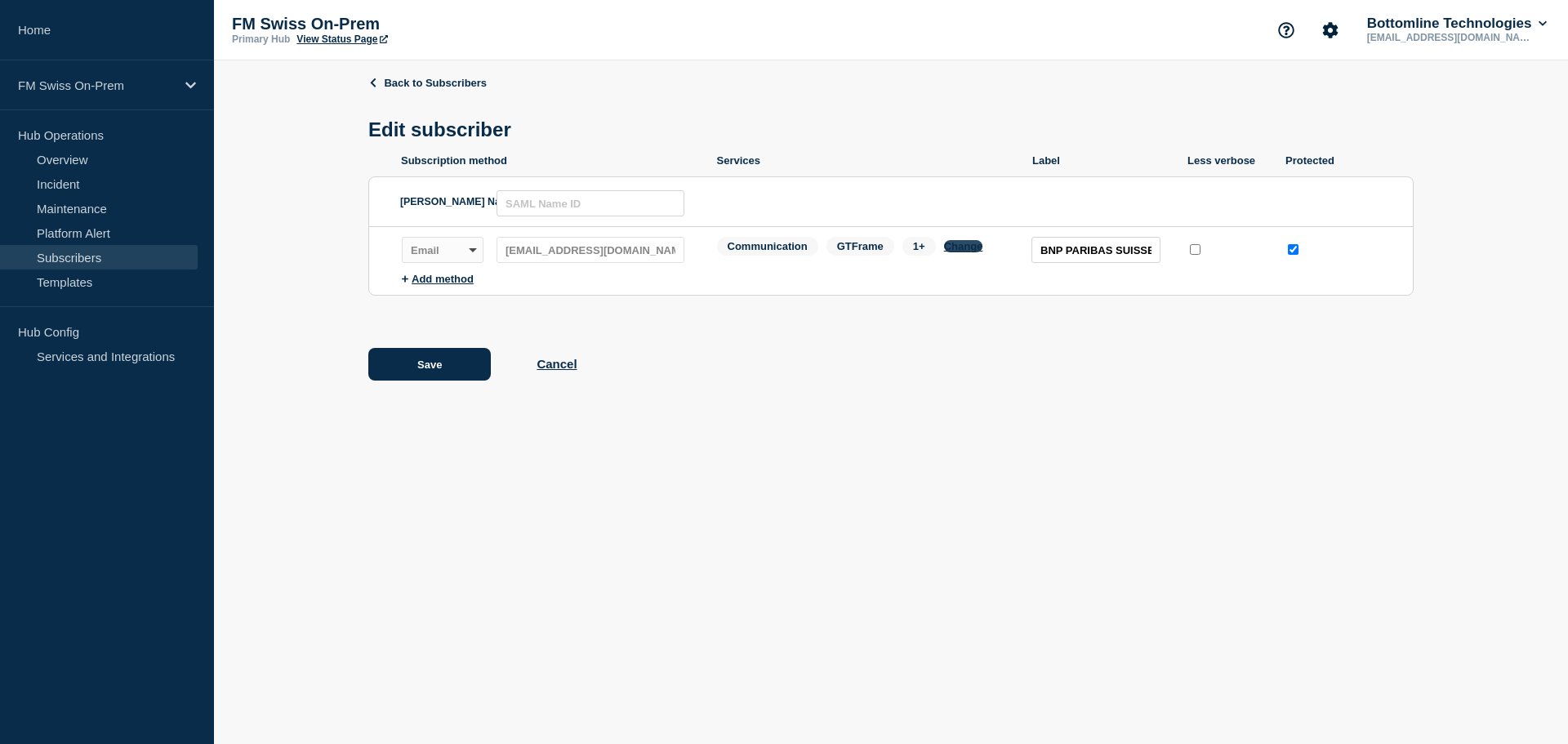
click at [965, 251] on button "Change" at bounding box center [963, 246] width 39 height 12
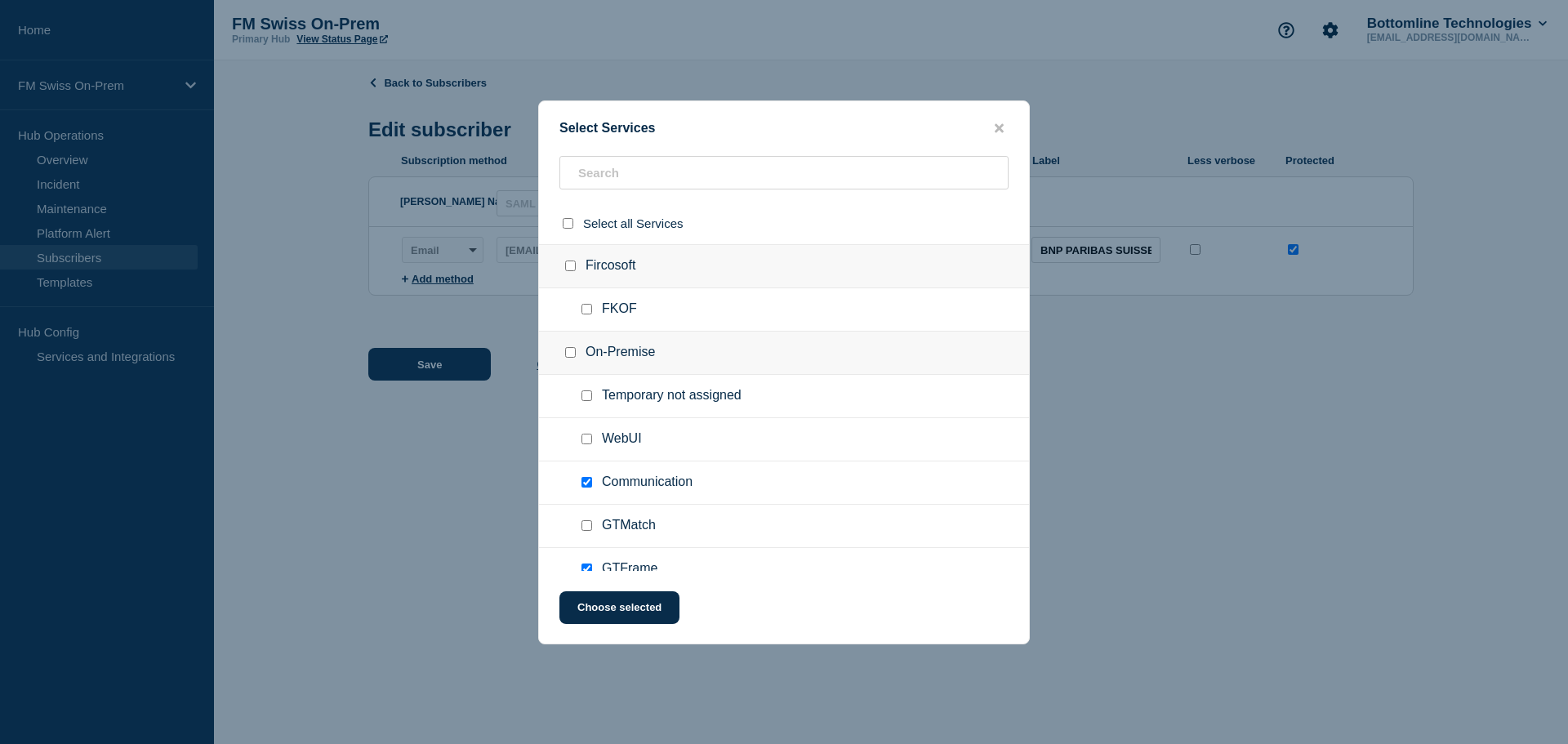
click at [585, 482] on input "Communication checkbox" at bounding box center [586, 482] width 11 height 11
checkbox input "false"
click at [605, 612] on button "Choose selected" at bounding box center [619, 607] width 120 height 33
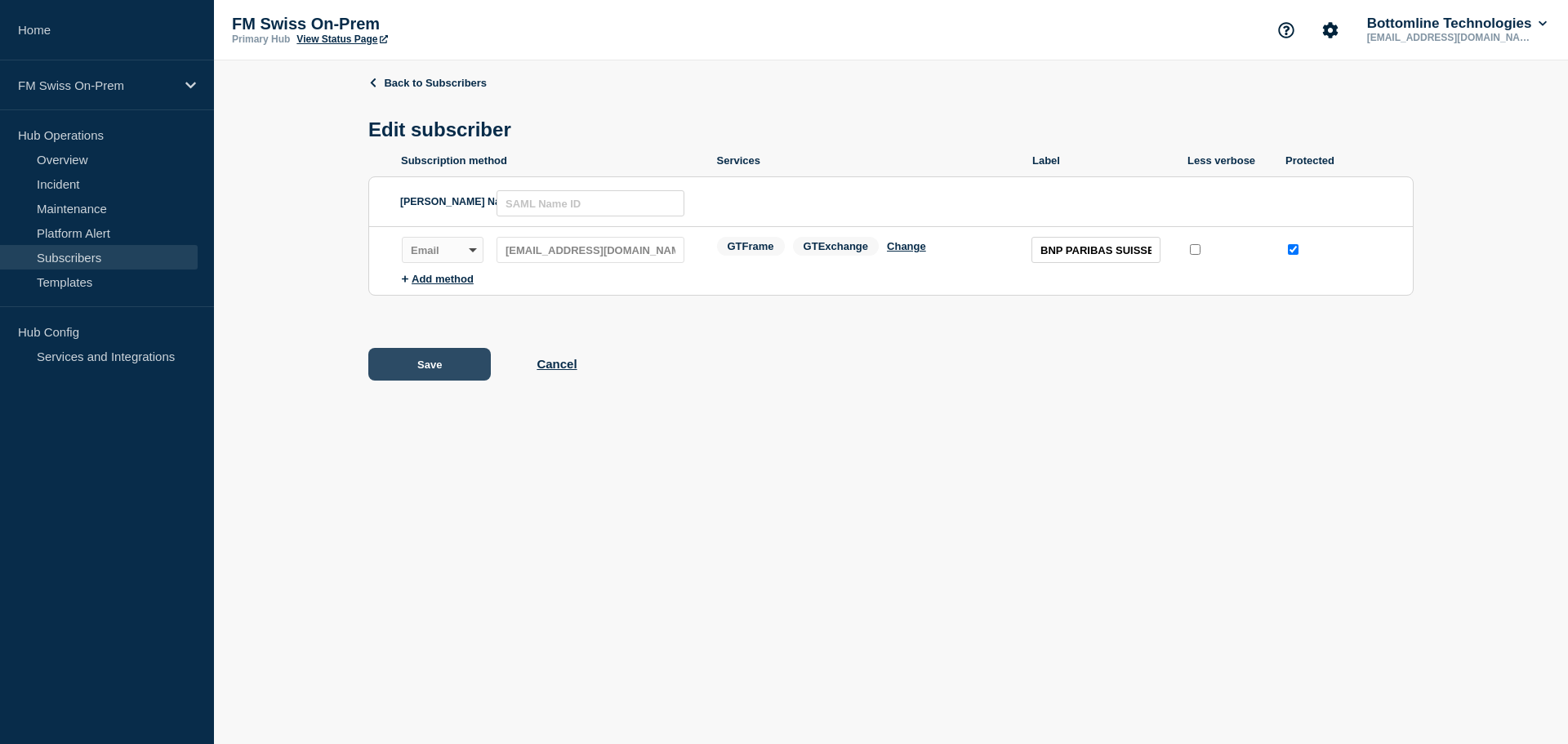
click at [436, 366] on button "Save" at bounding box center [429, 364] width 122 height 33
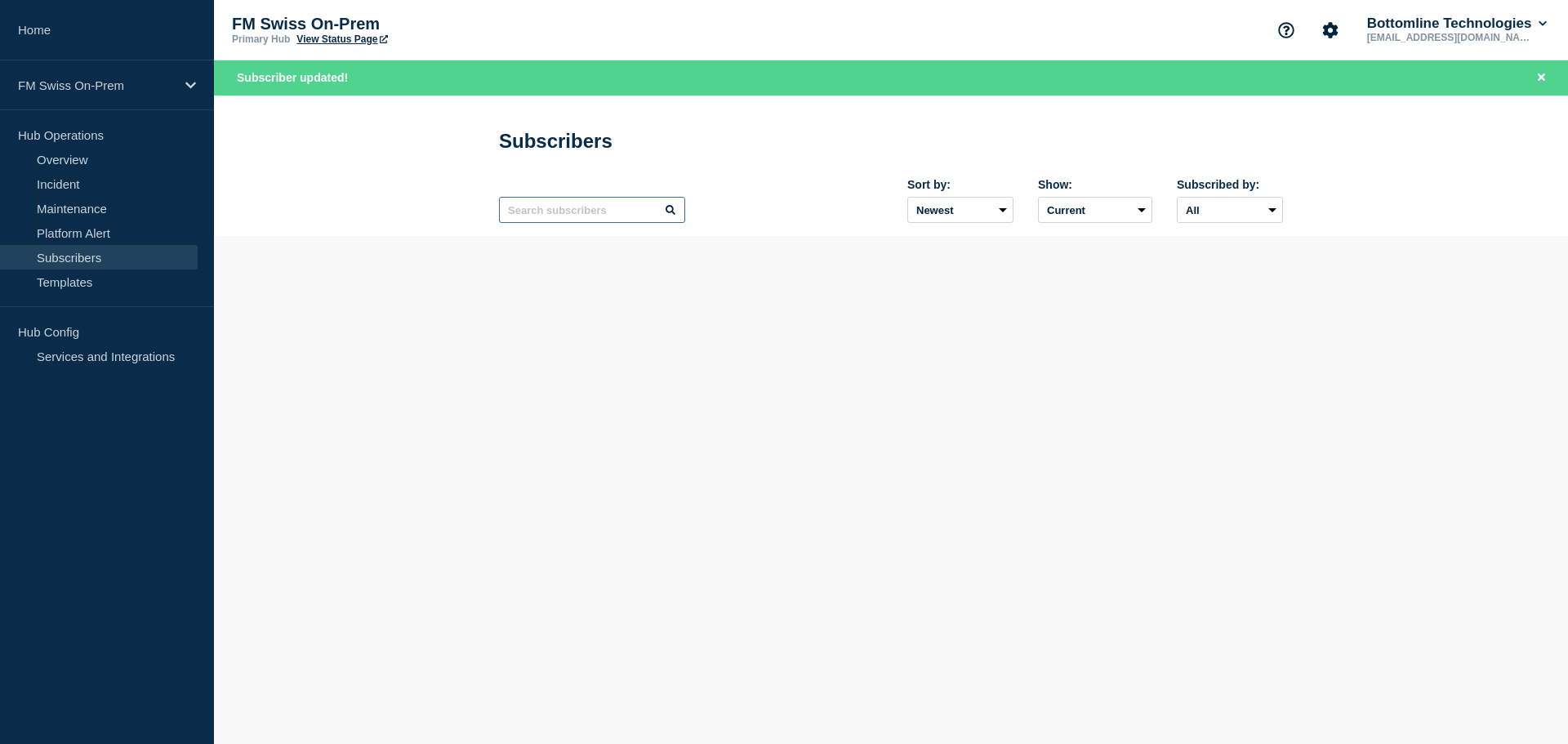
click at [551, 212] on input "text" at bounding box center [592, 210] width 186 height 26
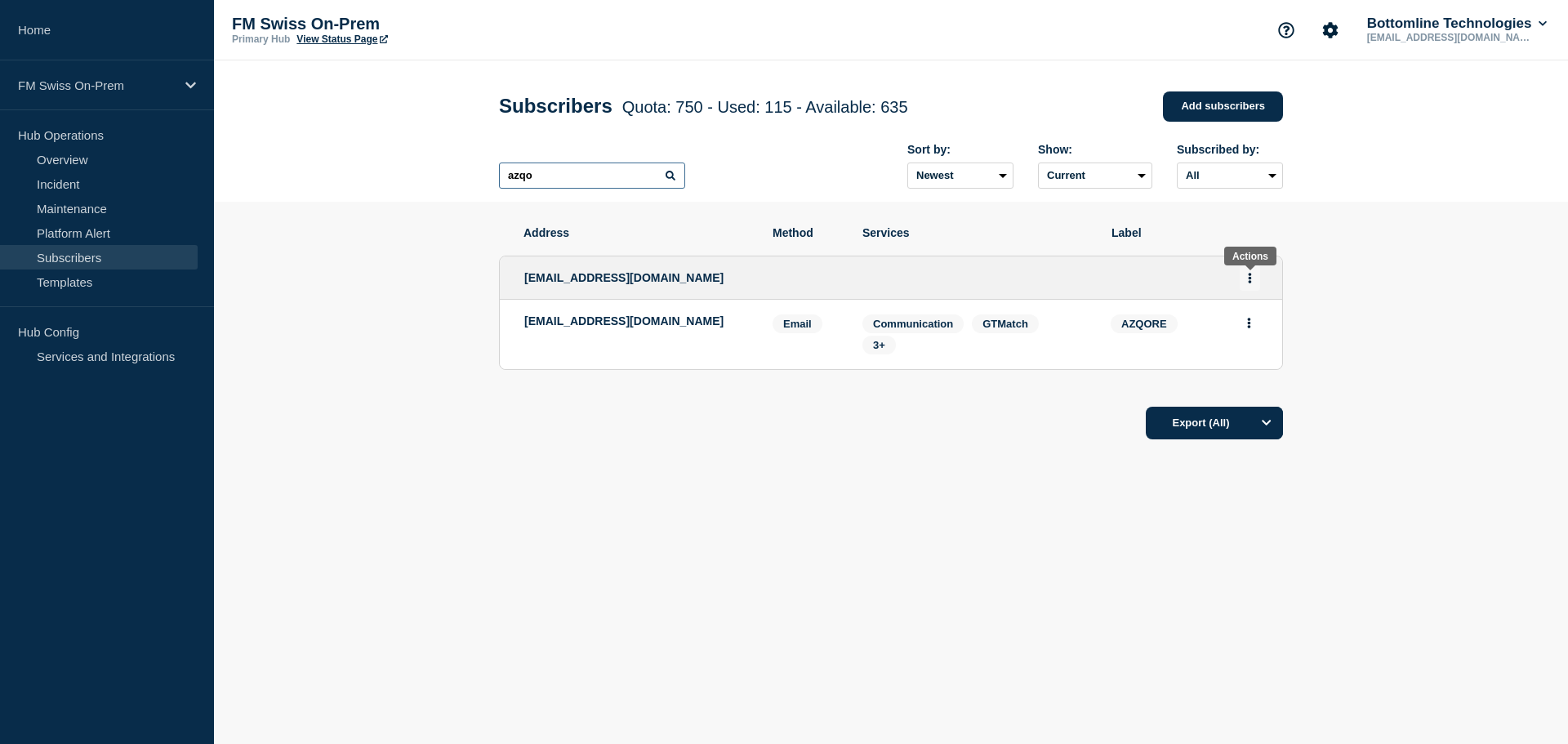
type input "azqo"
click at [1253, 280] on button "Actions" at bounding box center [1250, 277] width 20 height 25
click at [1244, 326] on link "Edit" at bounding box center [1244, 324] width 18 height 12
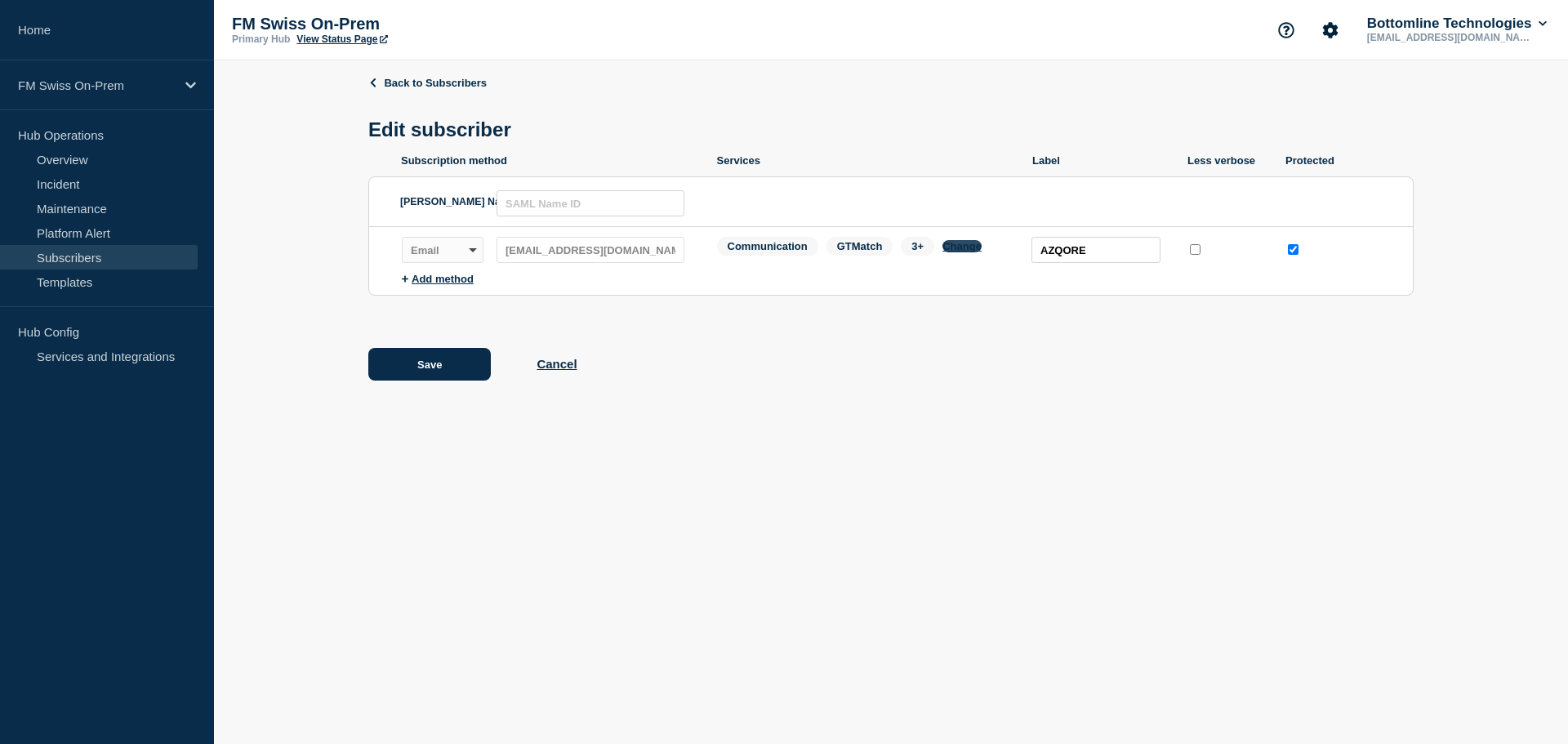
click at [962, 250] on button "Change" at bounding box center [961, 246] width 39 height 12
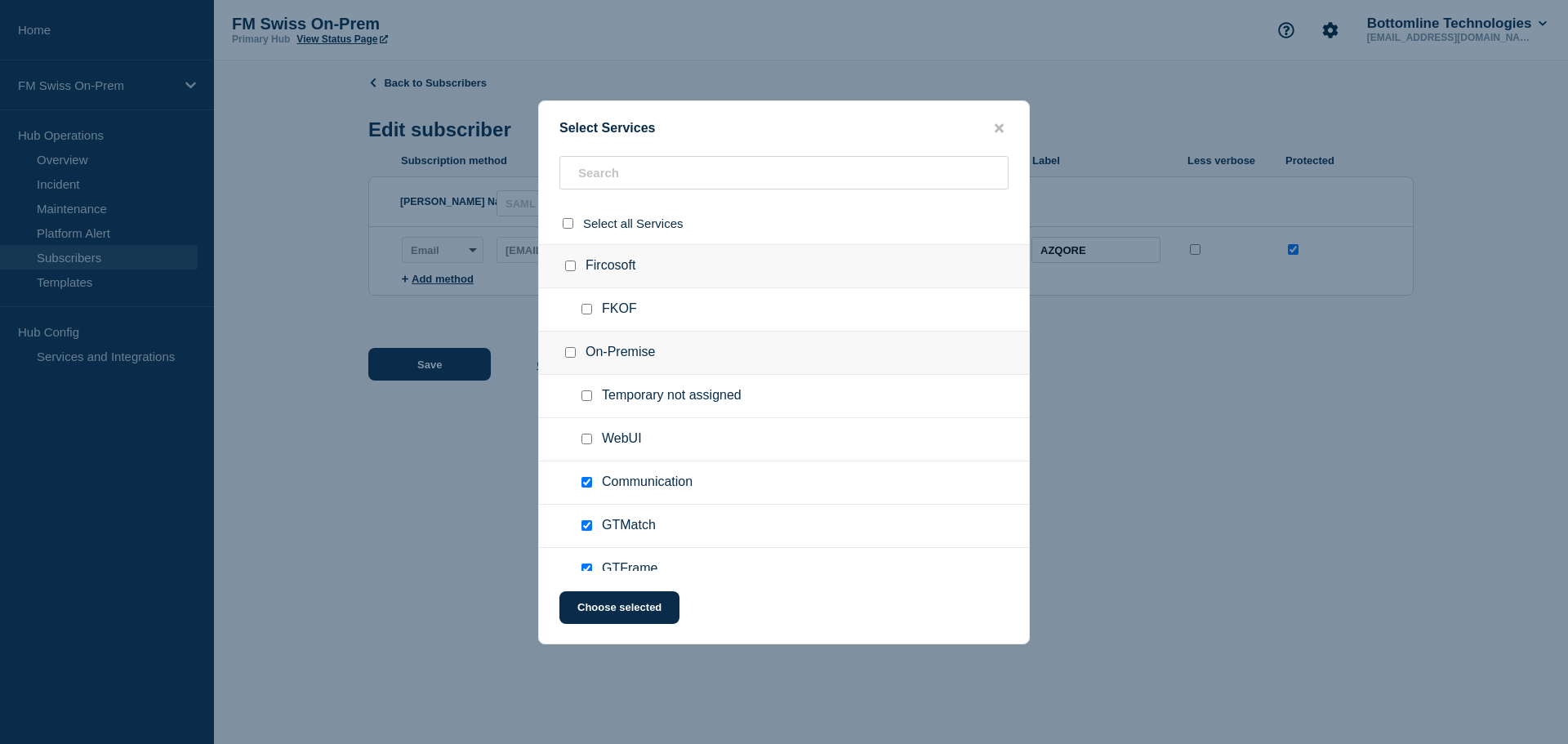
click at [587, 483] on input "Communication checkbox" at bounding box center [586, 482] width 11 height 11
checkbox input "false"
click at [636, 604] on button "Choose selected" at bounding box center [619, 607] width 120 height 33
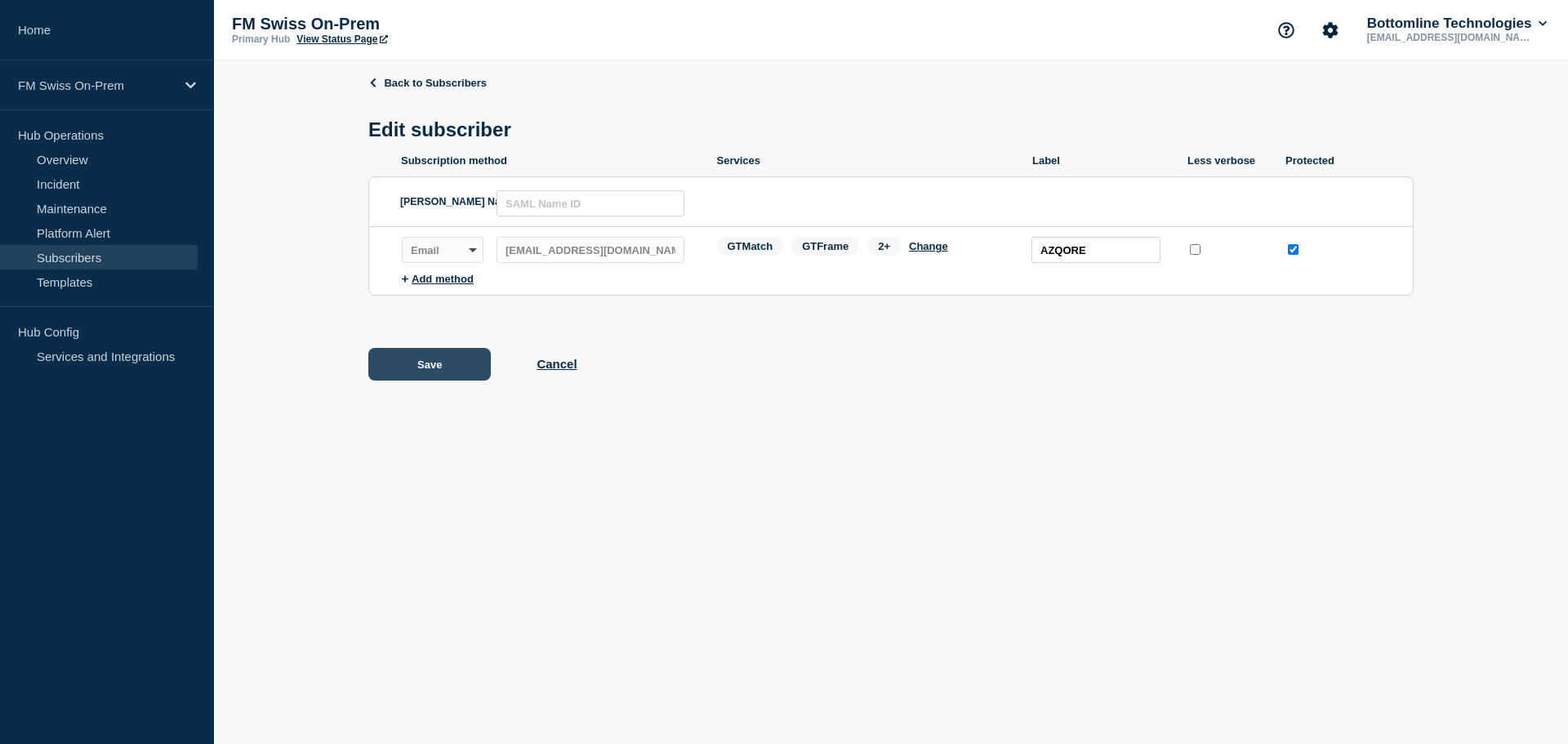
click at [404, 364] on button "Save" at bounding box center [429, 364] width 122 height 33
